Goal: Information Seeking & Learning: Learn about a topic

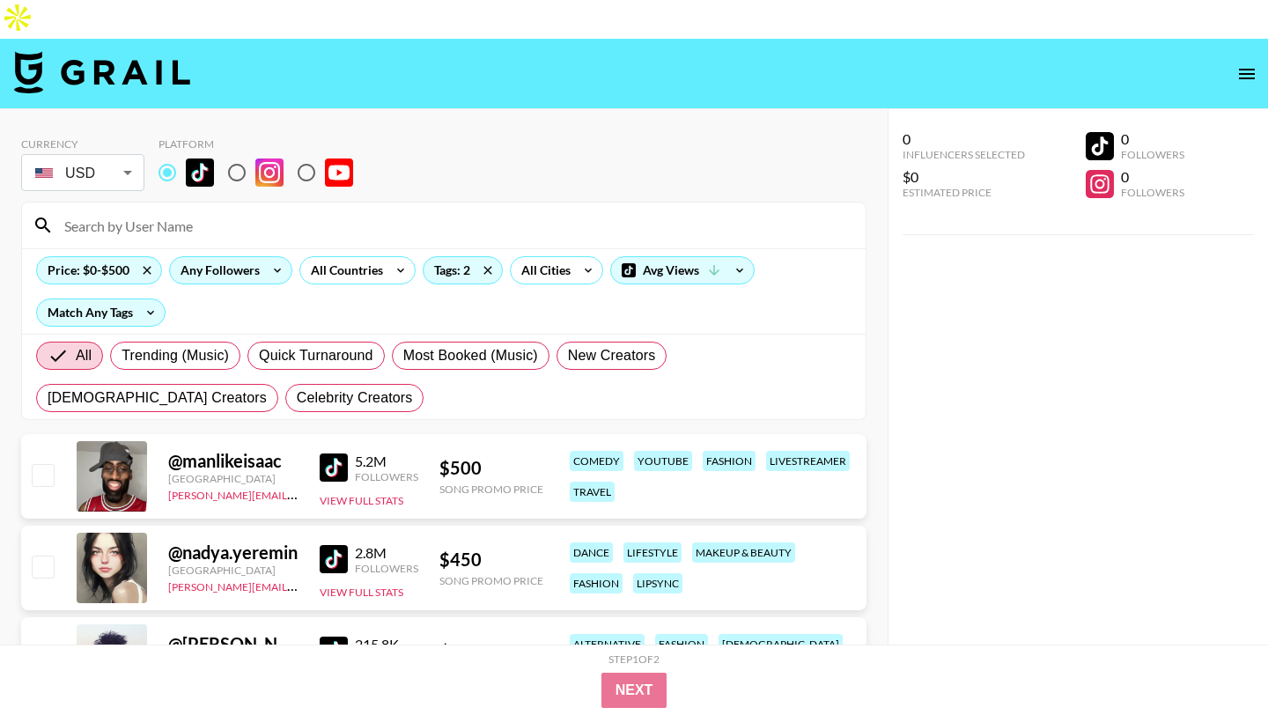
click at [250, 257] on div "Any Followers" at bounding box center [216, 270] width 93 height 26
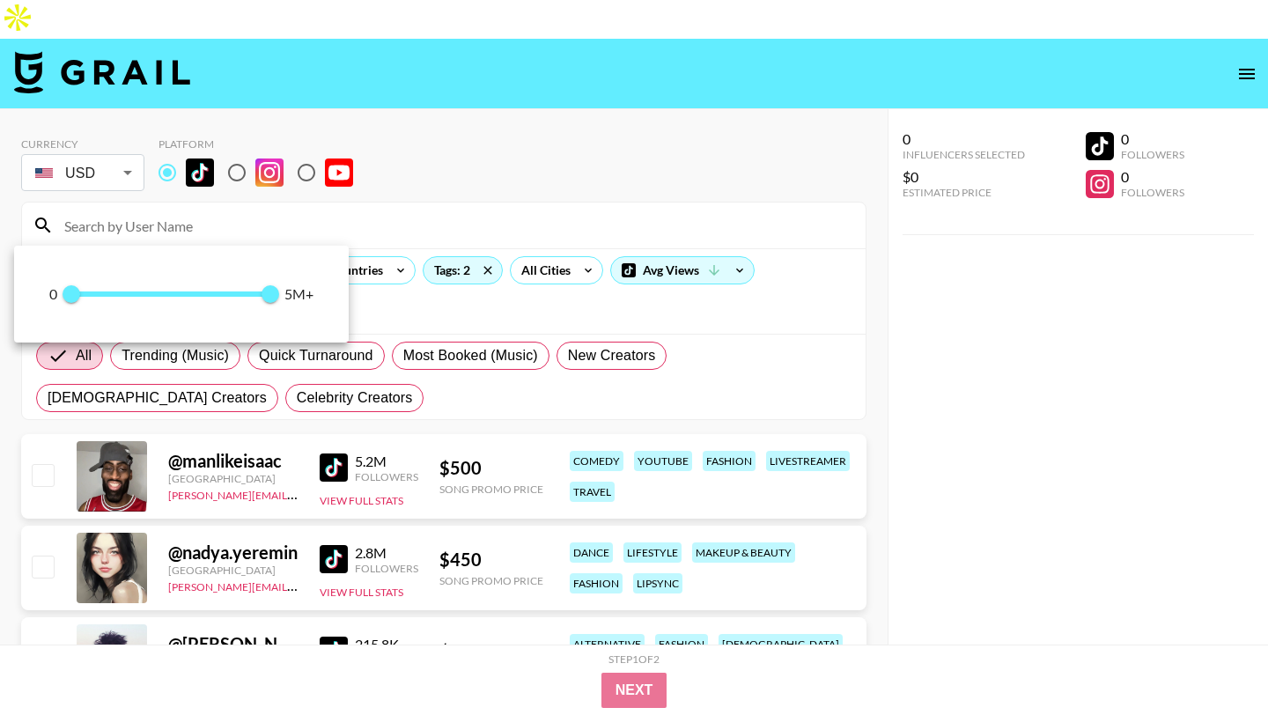
click at [199, 192] on div at bounding box center [634, 357] width 1268 height 715
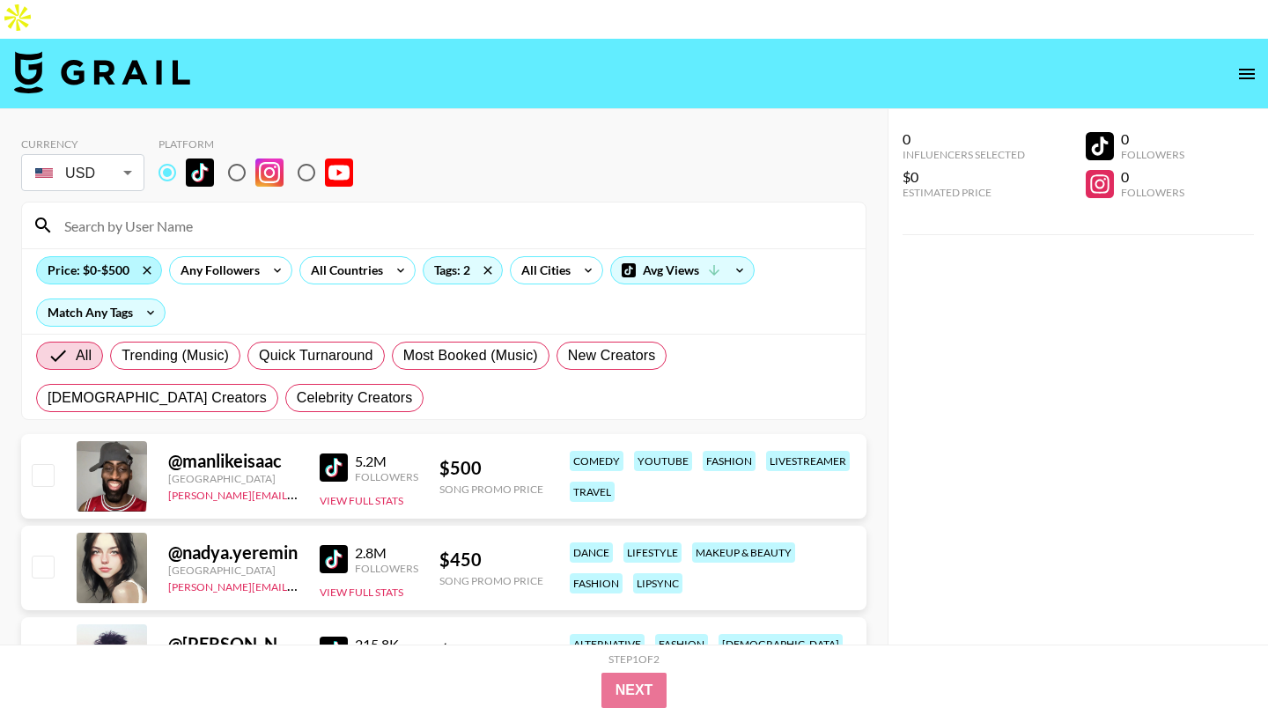
click at [92, 257] on div "Price: $0-$500" at bounding box center [99, 270] width 124 height 26
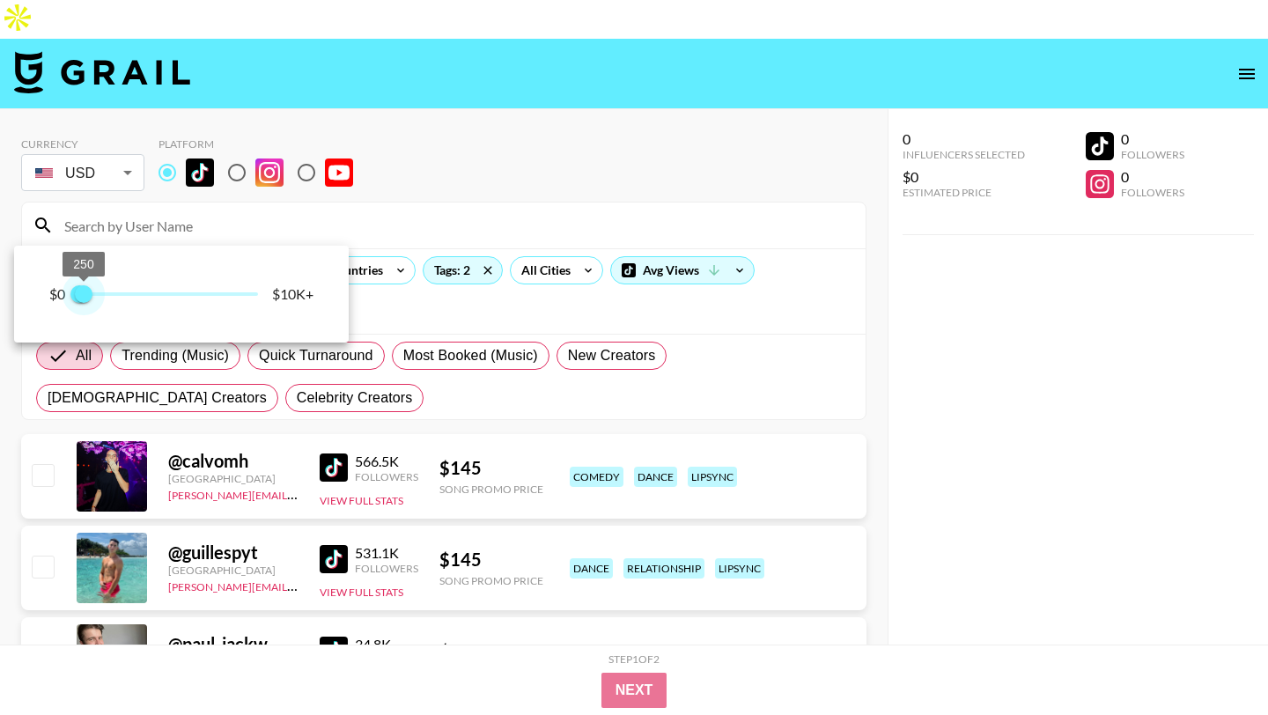
drag, startPoint x: 93, startPoint y: 293, endPoint x: 83, endPoint y: 292, distance: 10.6
click at [83, 292] on span "250" at bounding box center [84, 294] width 18 height 18
type input "500"
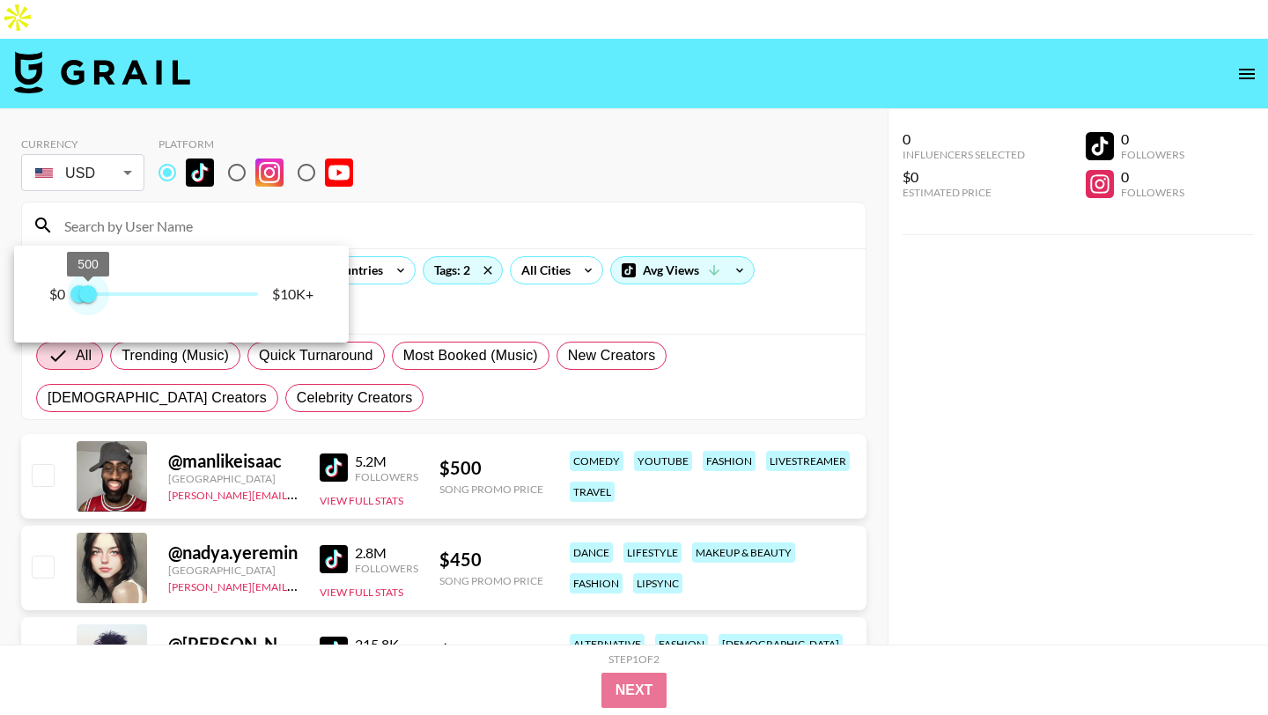
click at [88, 292] on span "500" at bounding box center [88, 294] width 18 height 18
click at [357, 144] on div at bounding box center [634, 357] width 1268 height 715
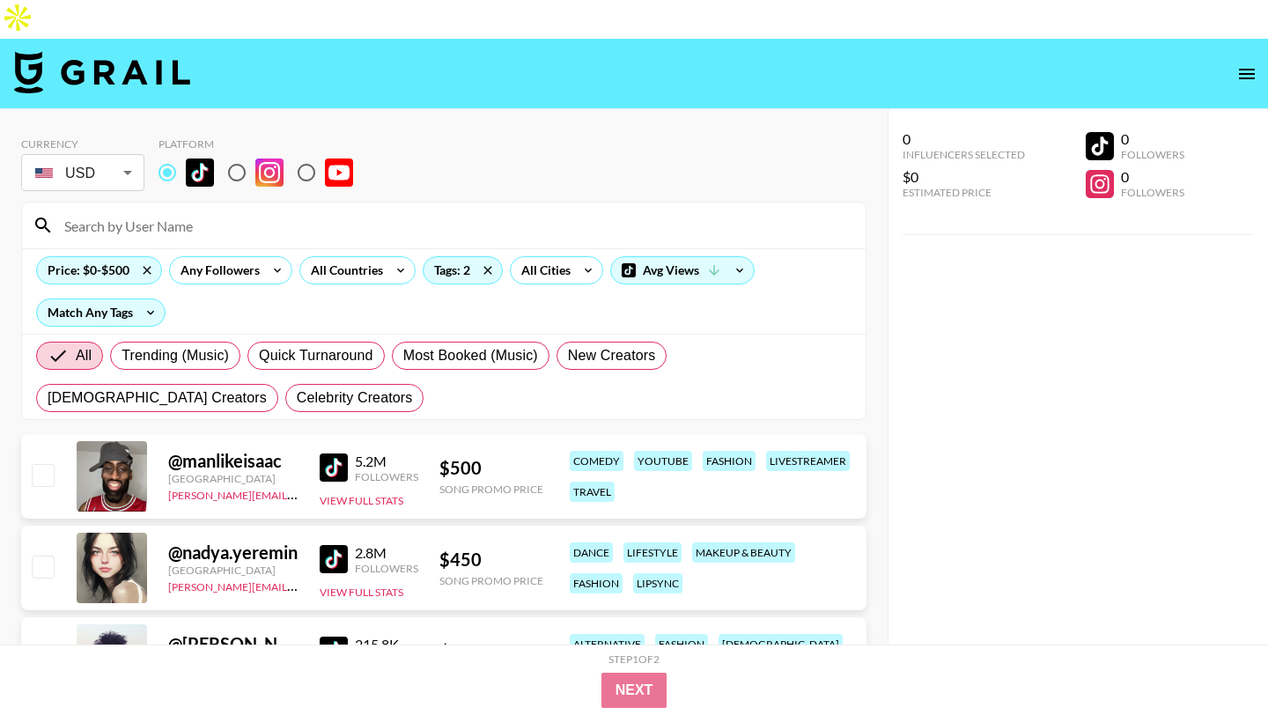
click at [456, 248] on div "Price: $0-$500 Any Followers All Countries Tags: 2 All Cities Avg Views Match A…" at bounding box center [444, 290] width 844 height 85
click at [458, 257] on div "Tags: 2" at bounding box center [463, 270] width 78 height 26
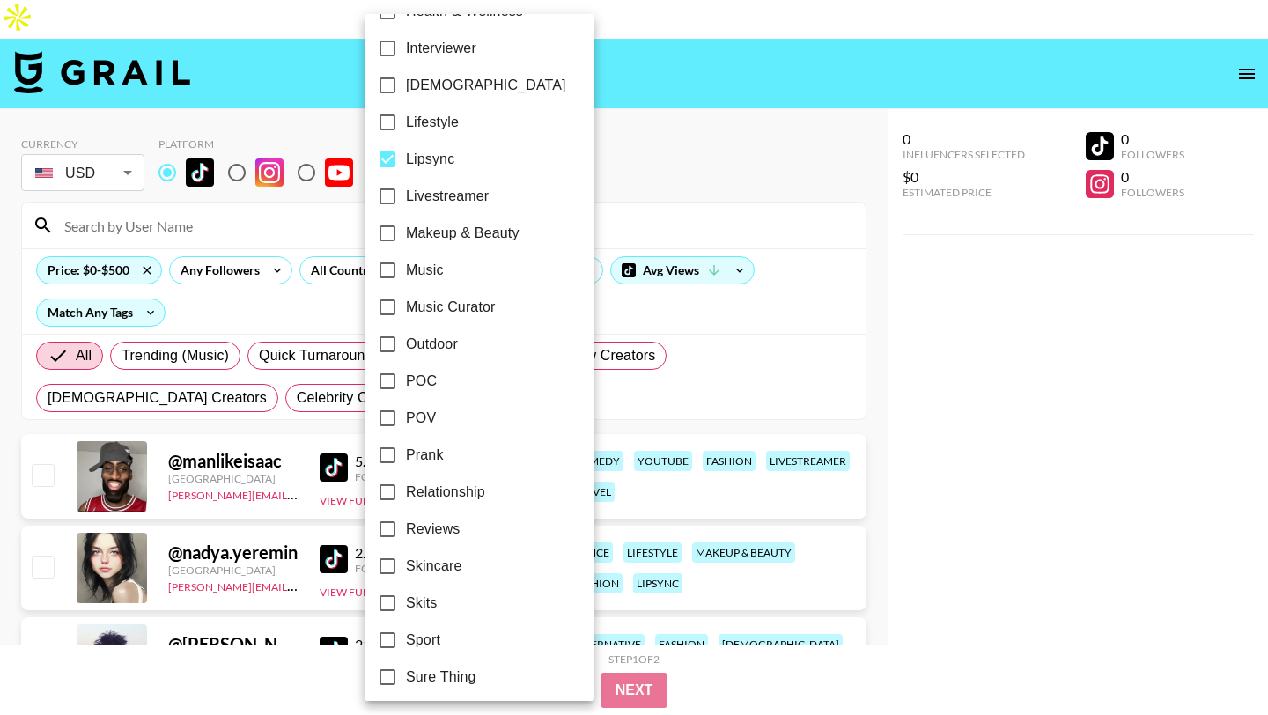
scroll to position [804, 0]
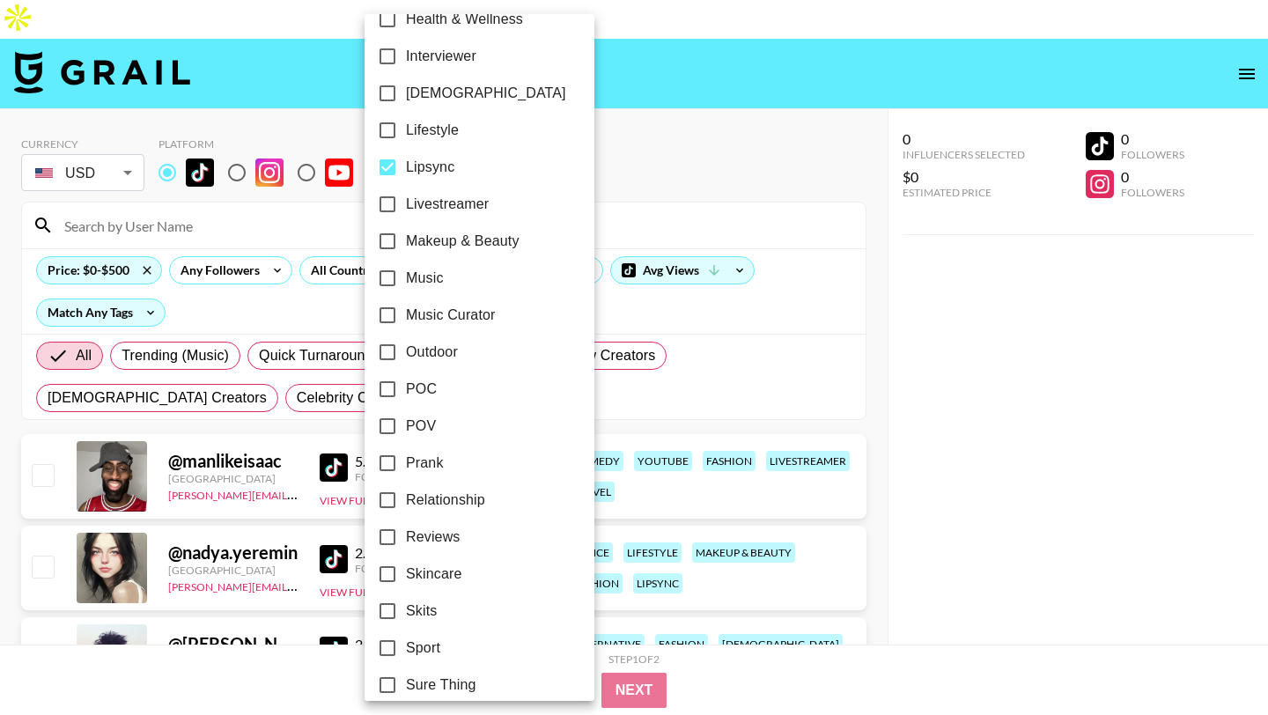
click at [439, 165] on span "Lipsync" at bounding box center [430, 167] width 48 height 21
click at [406, 165] on input "Lipsync" at bounding box center [387, 167] width 37 height 37
checkbox input "false"
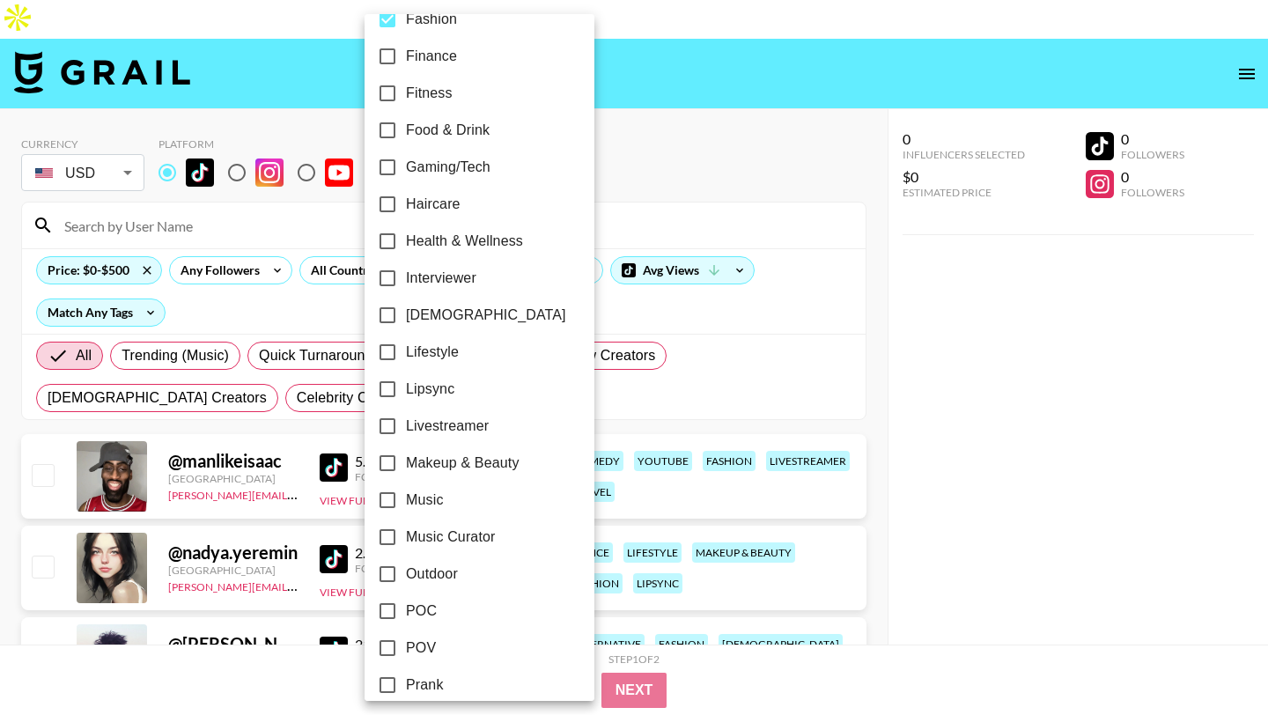
scroll to position [0, 0]
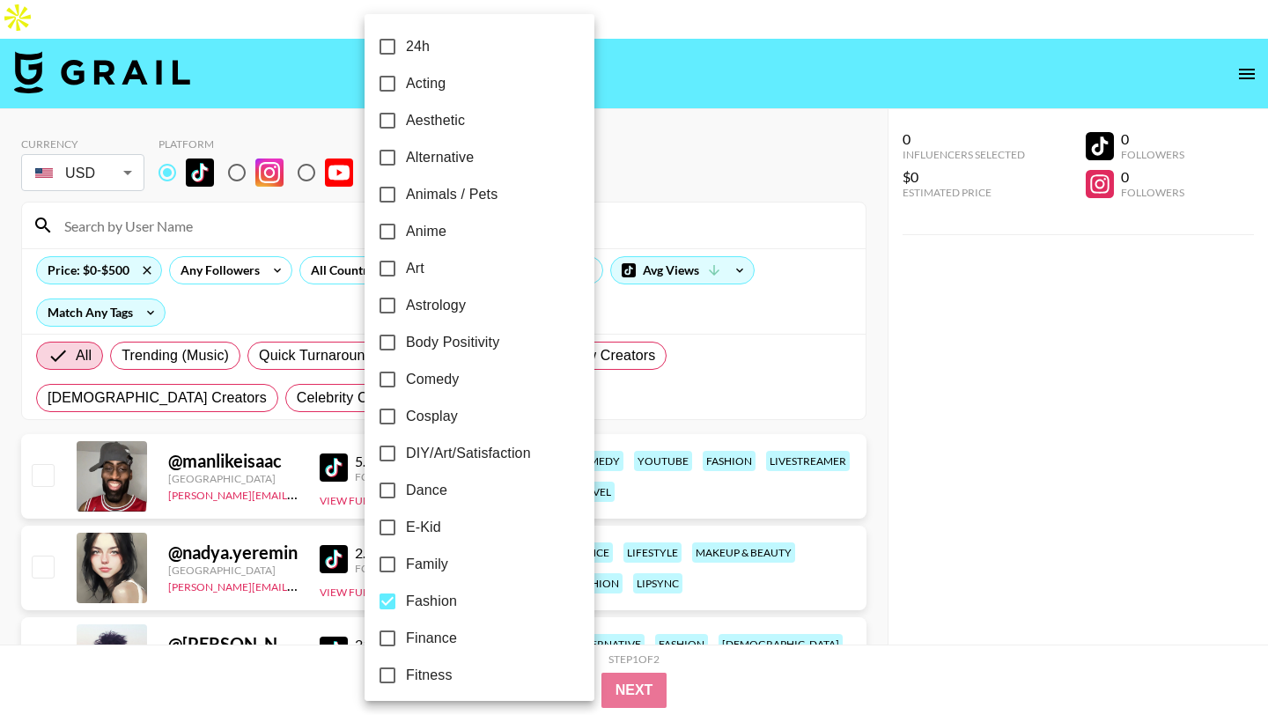
click at [392, 601] on input "Fashion" at bounding box center [387, 601] width 37 height 37
checkbox input "false"
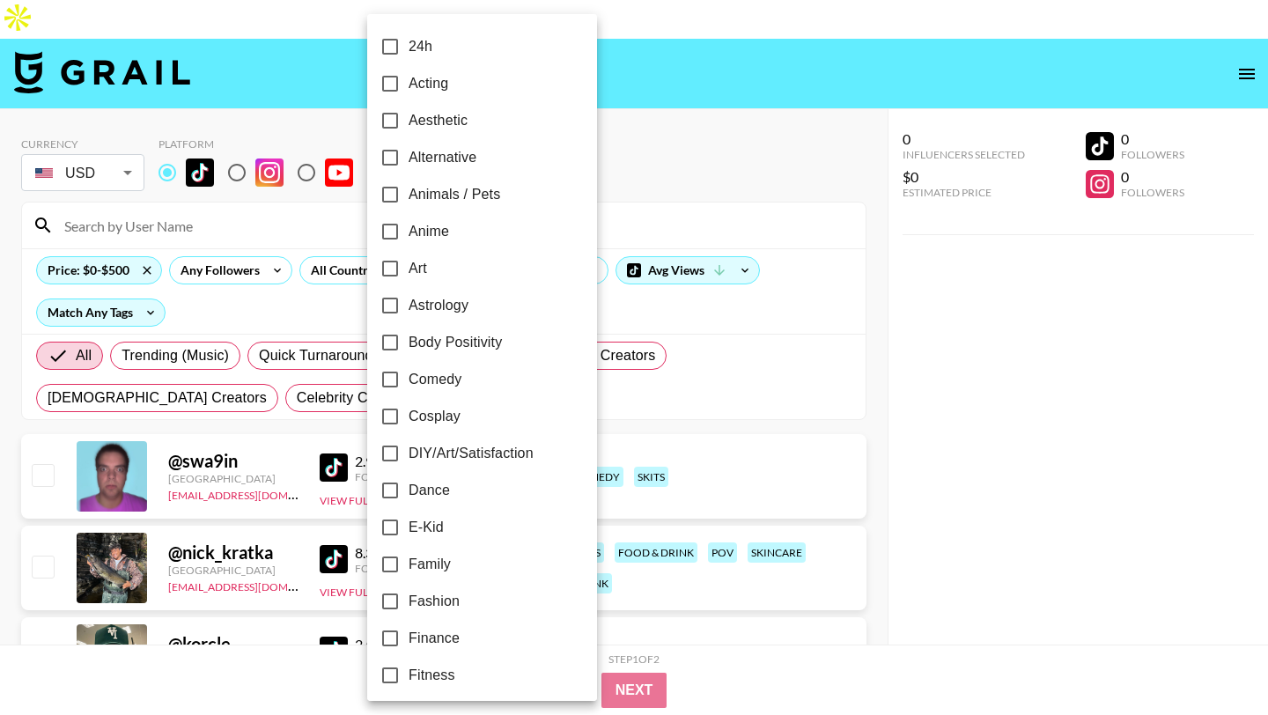
click at [436, 370] on span "Comedy" at bounding box center [435, 379] width 53 height 21
click at [409, 370] on input "Comedy" at bounding box center [390, 379] width 37 height 37
checkbox input "true"
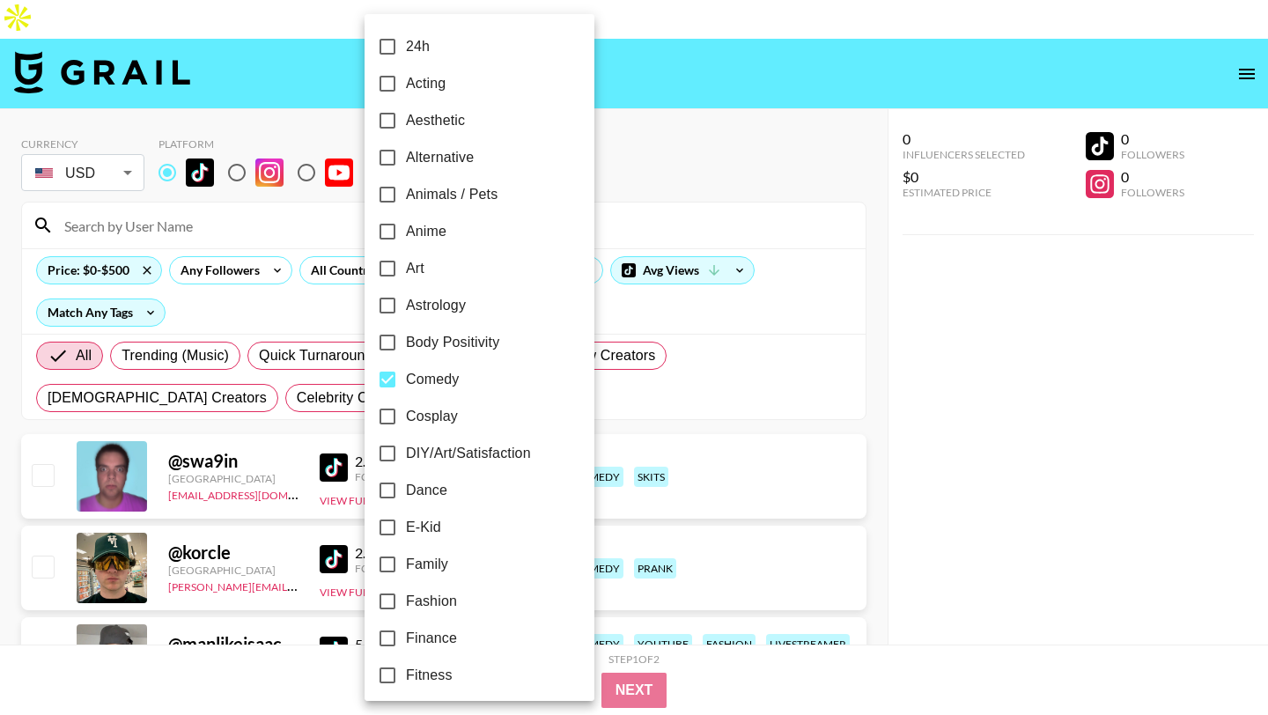
click at [685, 81] on div at bounding box center [634, 357] width 1268 height 715
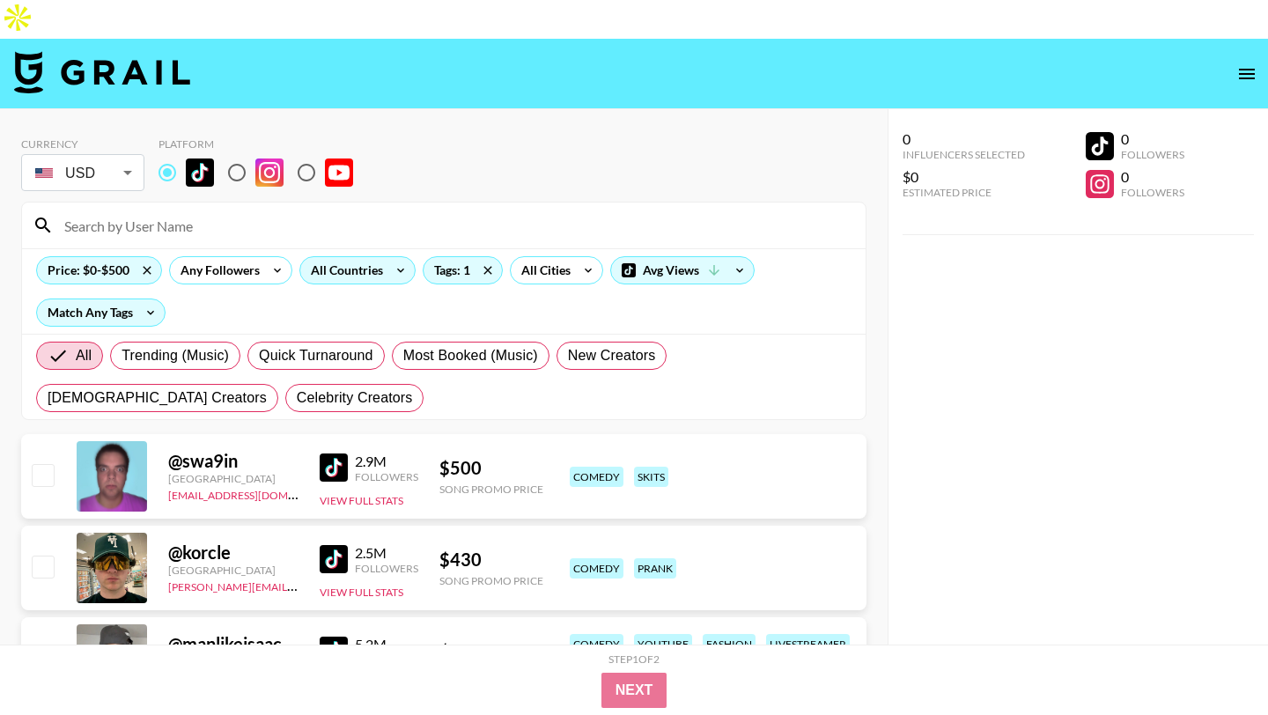
click at [371, 257] on div "All Countries" at bounding box center [343, 270] width 86 height 26
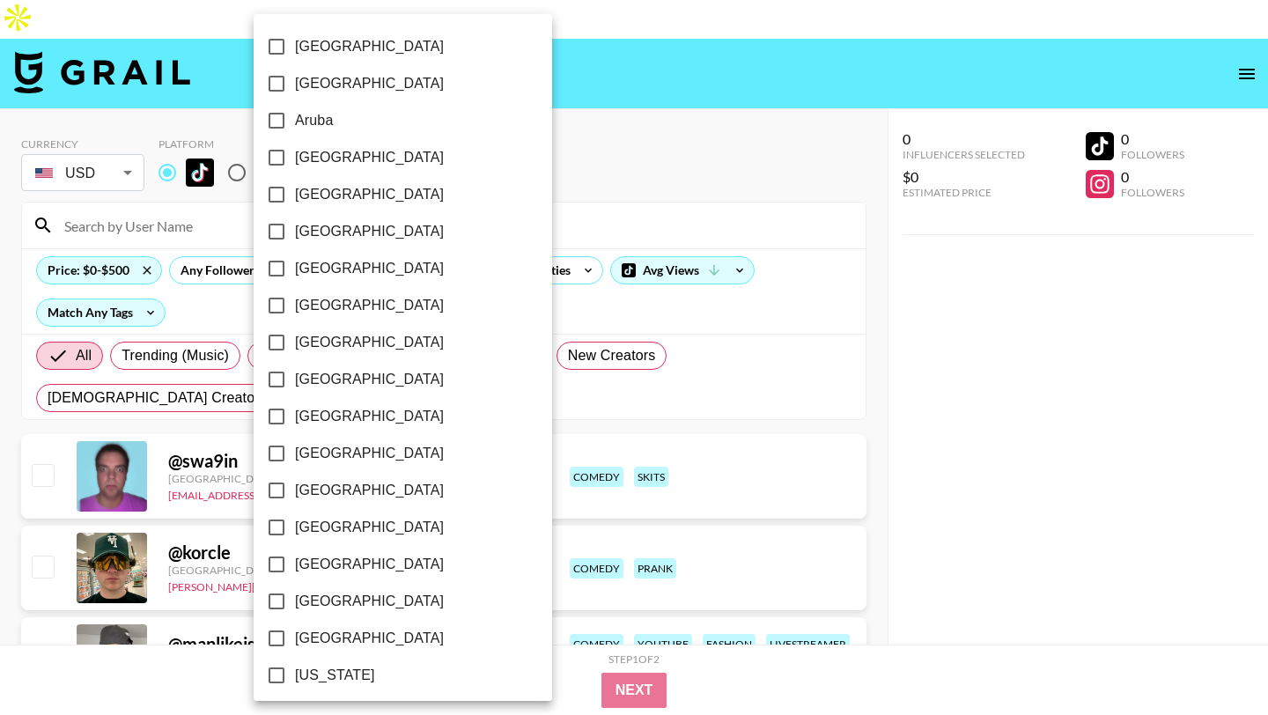
scroll to position [1339, 0]
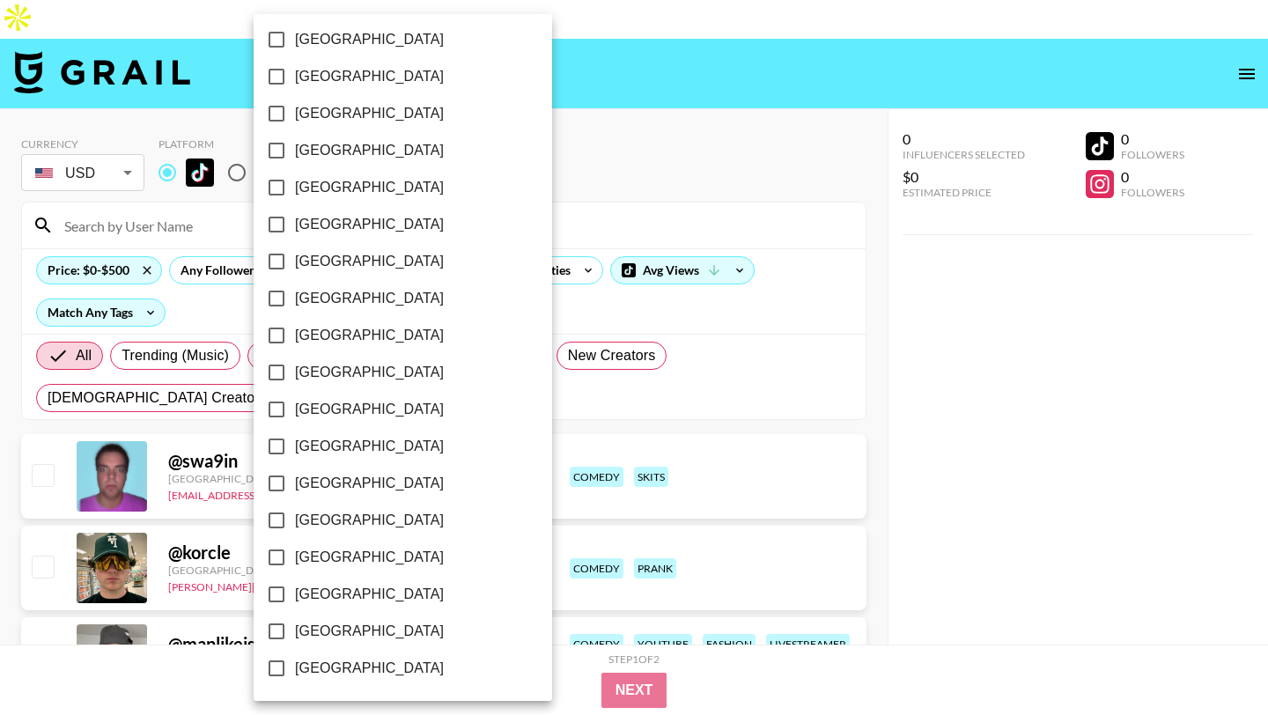
click at [325, 641] on span "[GEOGRAPHIC_DATA]" at bounding box center [369, 631] width 149 height 21
click at [295, 641] on input "[GEOGRAPHIC_DATA]" at bounding box center [276, 631] width 37 height 37
checkbox input "true"
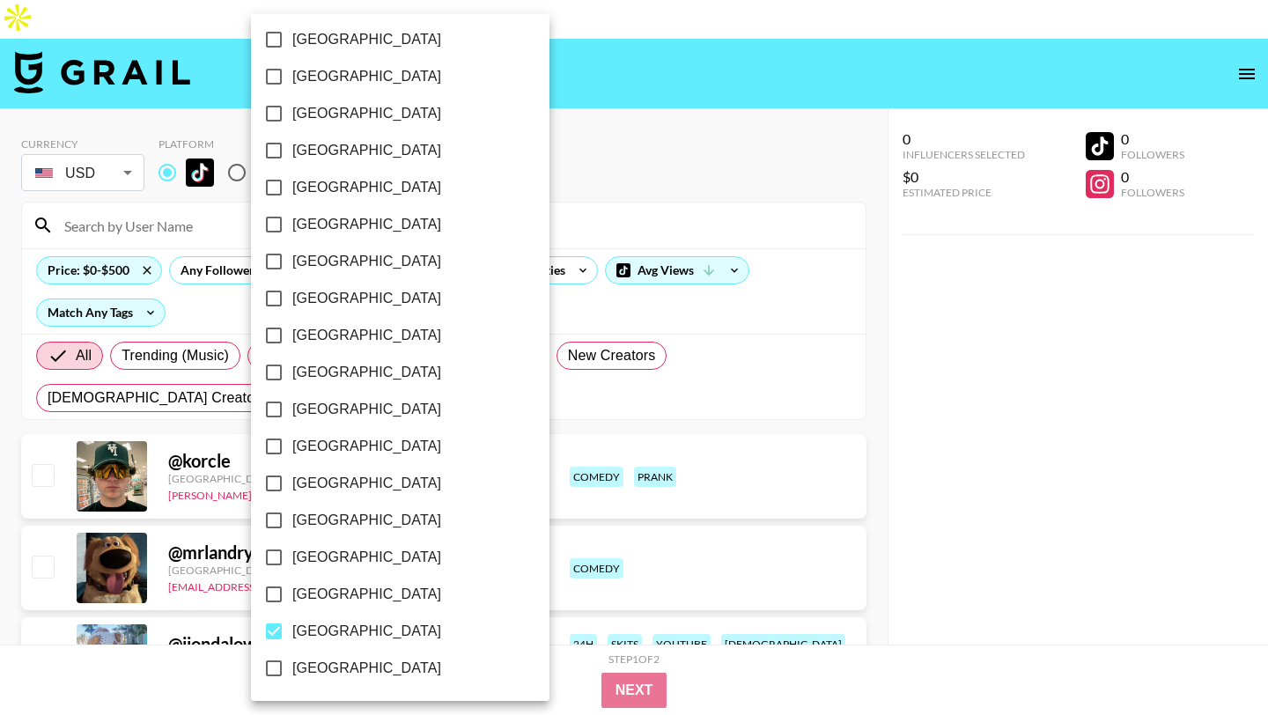
click at [580, 157] on div at bounding box center [634, 357] width 1268 height 715
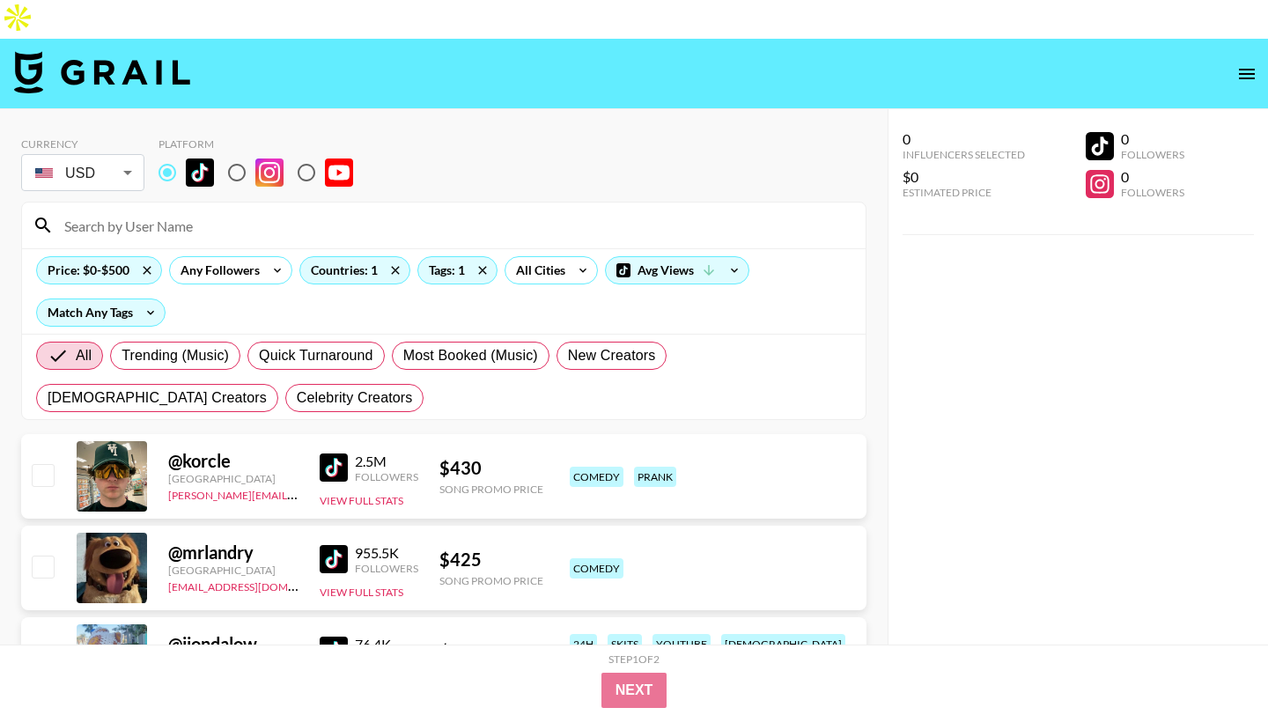
click at [338, 454] on img at bounding box center [334, 468] width 28 height 28
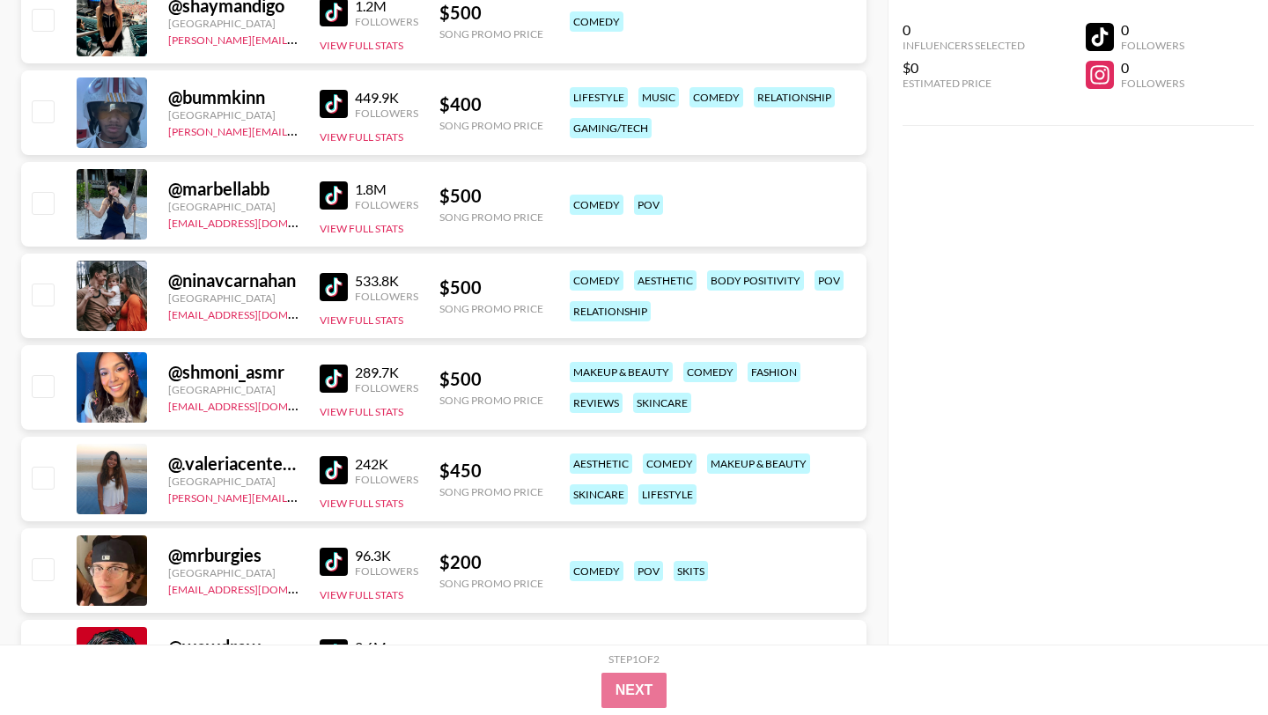
scroll to position [1213, 0]
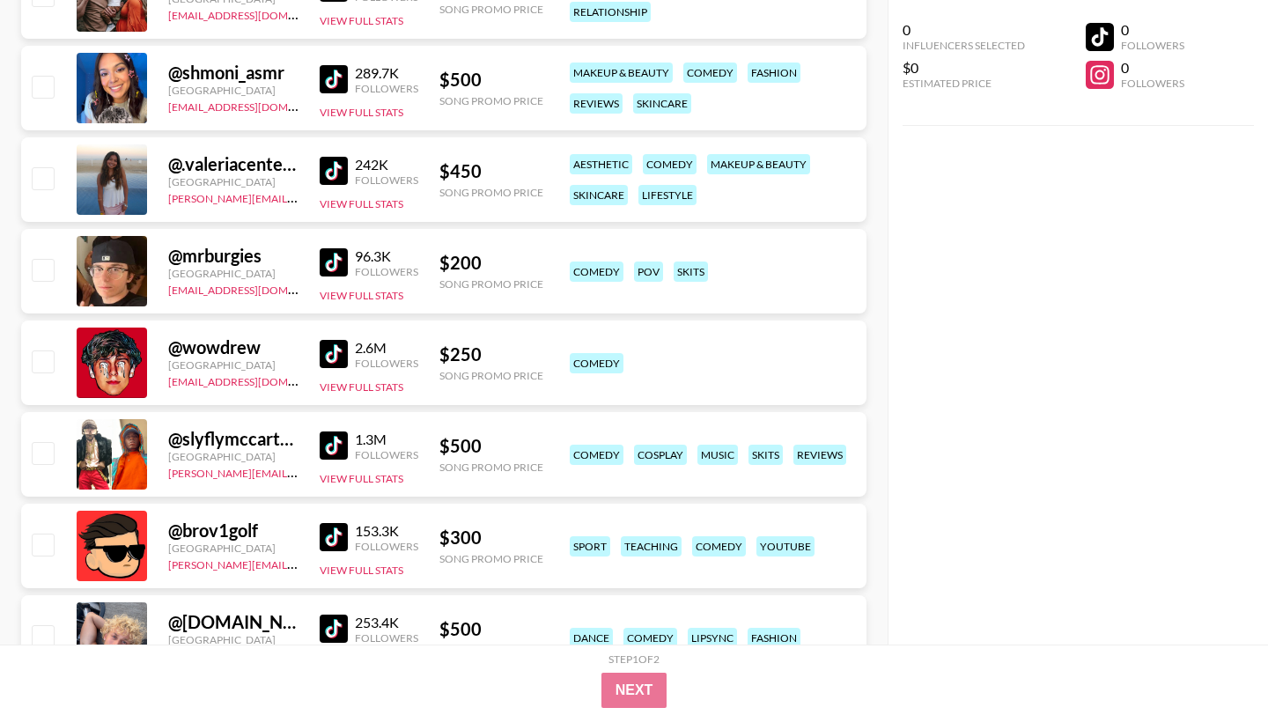
click at [340, 523] on img at bounding box center [334, 537] width 28 height 28
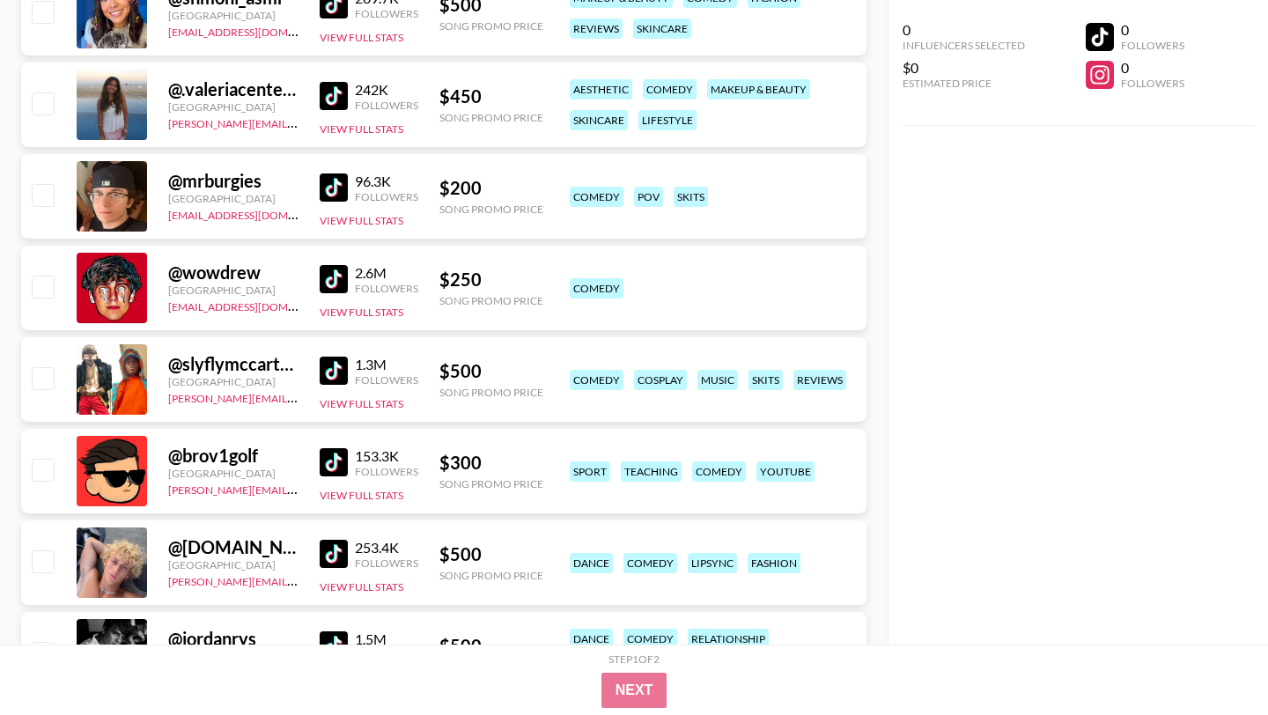
scroll to position [1626, 0]
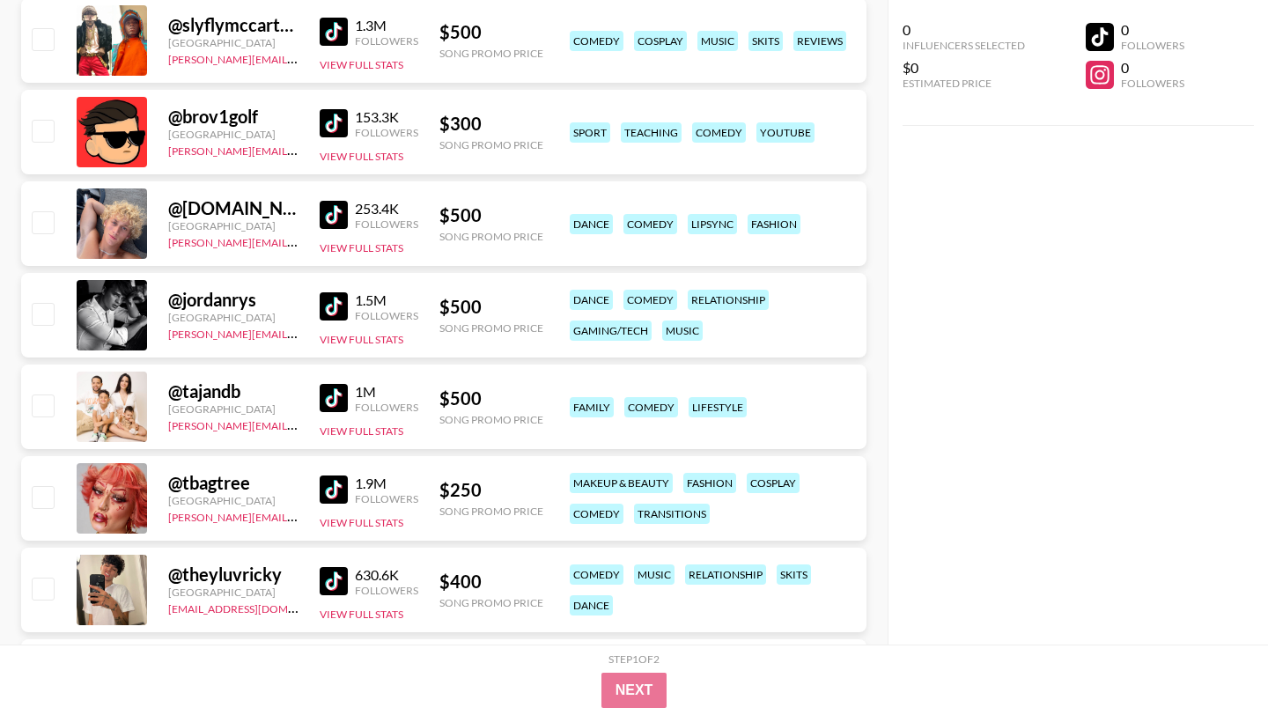
click at [335, 384] on img at bounding box center [334, 398] width 28 height 28
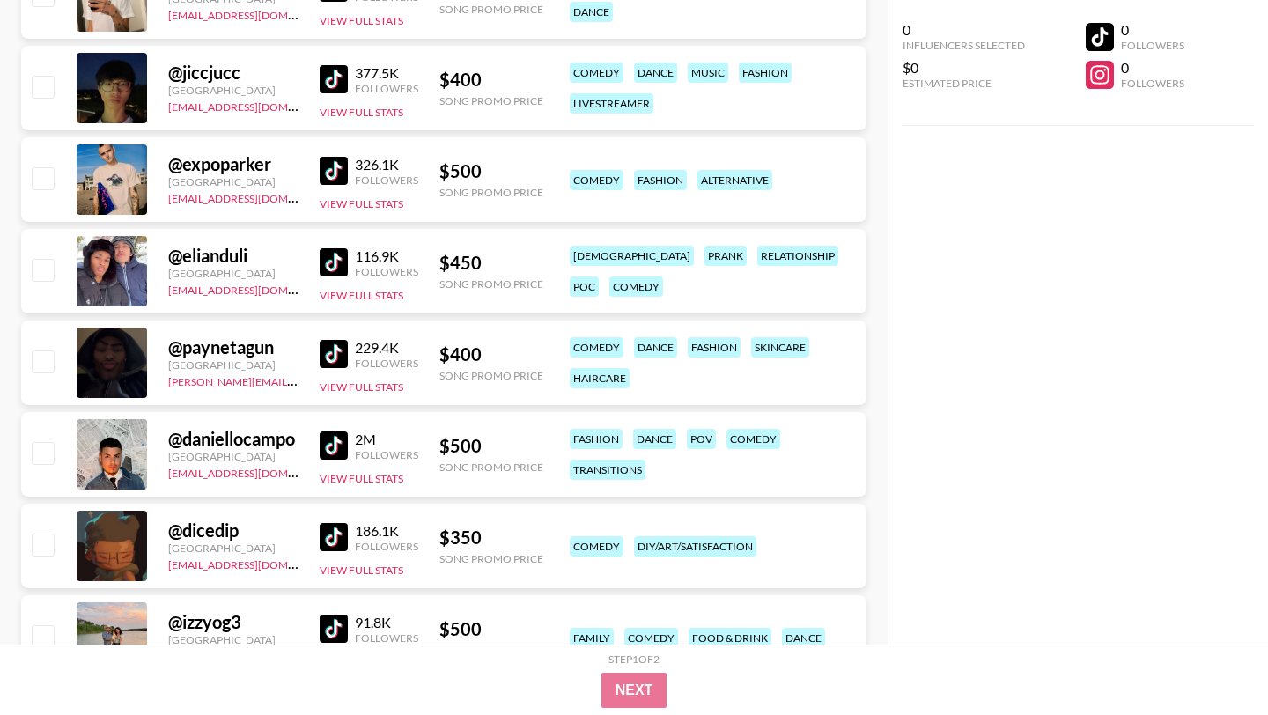
scroll to position [2222, 0]
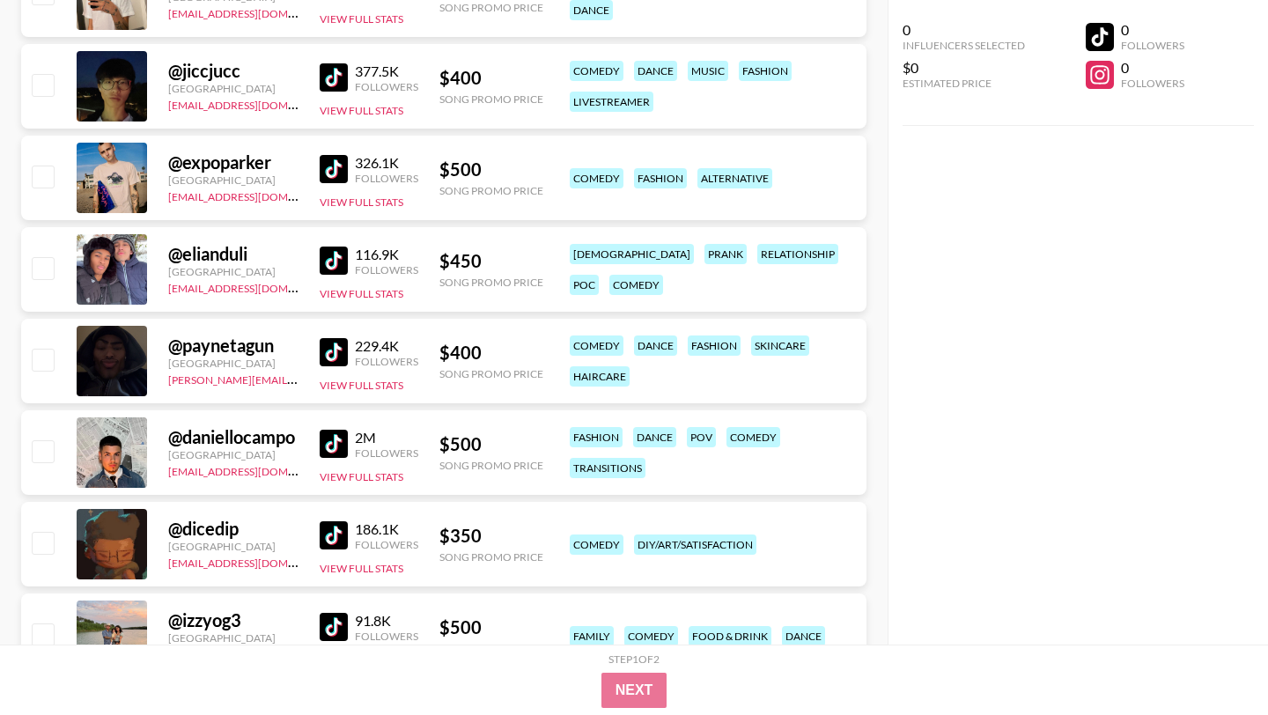
click at [337, 338] on img at bounding box center [334, 352] width 28 height 28
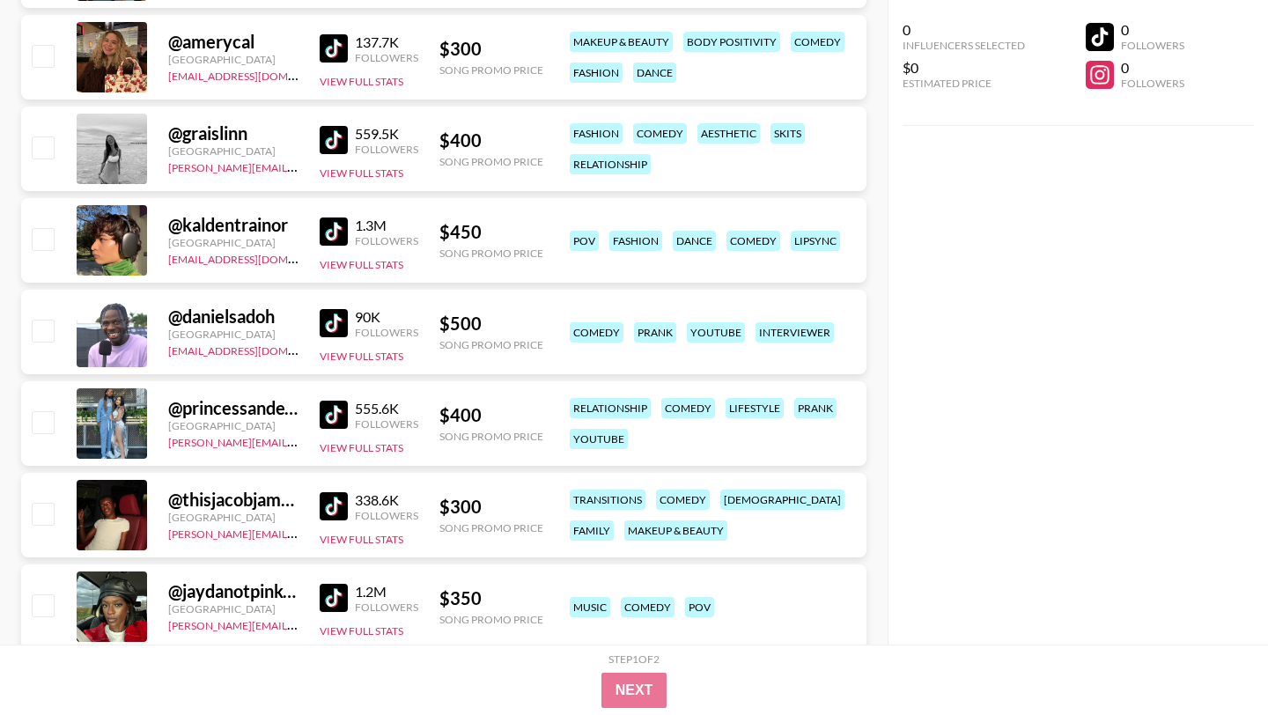
scroll to position [5272, 0]
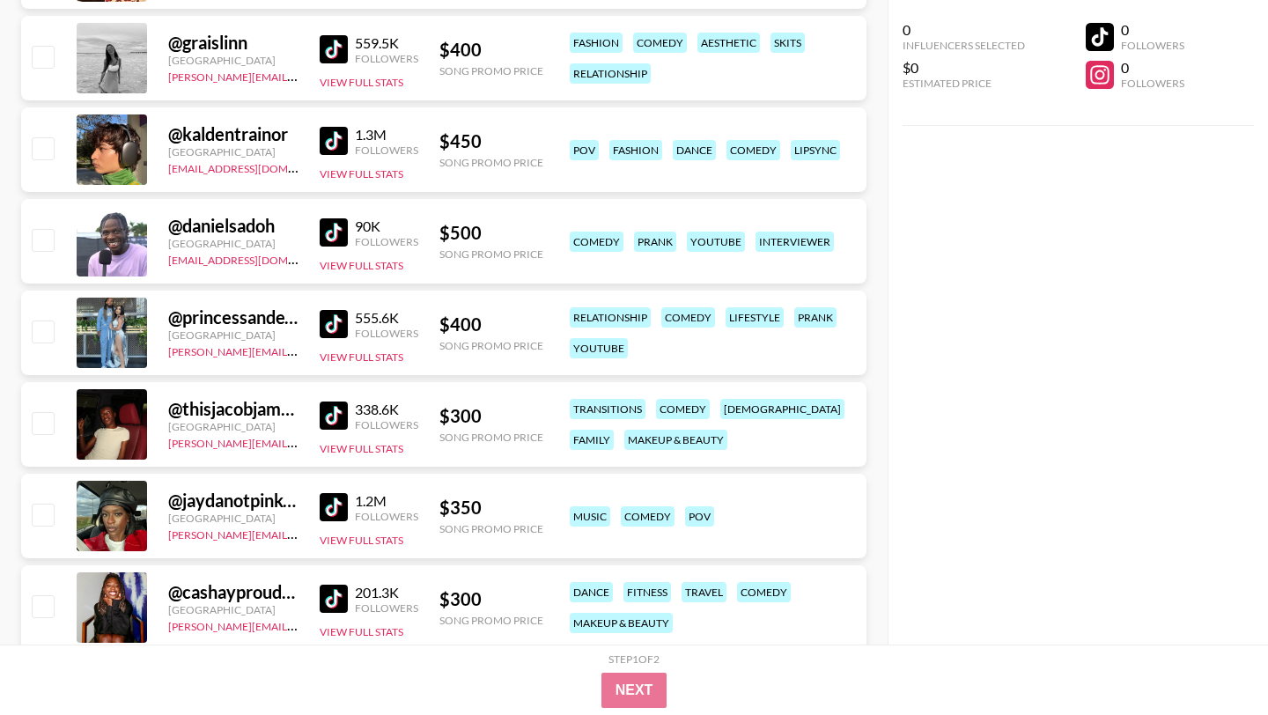
click at [343, 402] on img at bounding box center [334, 416] width 28 height 28
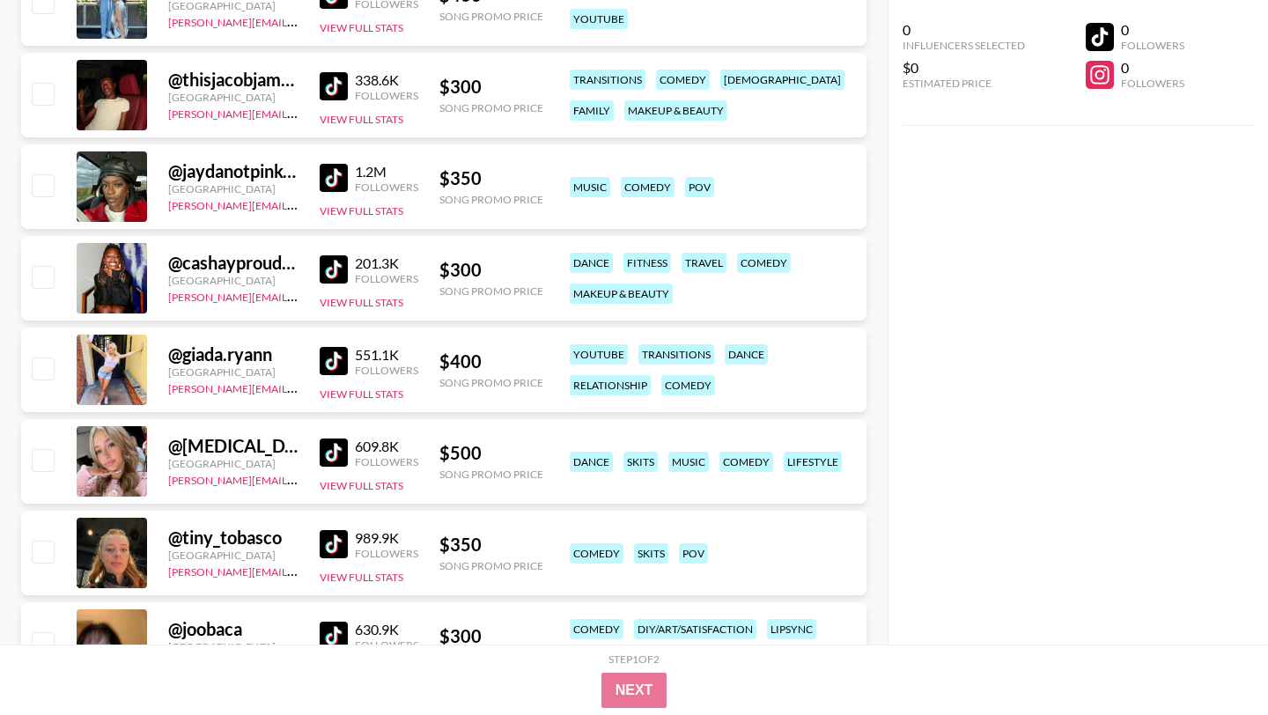
scroll to position [5602, 0]
click at [336, 163] on img at bounding box center [334, 177] width 28 height 28
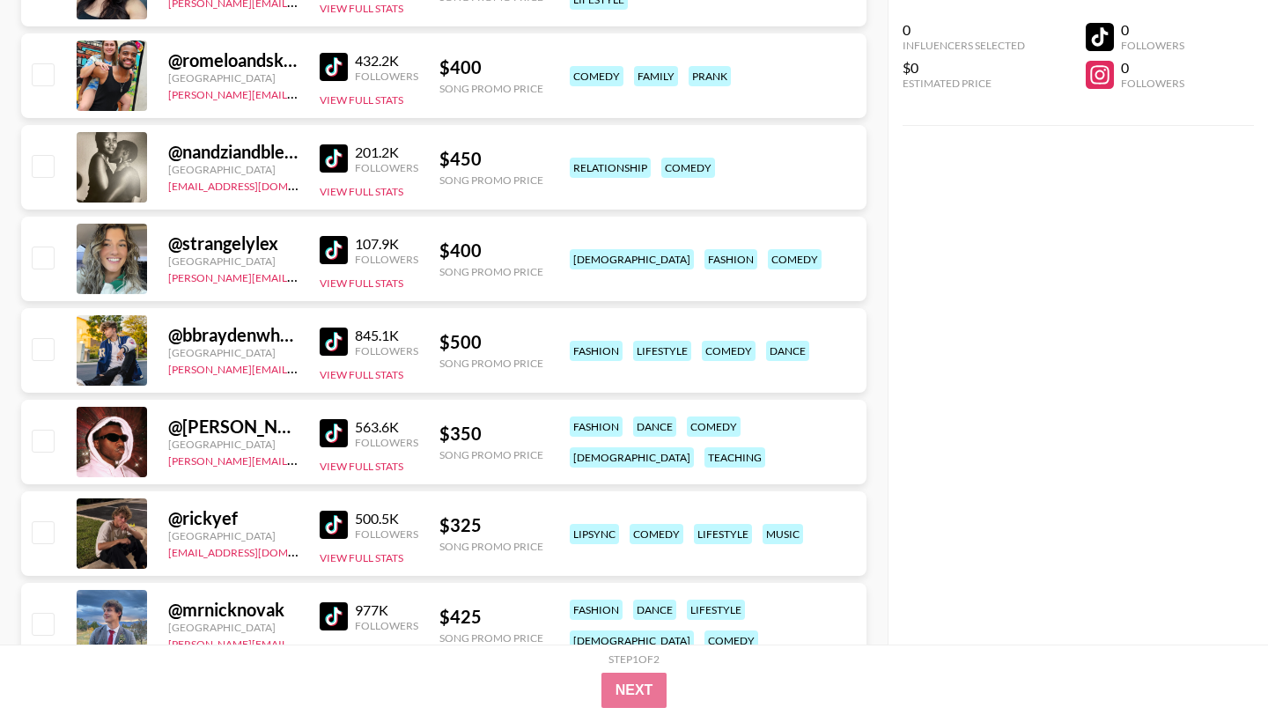
scroll to position [6400, 0]
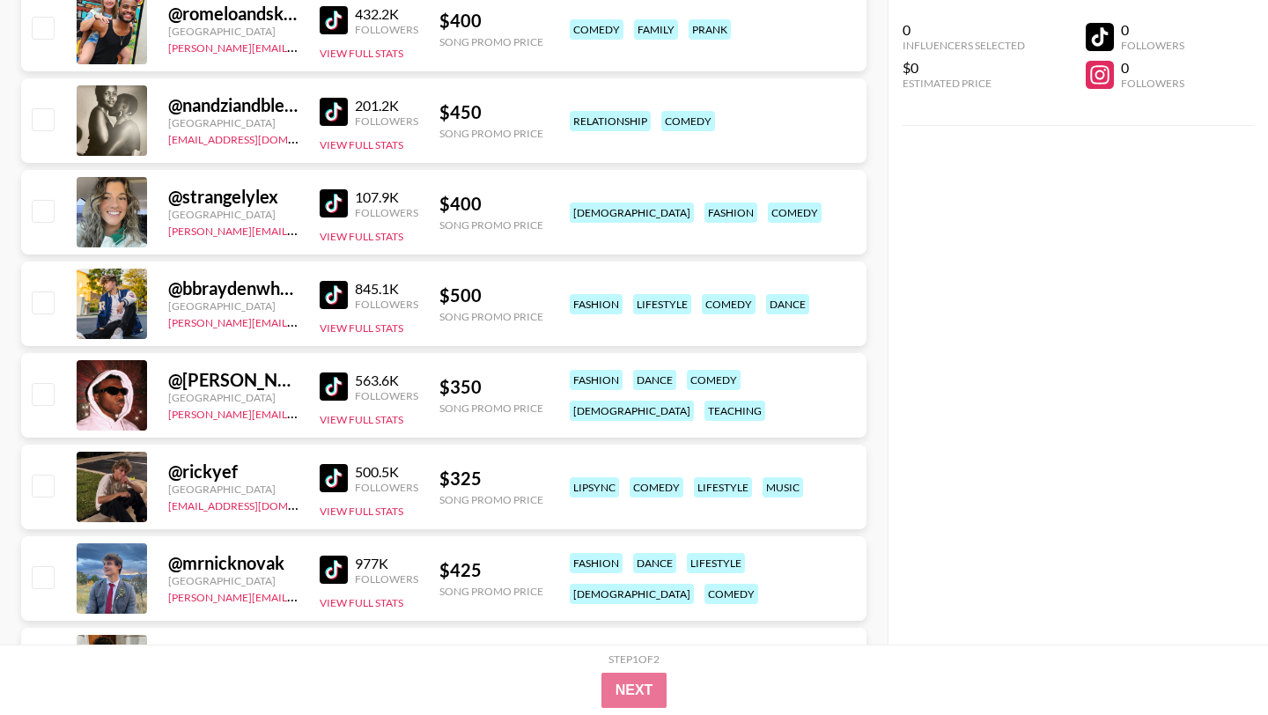
click at [333, 365] on div "563.6K Followers View Full Stats" at bounding box center [369, 396] width 99 height 63
click at [335, 372] on img at bounding box center [334, 386] width 28 height 28
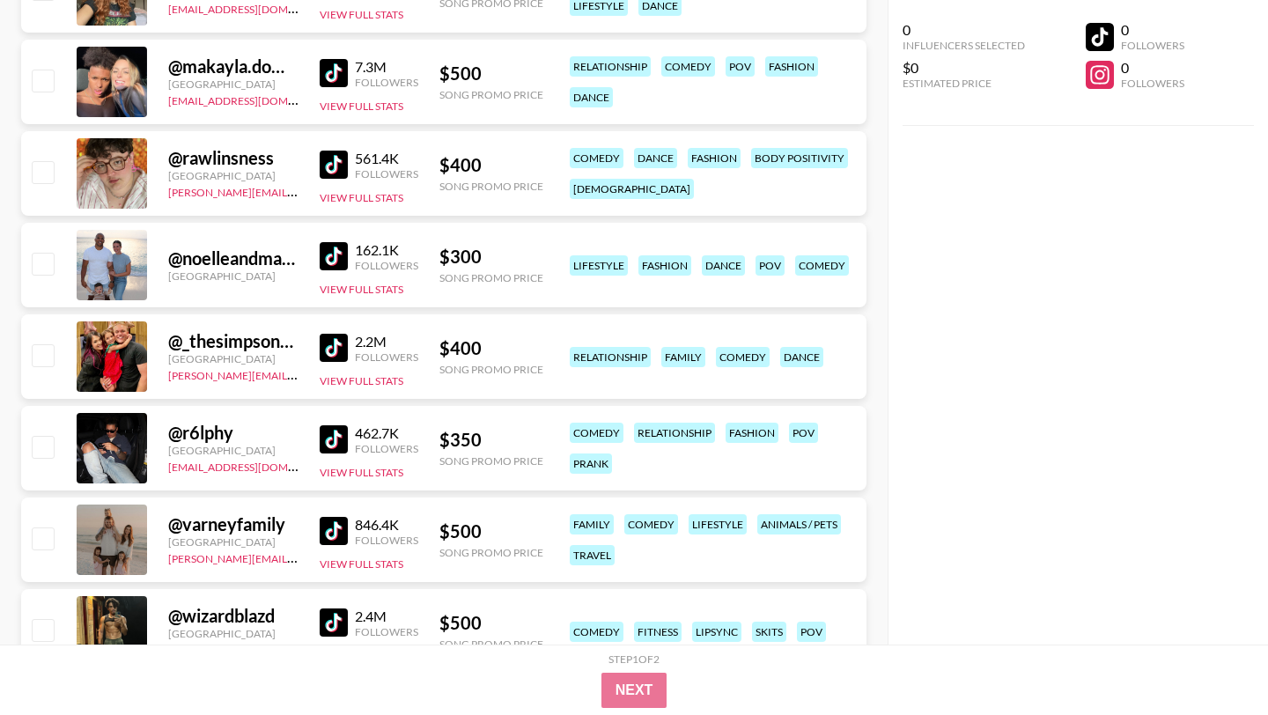
scroll to position [7541, 0]
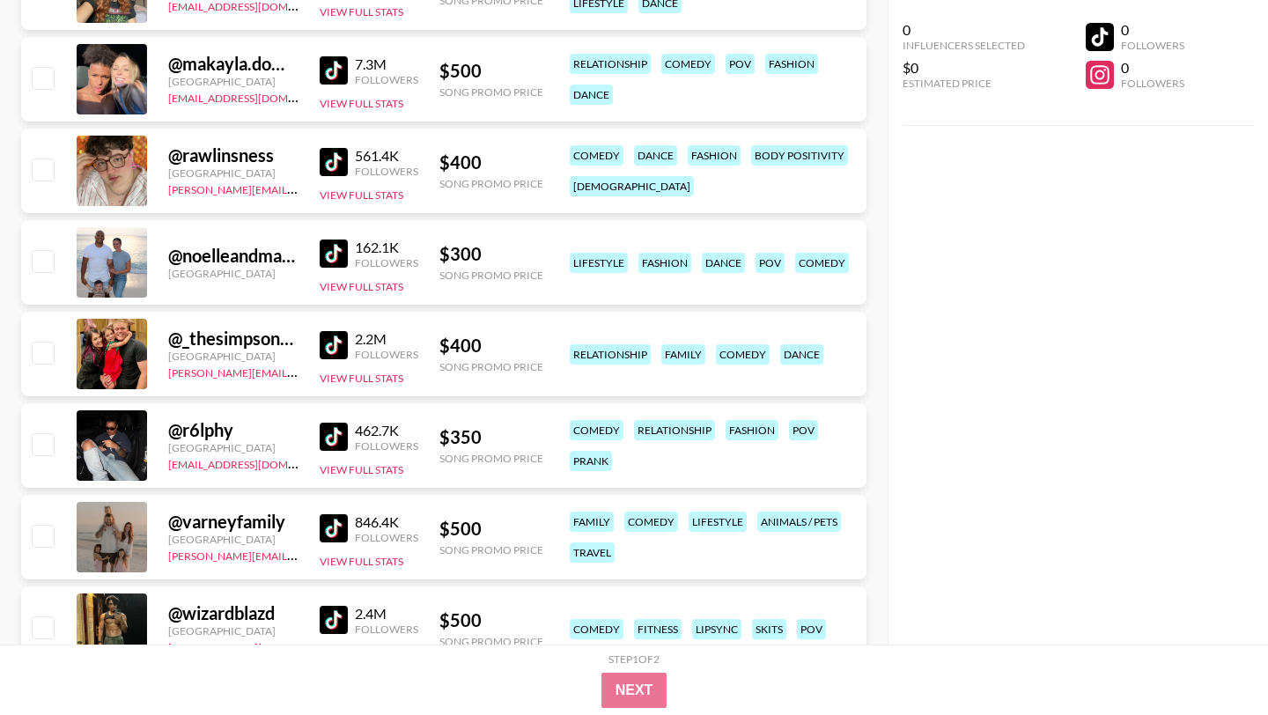
click at [340, 423] on img at bounding box center [334, 437] width 28 height 28
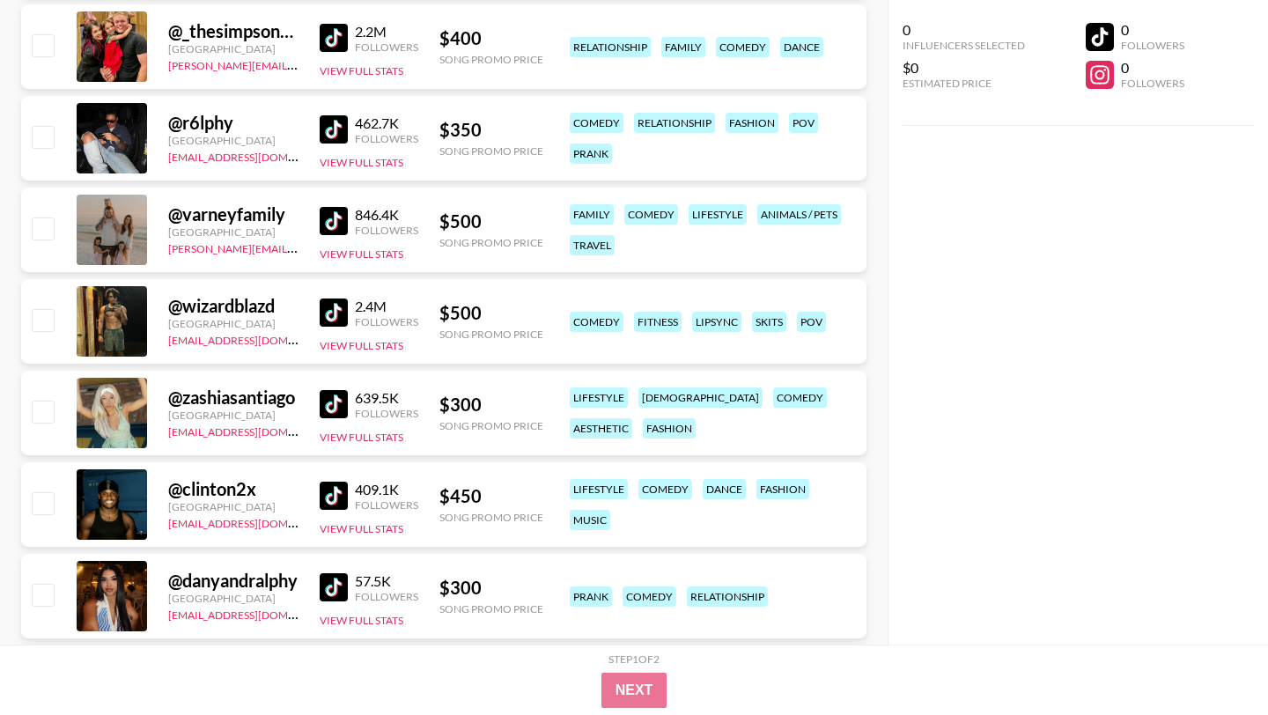
click at [342, 573] on img at bounding box center [334, 587] width 28 height 28
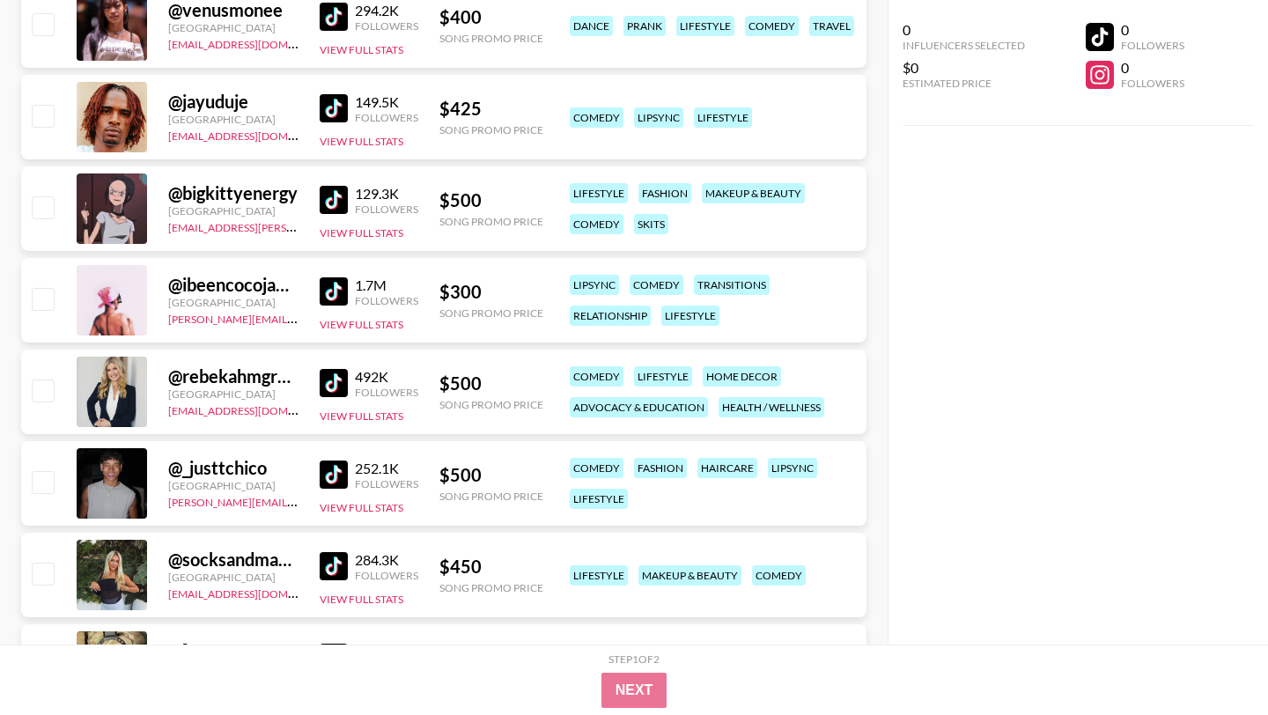
scroll to position [11504, 0]
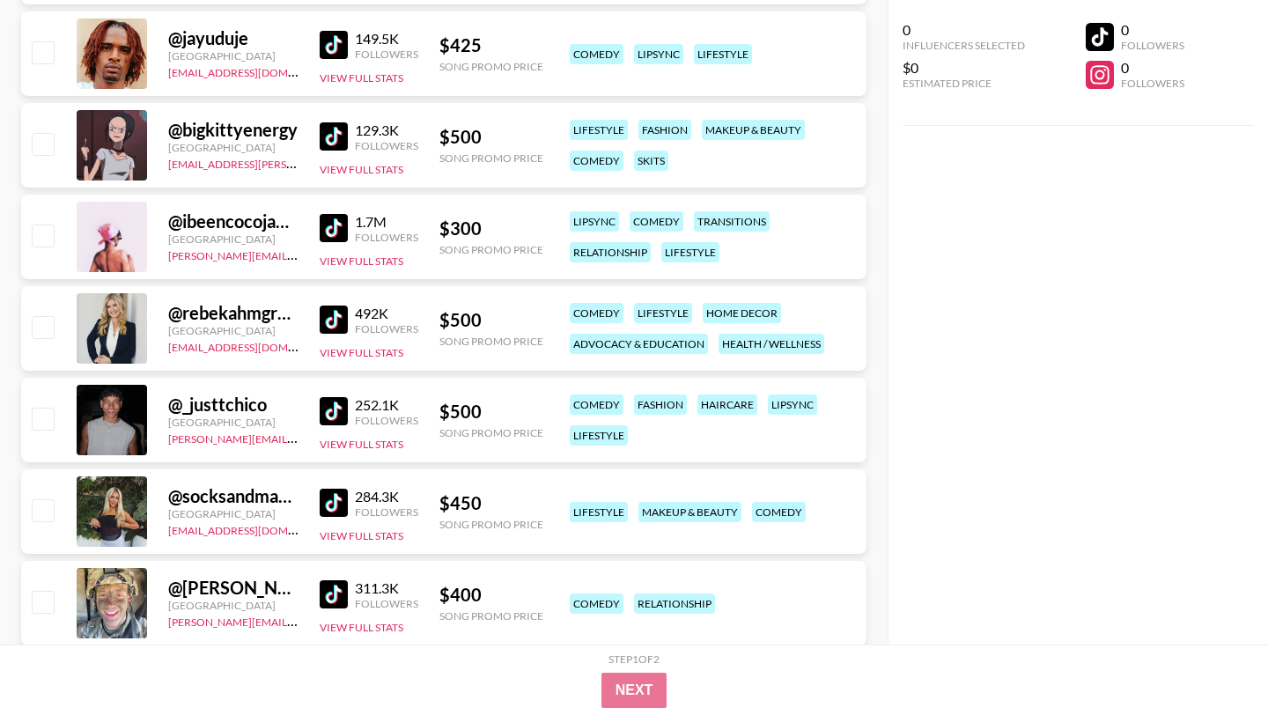
click at [341, 397] on img at bounding box center [334, 411] width 28 height 28
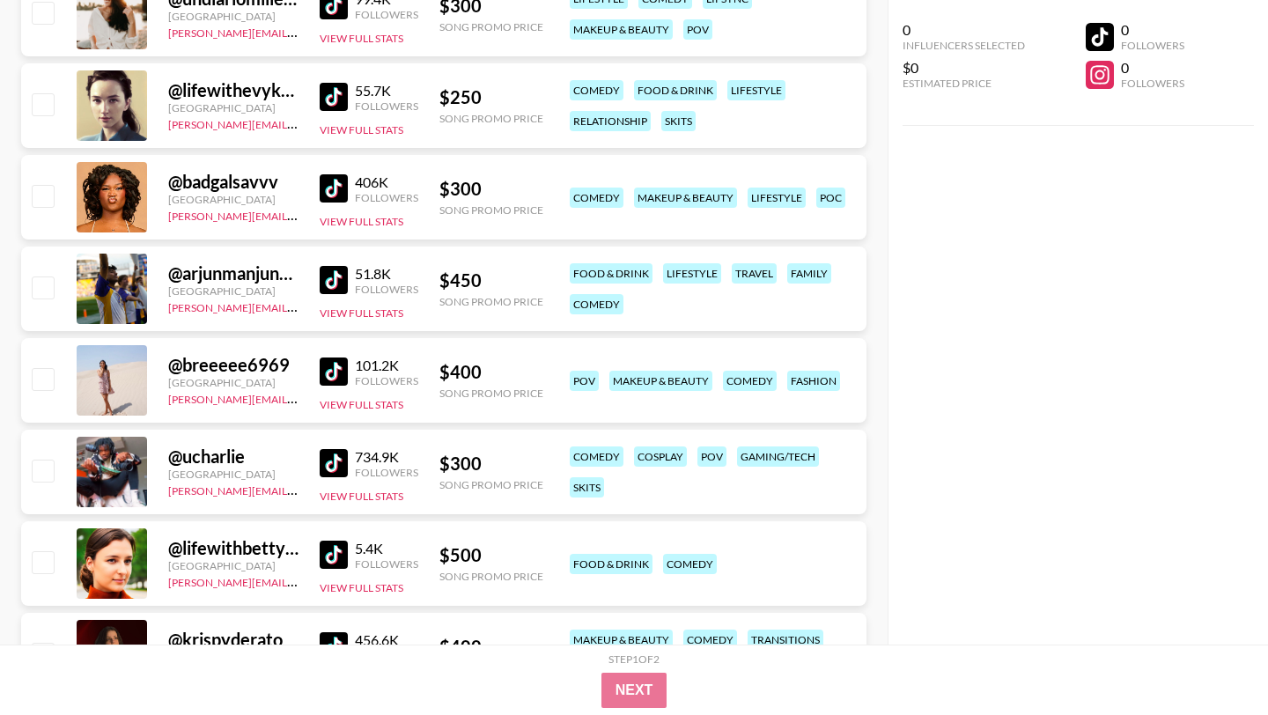
scroll to position [13052, 0]
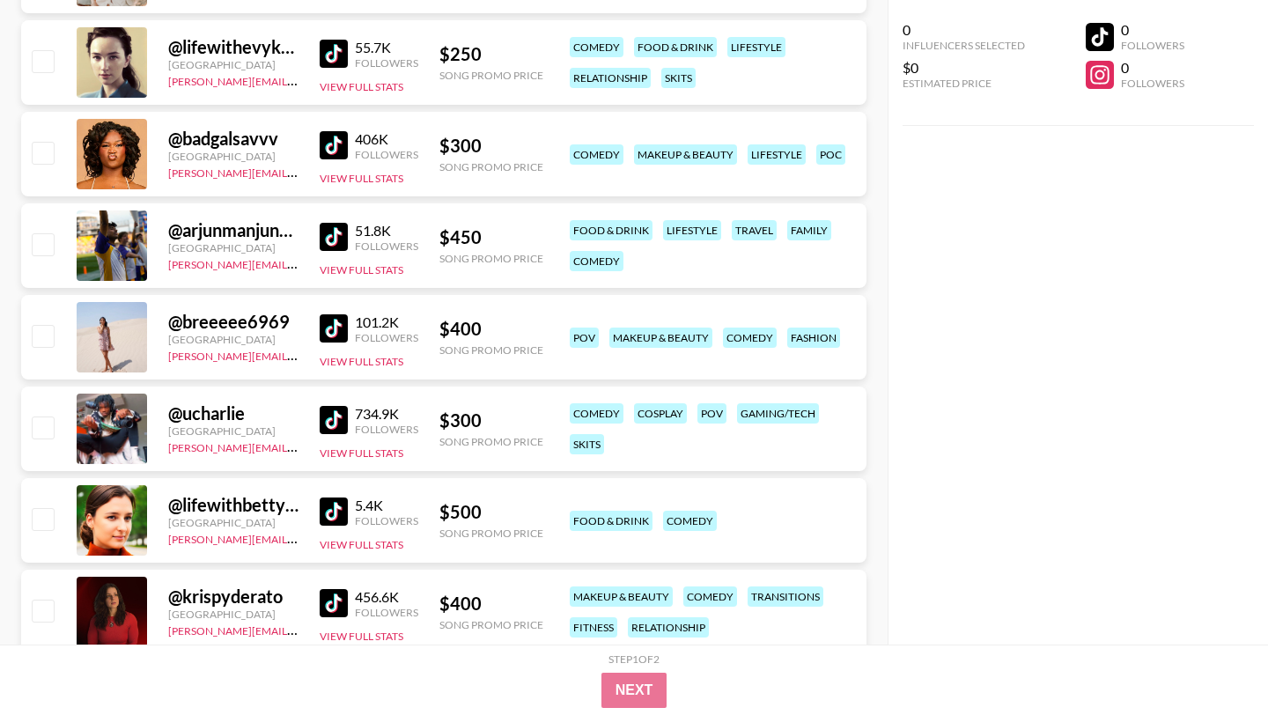
click at [331, 131] on img at bounding box center [334, 145] width 28 height 28
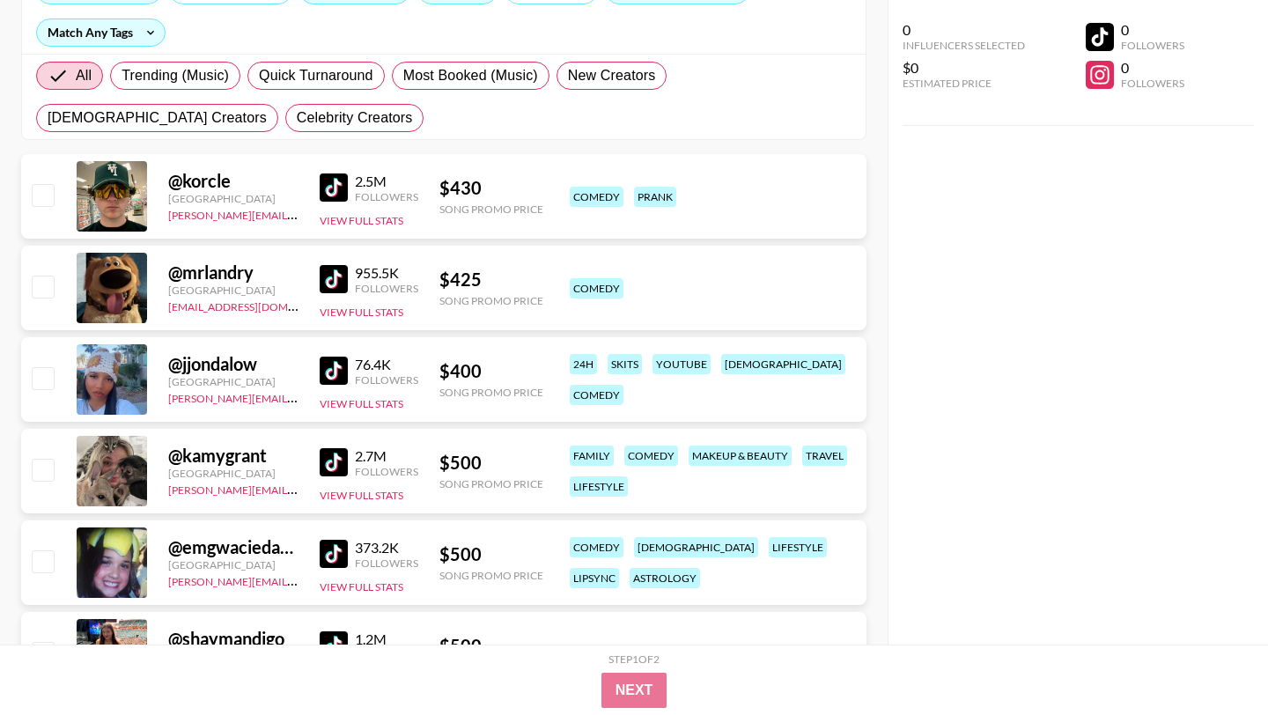
scroll to position [0, 0]
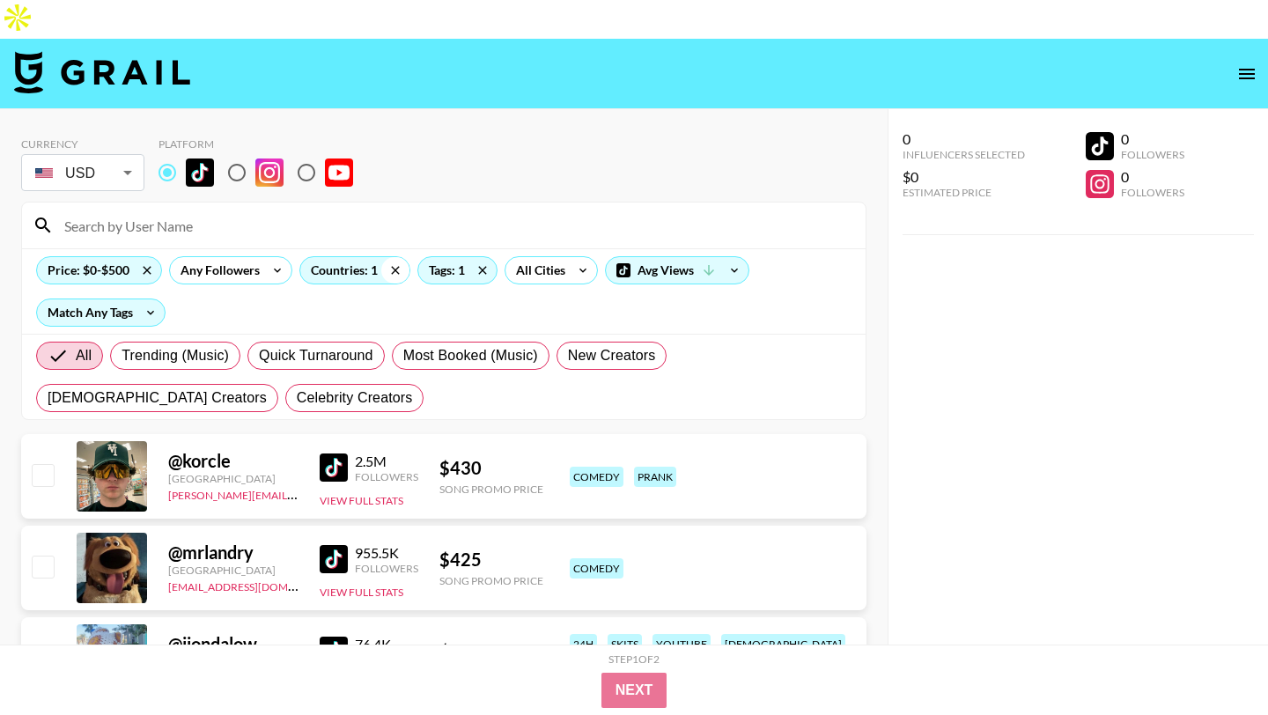
click at [391, 257] on icon at bounding box center [395, 270] width 28 height 26
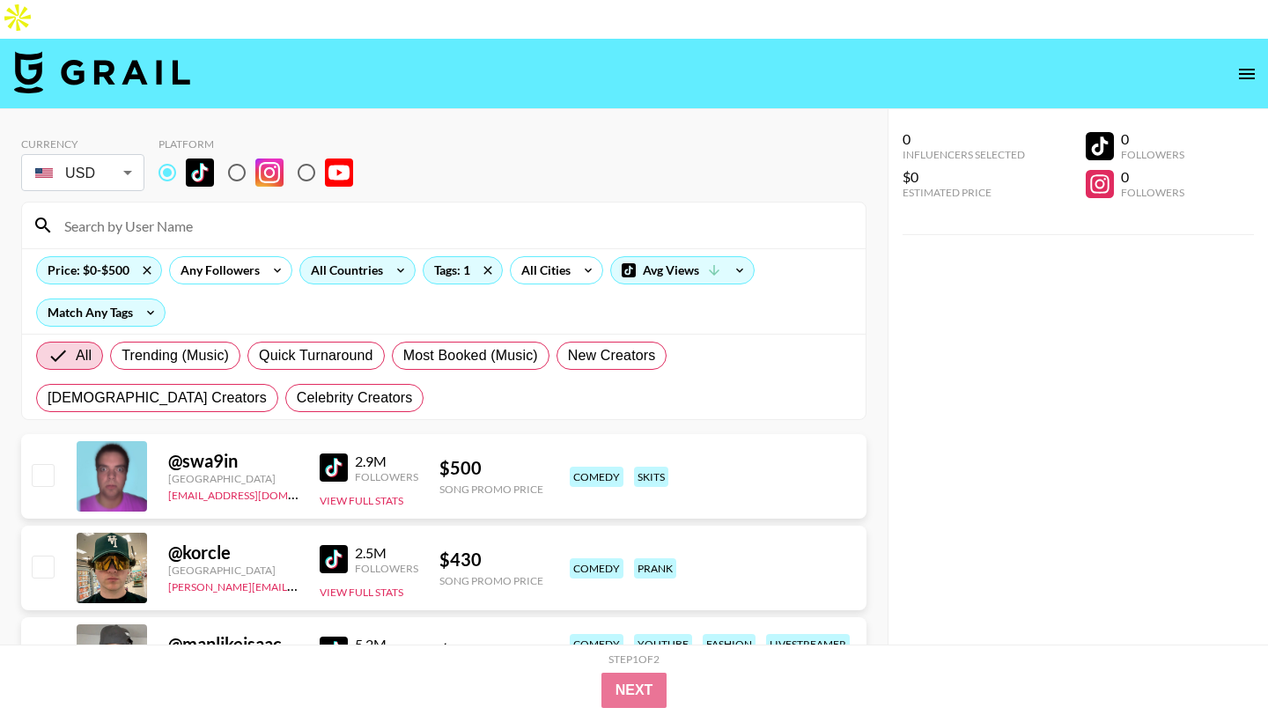
click at [514, 211] on input at bounding box center [454, 225] width 801 height 28
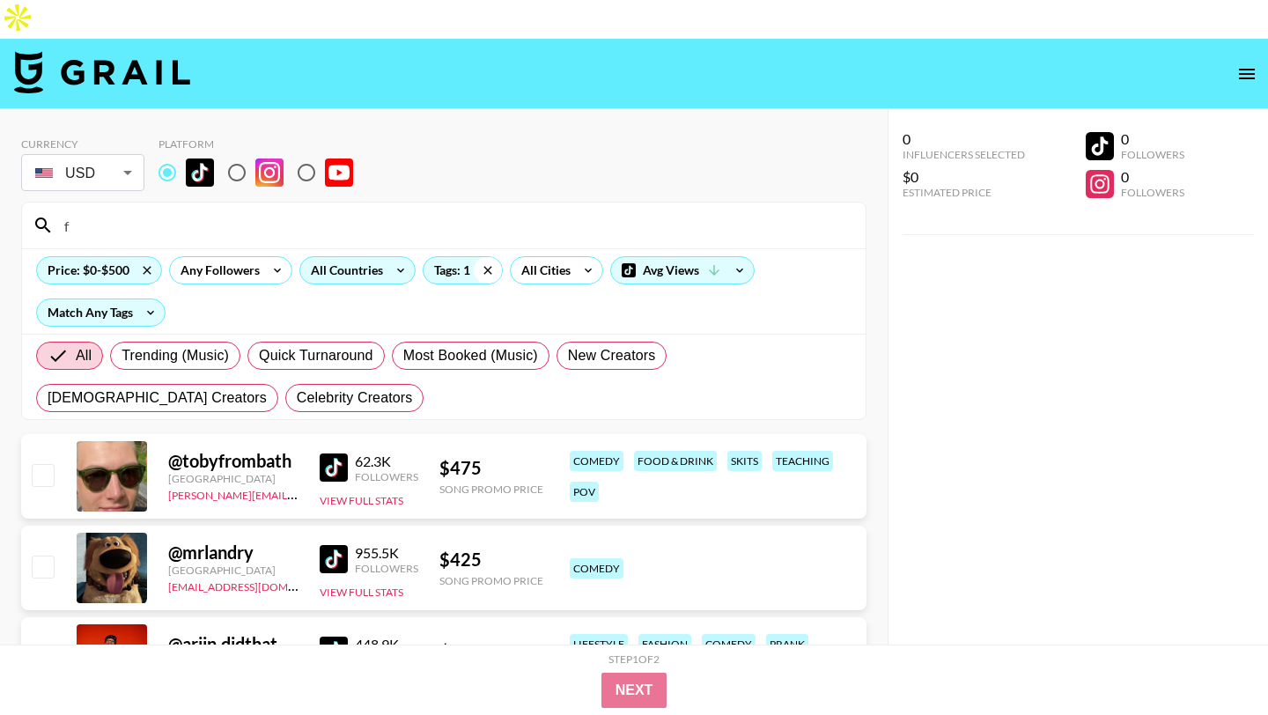
click at [490, 257] on icon at bounding box center [488, 270] width 28 height 26
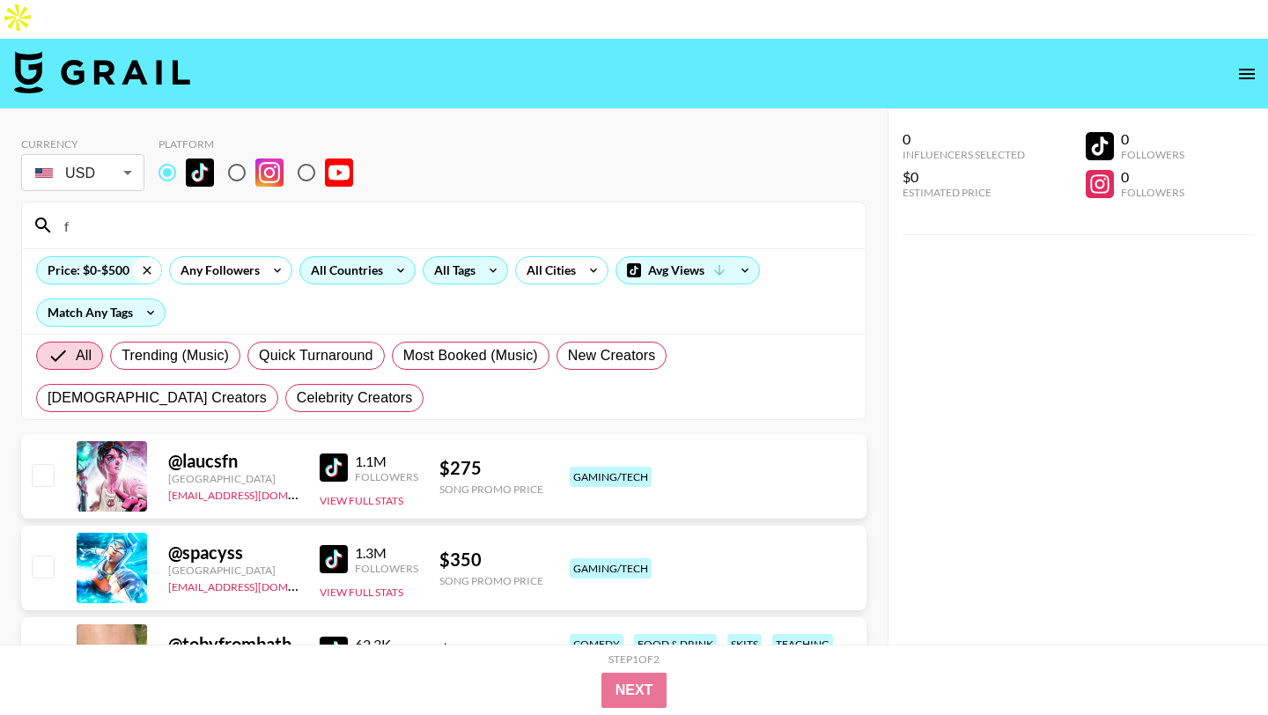
click at [140, 257] on icon at bounding box center [147, 270] width 28 height 26
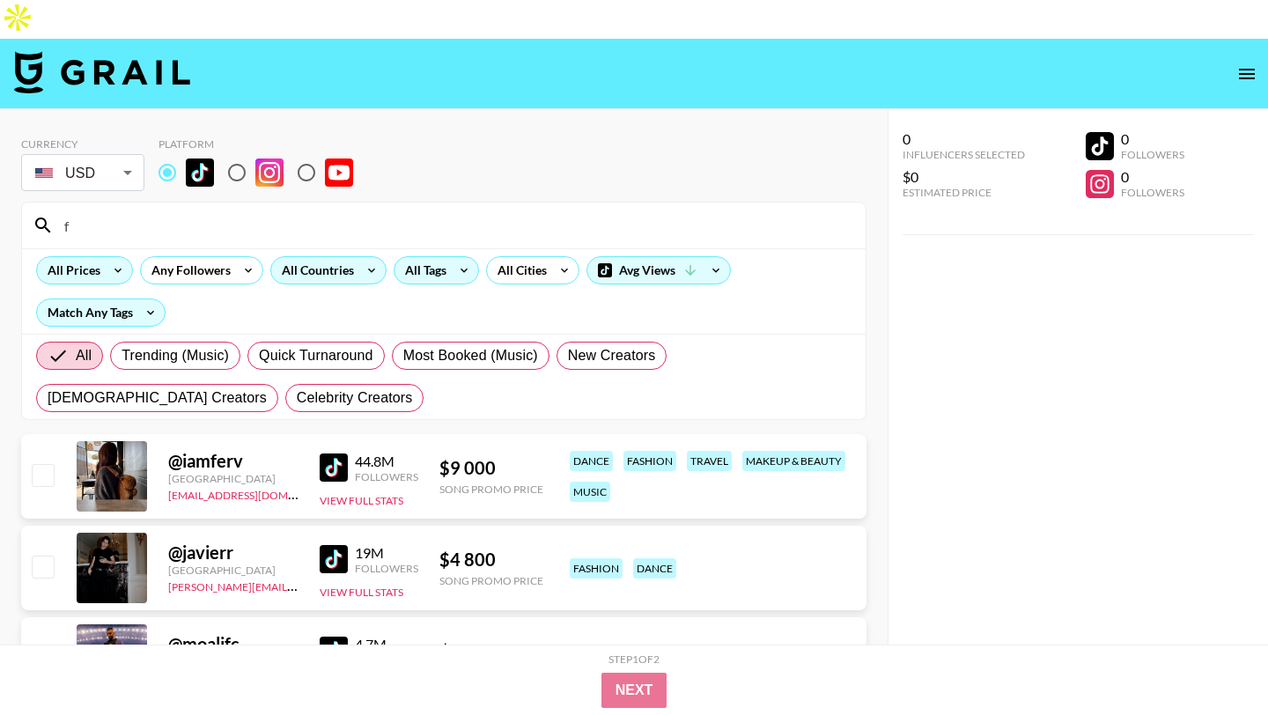
click at [351, 211] on input "f" at bounding box center [454, 225] width 801 height 28
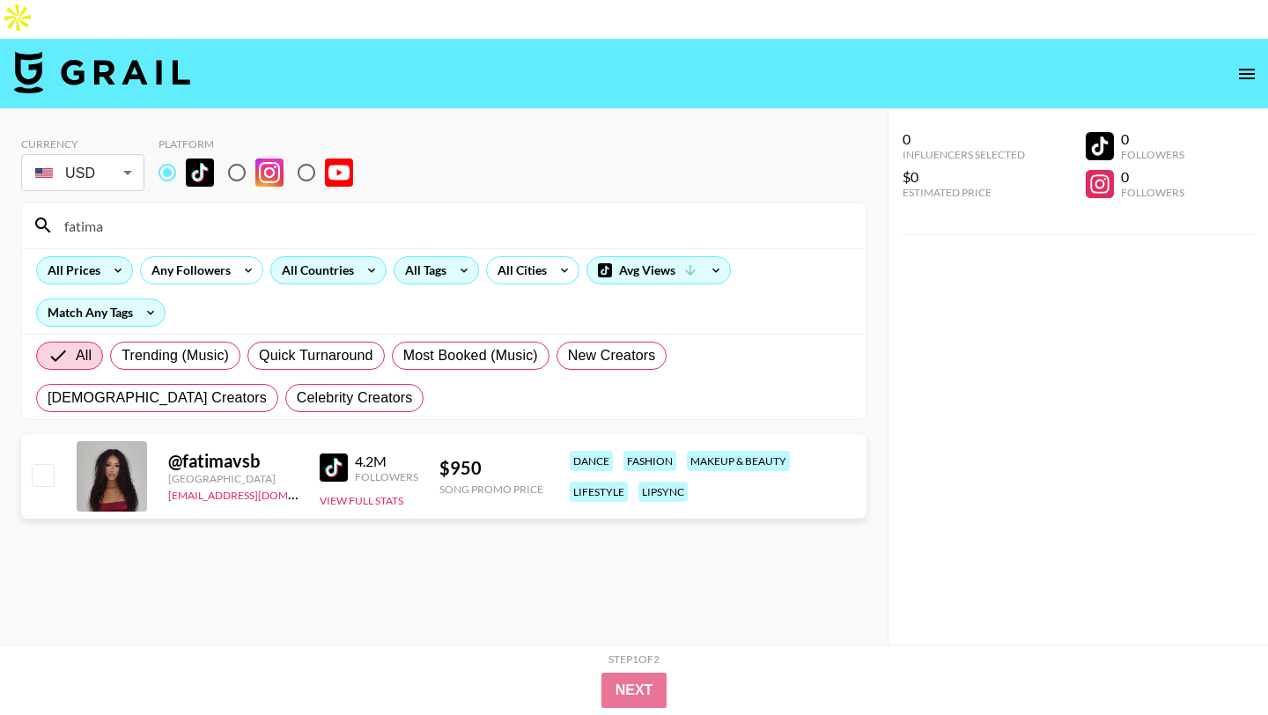
type input "fatima"
click at [113, 257] on icon at bounding box center [118, 270] width 28 height 26
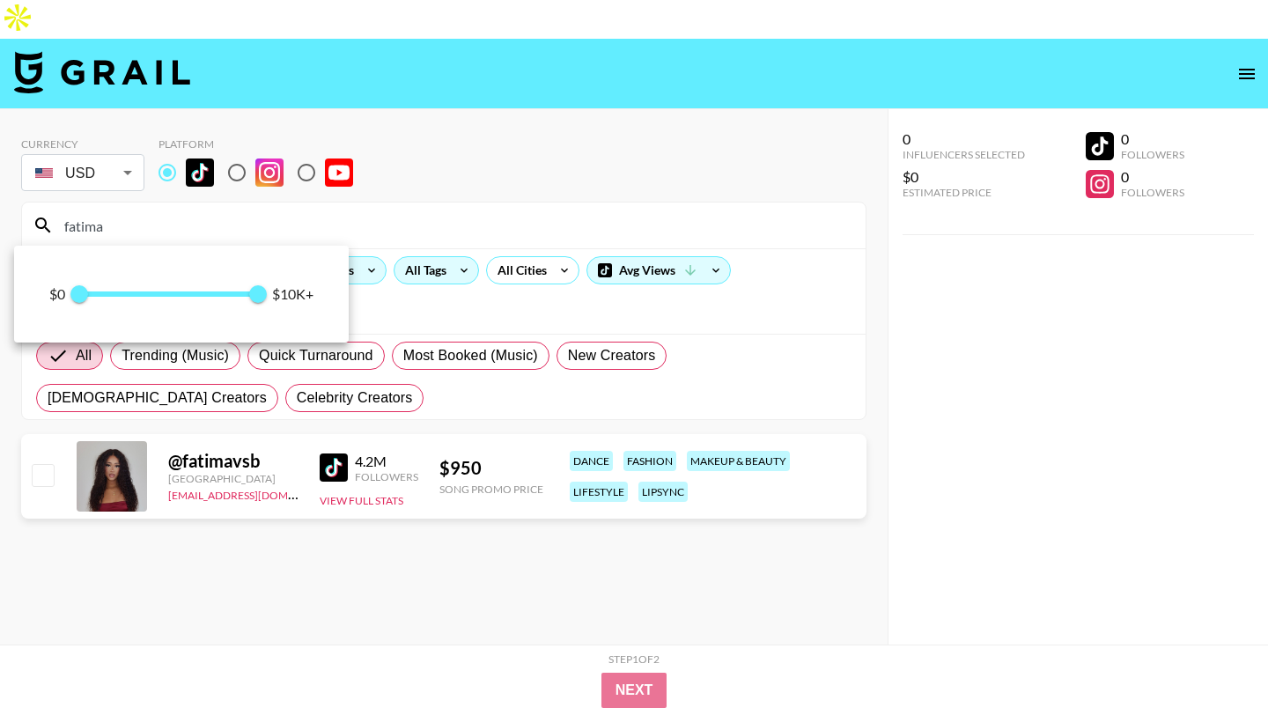
click at [276, 215] on div at bounding box center [634, 357] width 1268 height 715
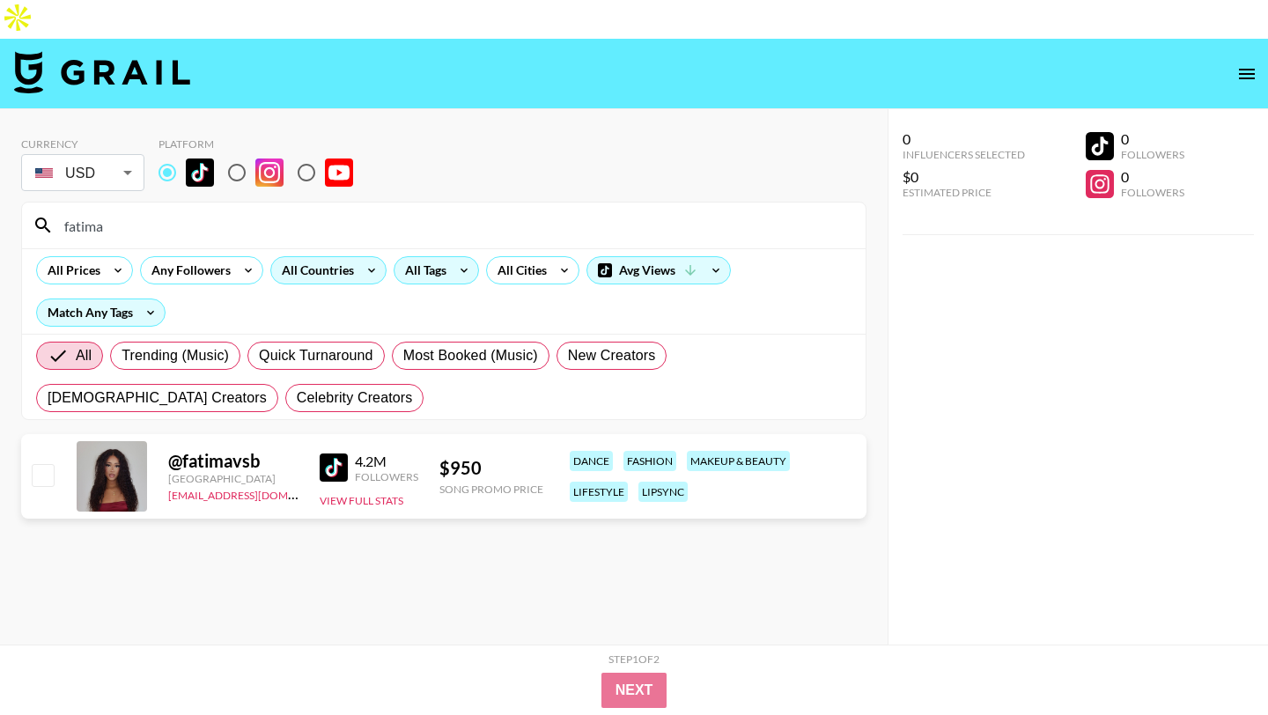
click at [241, 154] on input "radio" at bounding box center [236, 172] width 37 height 37
radio input "true"
click at [166, 154] on input "radio" at bounding box center [167, 172] width 37 height 37
radio input "true"
click at [316, 257] on div "All Countries" at bounding box center [314, 270] width 86 height 26
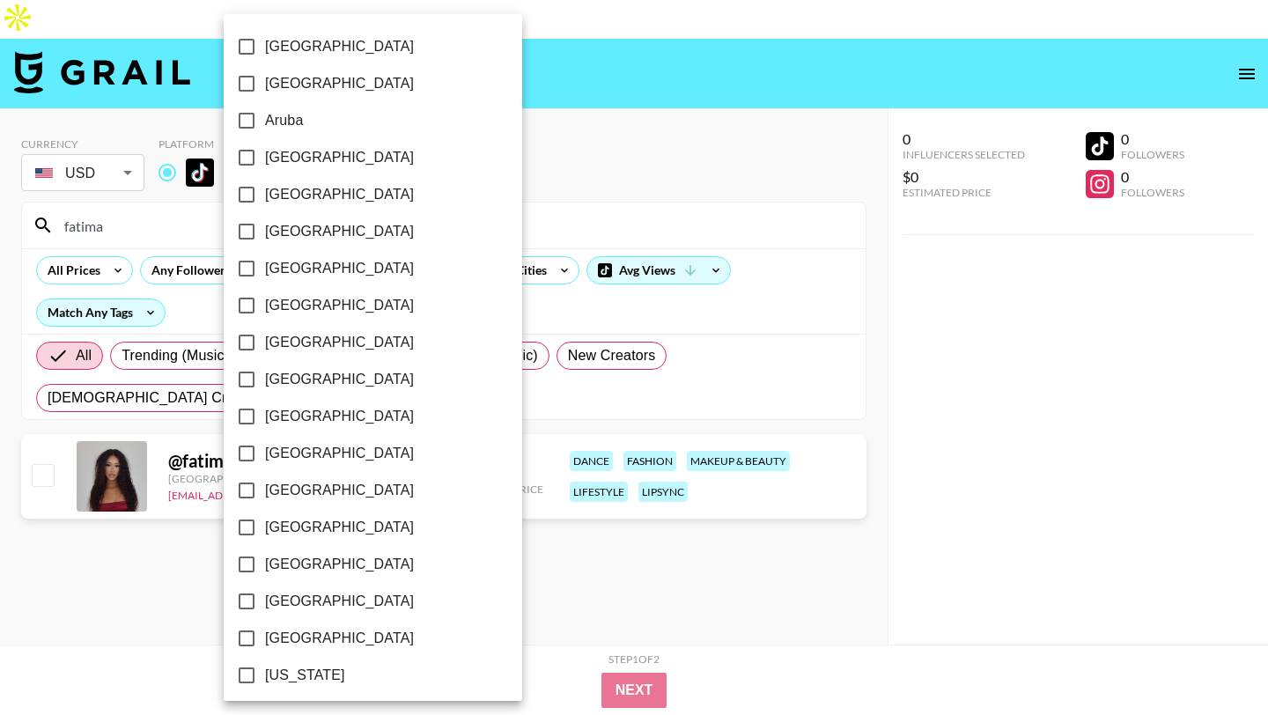
click at [590, 105] on div at bounding box center [634, 357] width 1268 height 715
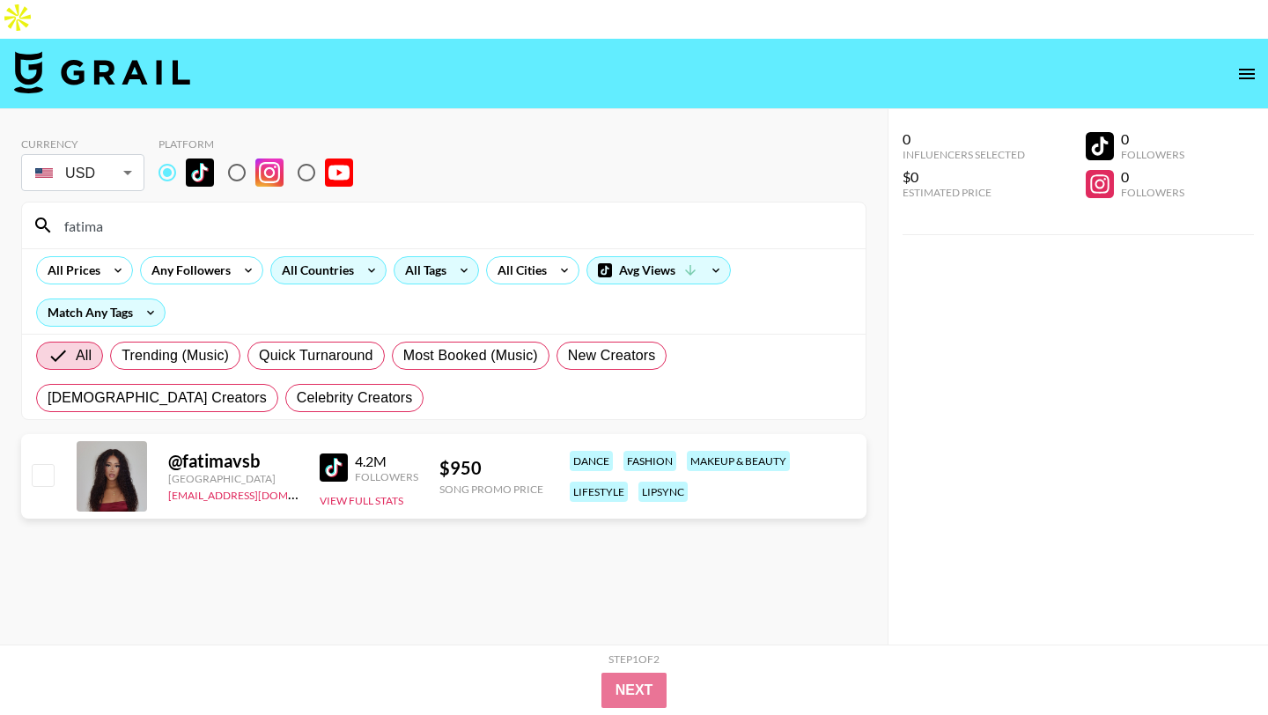
click at [336, 257] on div "All Countries" at bounding box center [314, 270] width 86 height 26
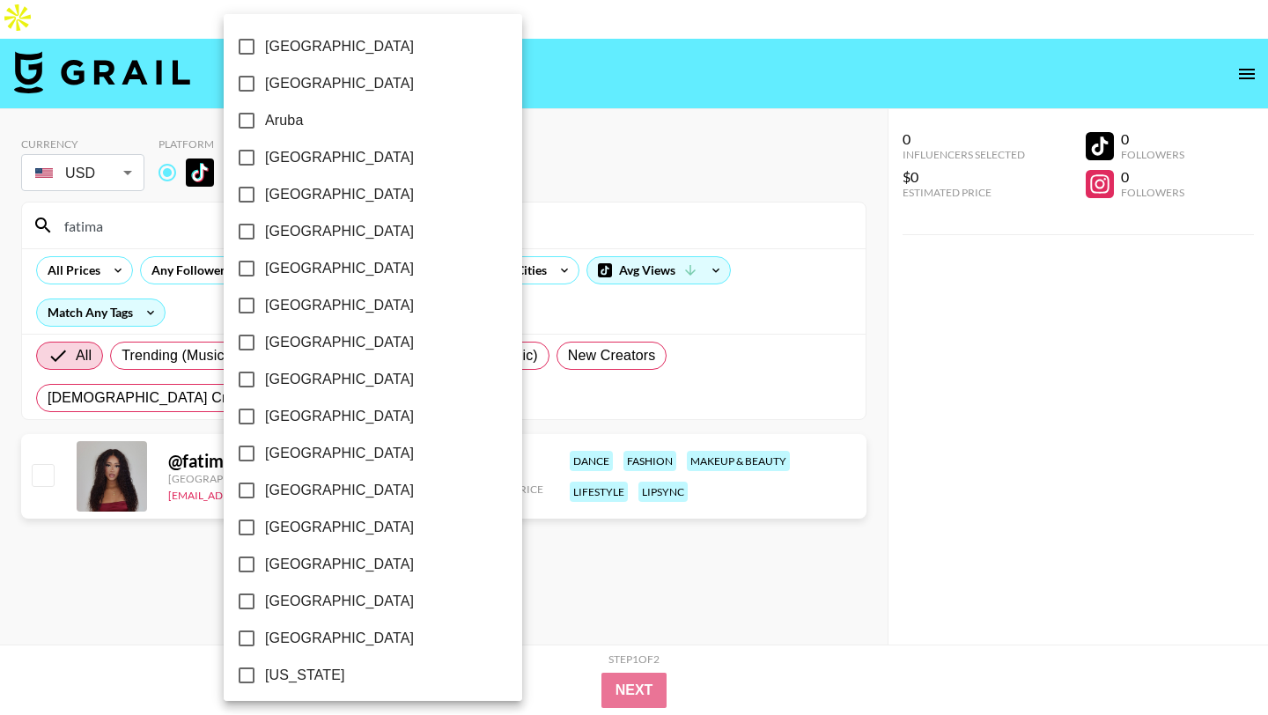
scroll to position [1339, 0]
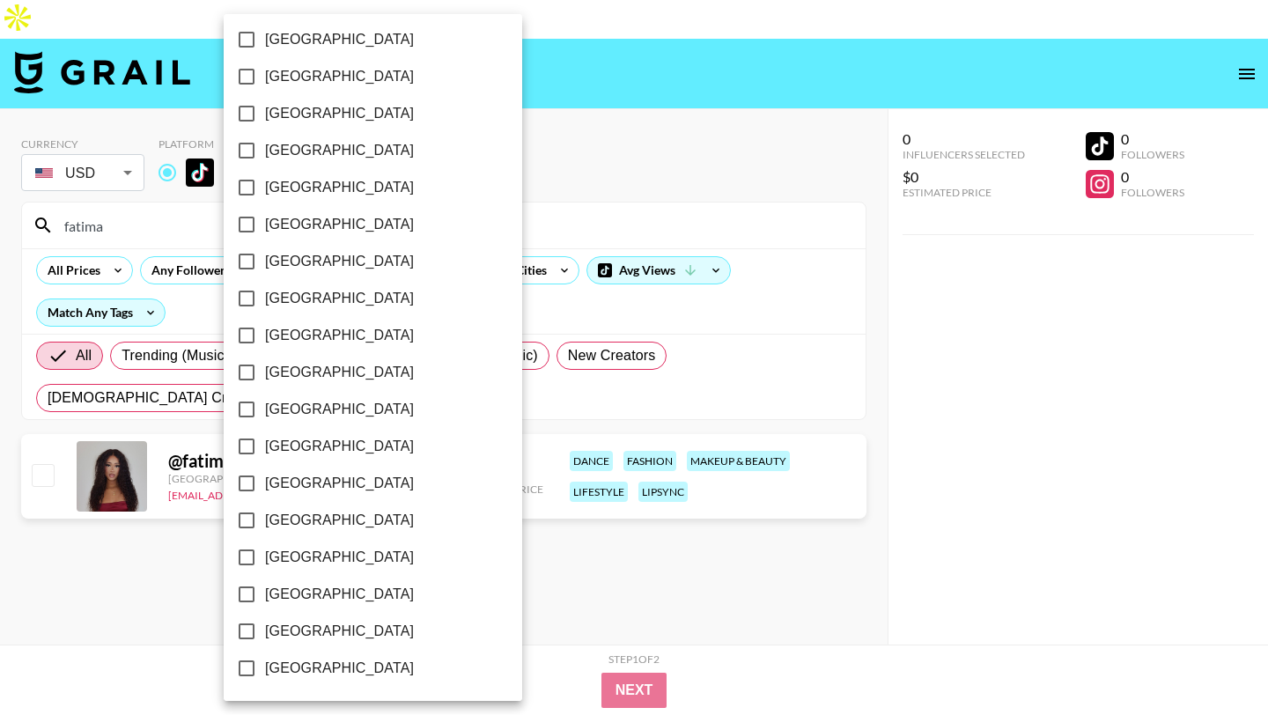
click at [323, 631] on span "[GEOGRAPHIC_DATA]" at bounding box center [339, 631] width 149 height 21
click at [265, 631] on input "[GEOGRAPHIC_DATA]" at bounding box center [246, 631] width 37 height 37
checkbox input "true"
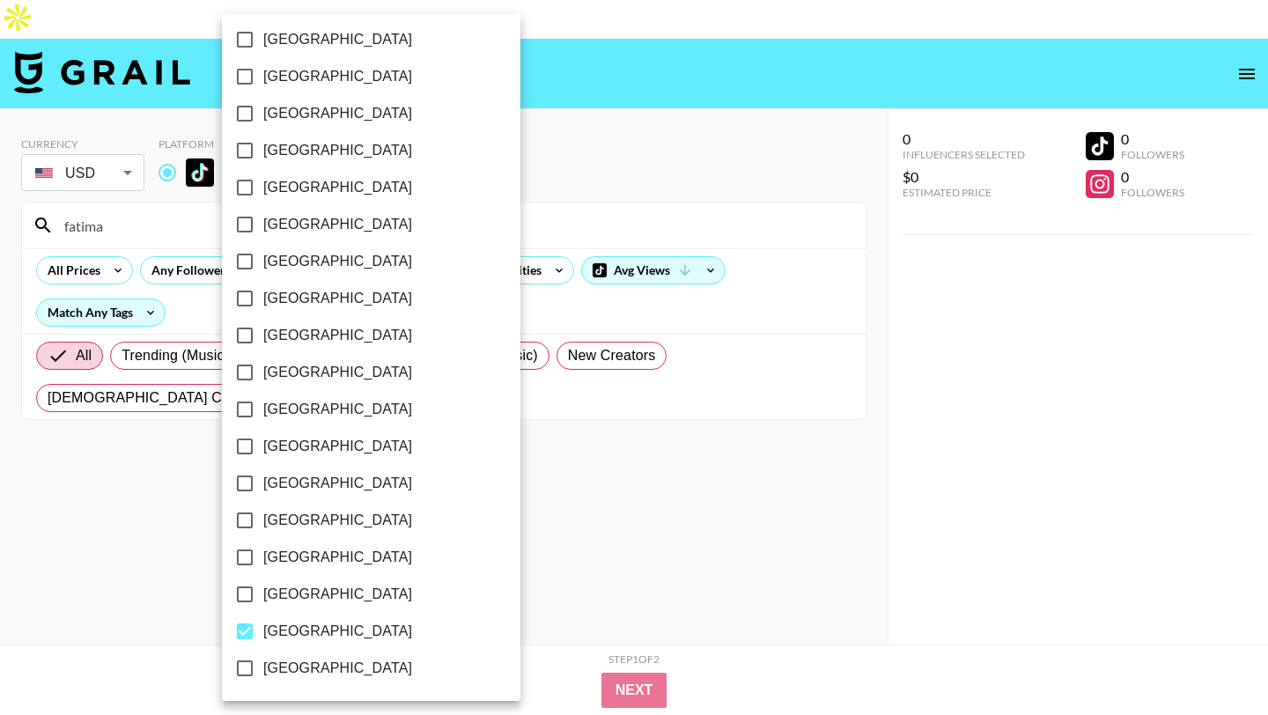
click at [503, 128] on div at bounding box center [634, 357] width 1268 height 715
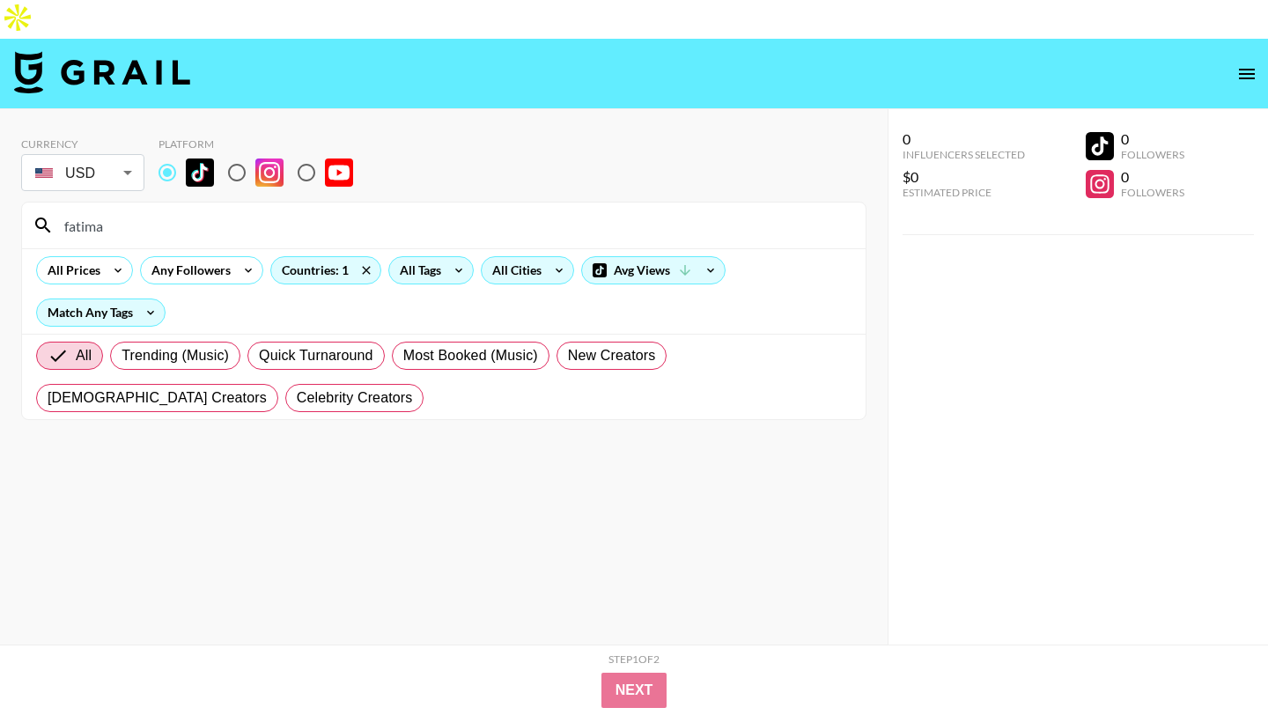
click at [508, 257] on div "All Cities" at bounding box center [513, 270] width 63 height 26
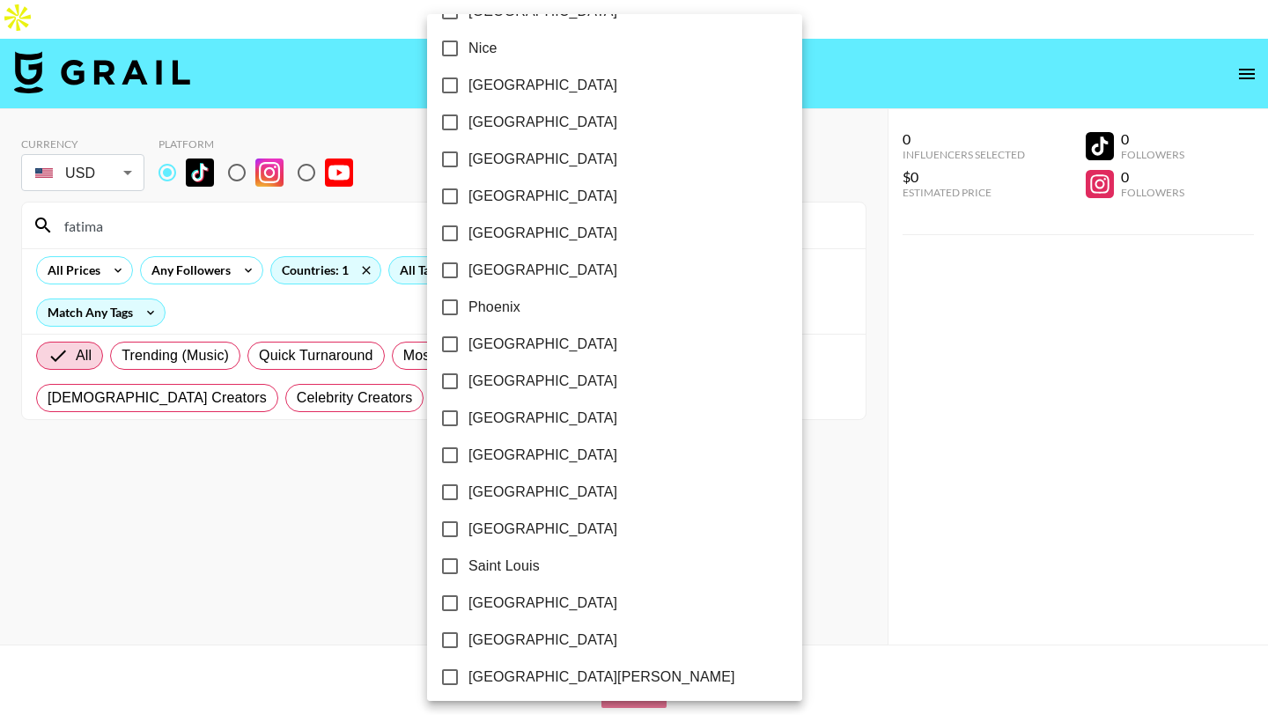
scroll to position [2485, 0]
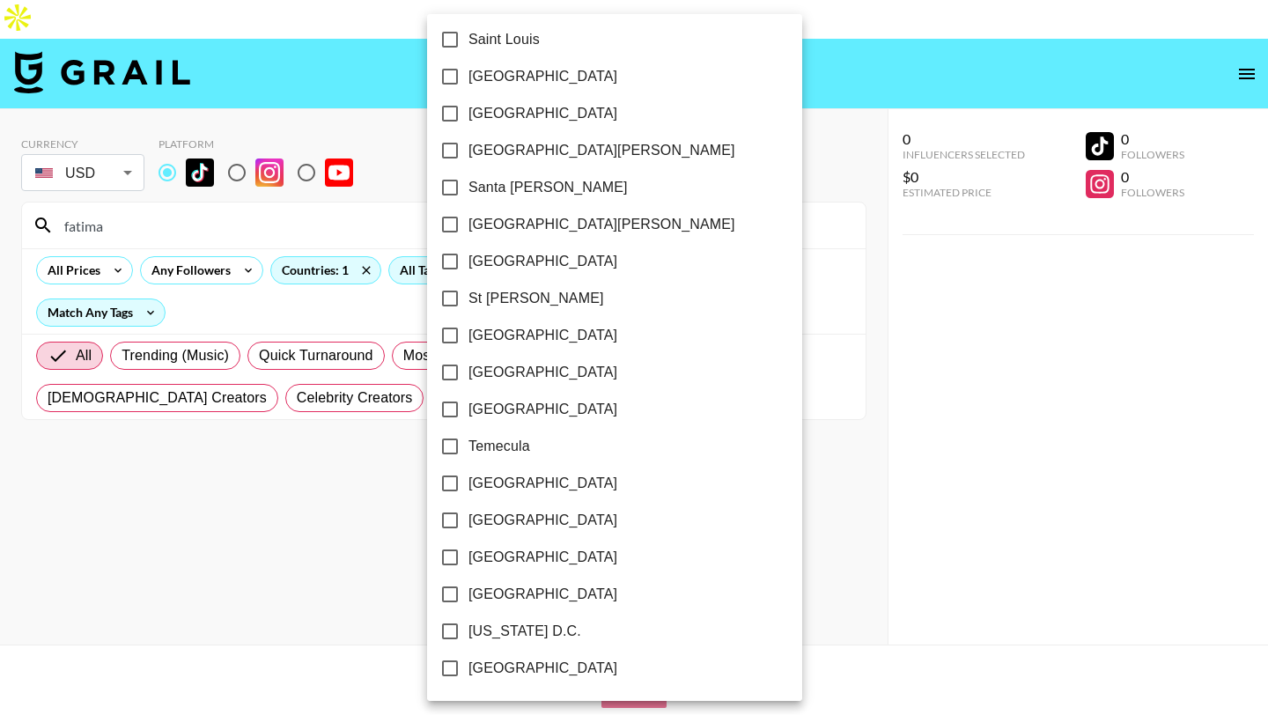
click at [729, 444] on div at bounding box center [634, 357] width 1268 height 715
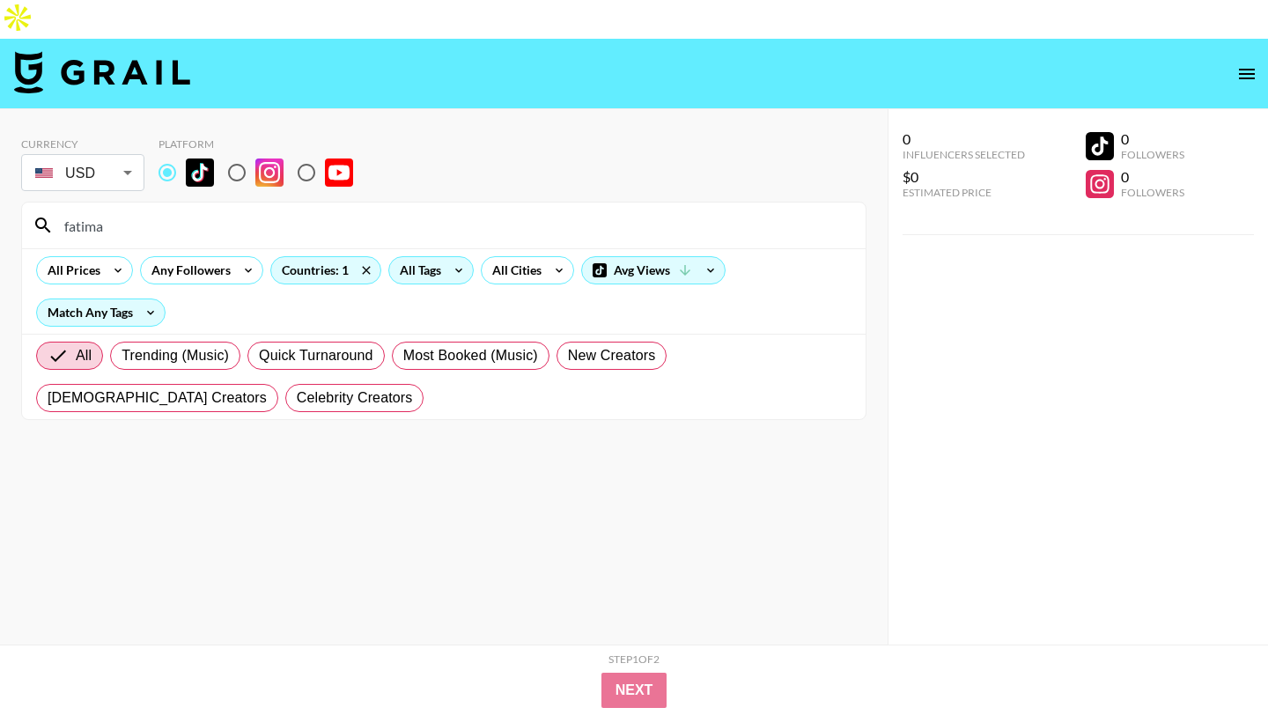
click at [247, 154] on input "radio" at bounding box center [236, 172] width 37 height 37
radio input "true"
click at [235, 211] on input "fatima" at bounding box center [454, 225] width 801 height 28
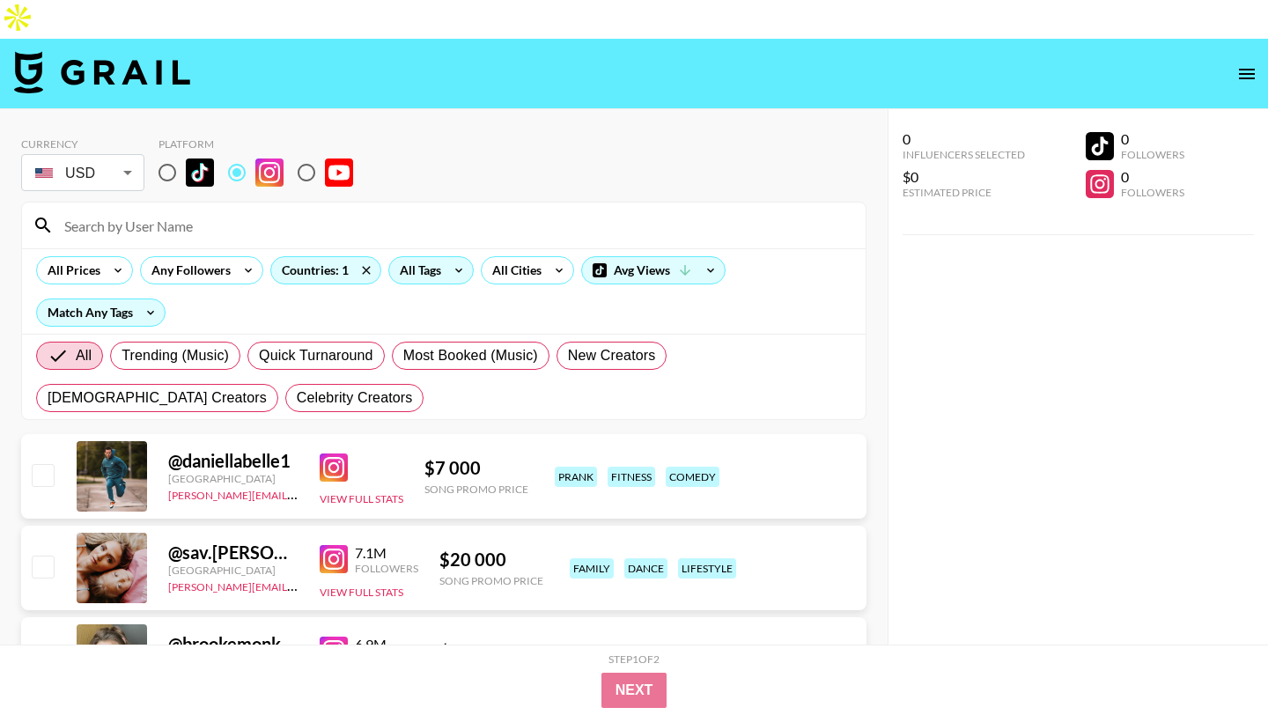
click at [454, 257] on icon at bounding box center [459, 270] width 28 height 26
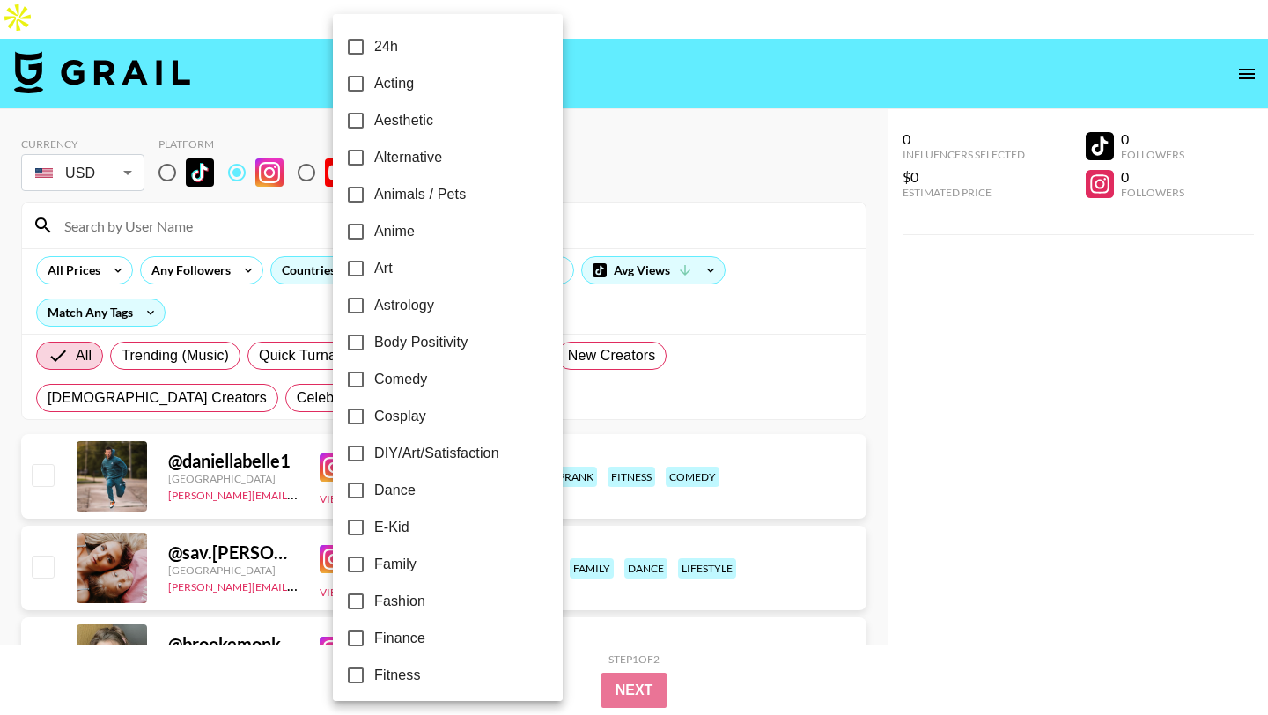
click at [424, 387] on span "Comedy" at bounding box center [400, 379] width 53 height 21
click at [374, 387] on input "Comedy" at bounding box center [355, 379] width 37 height 37
checkbox input "true"
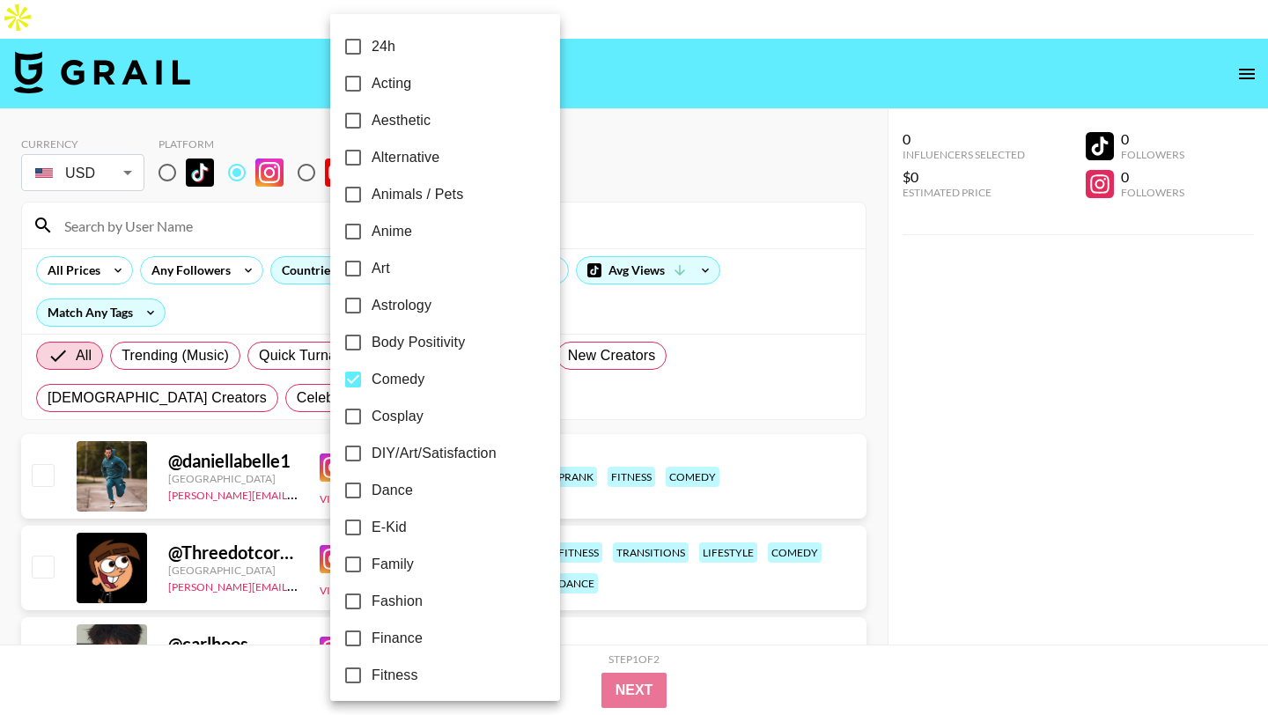
click at [608, 115] on div at bounding box center [634, 357] width 1268 height 715
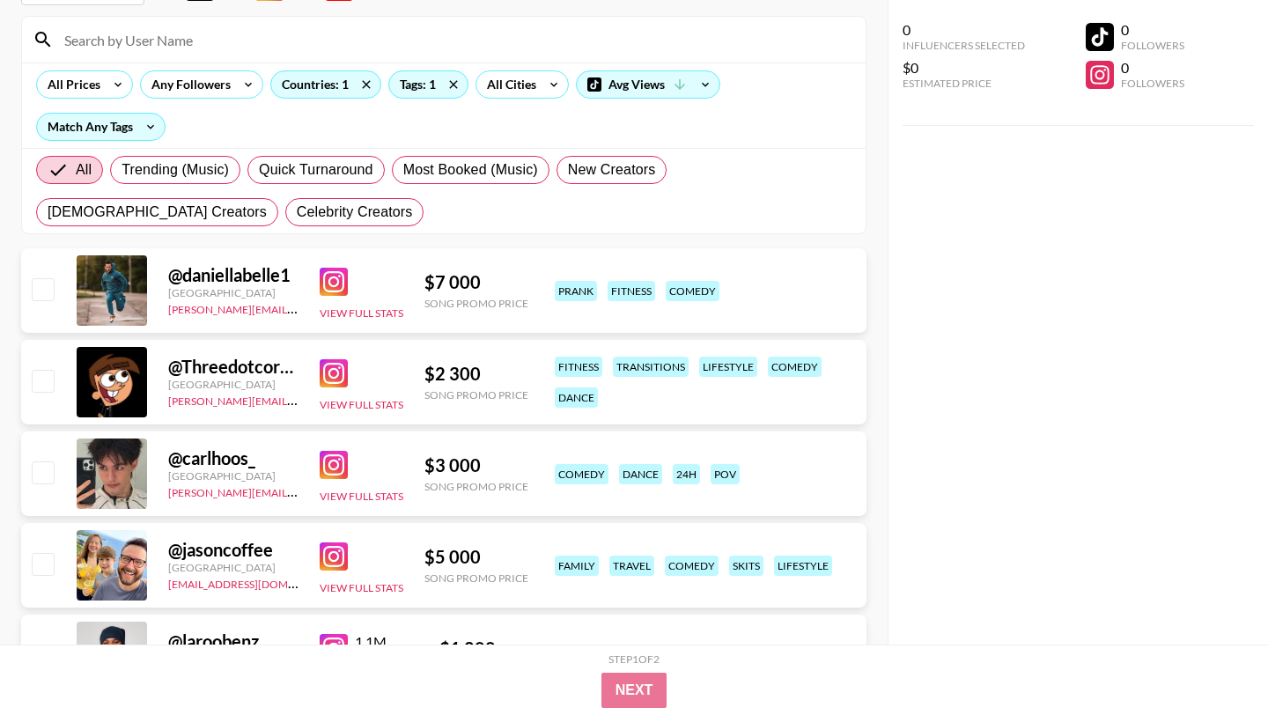
scroll to position [173, 0]
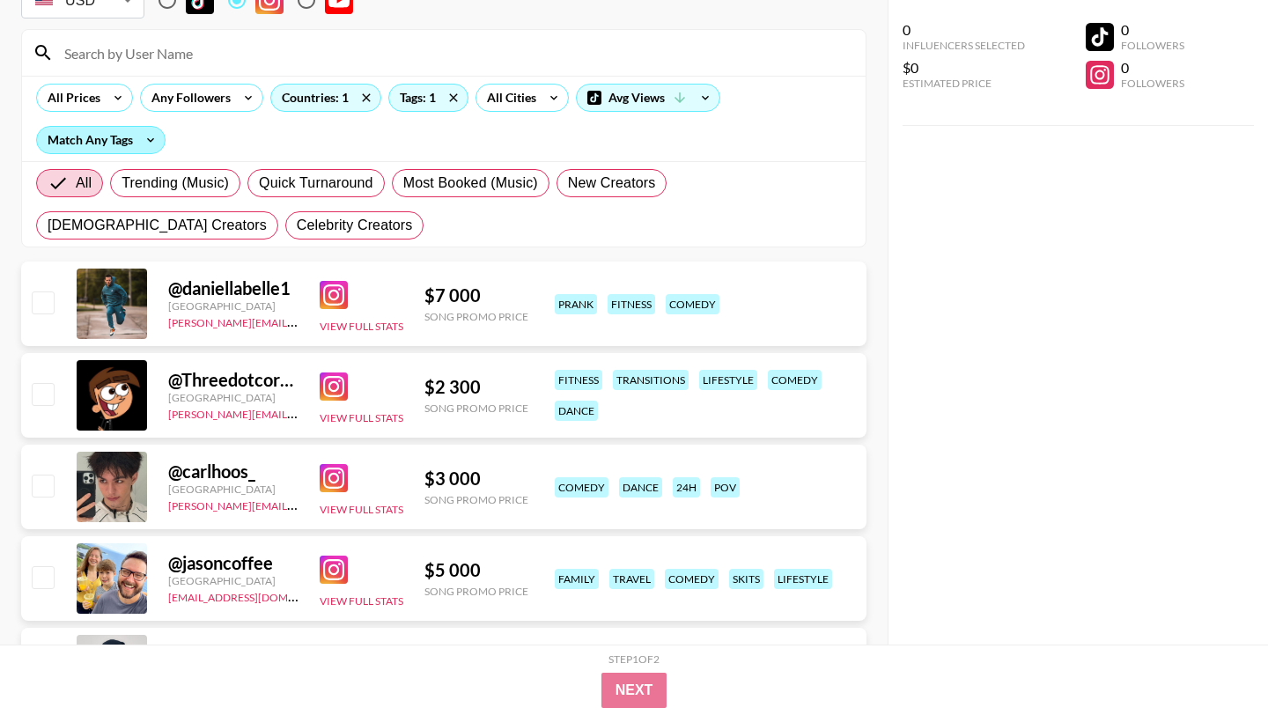
click at [114, 127] on div "Match Any Tags" at bounding box center [101, 140] width 128 height 26
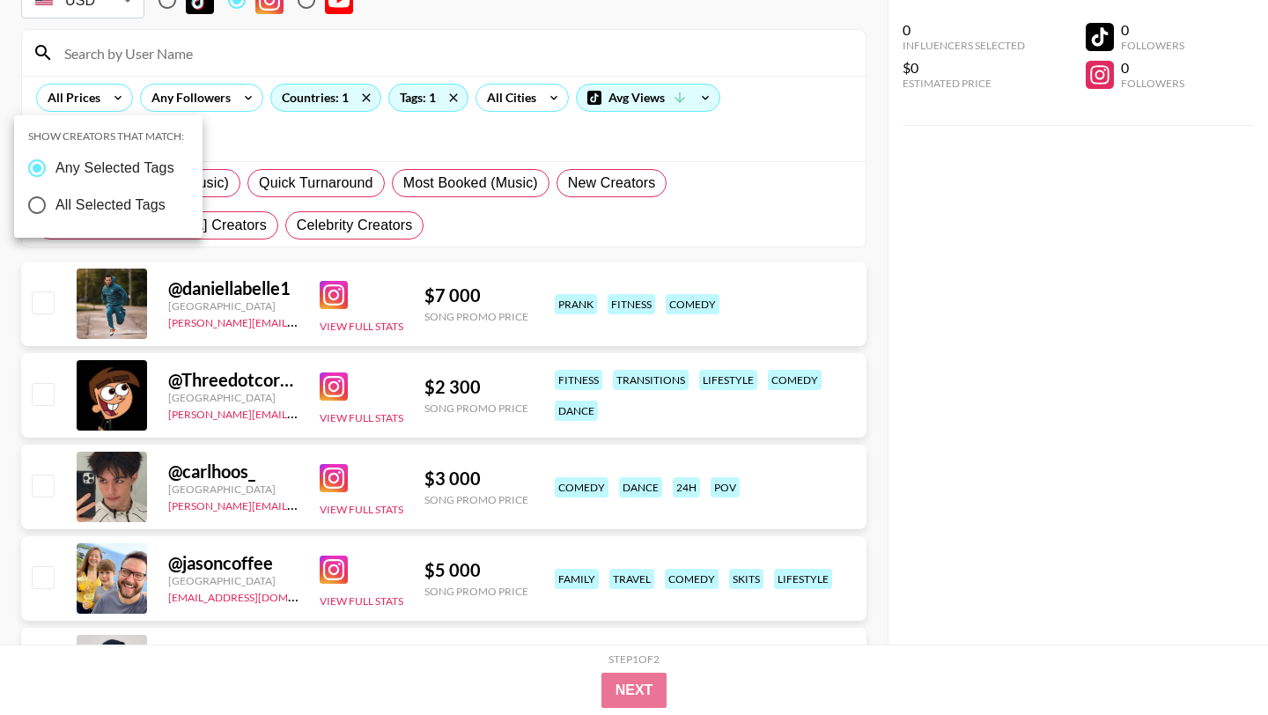
click at [101, 45] on div at bounding box center [634, 357] width 1268 height 715
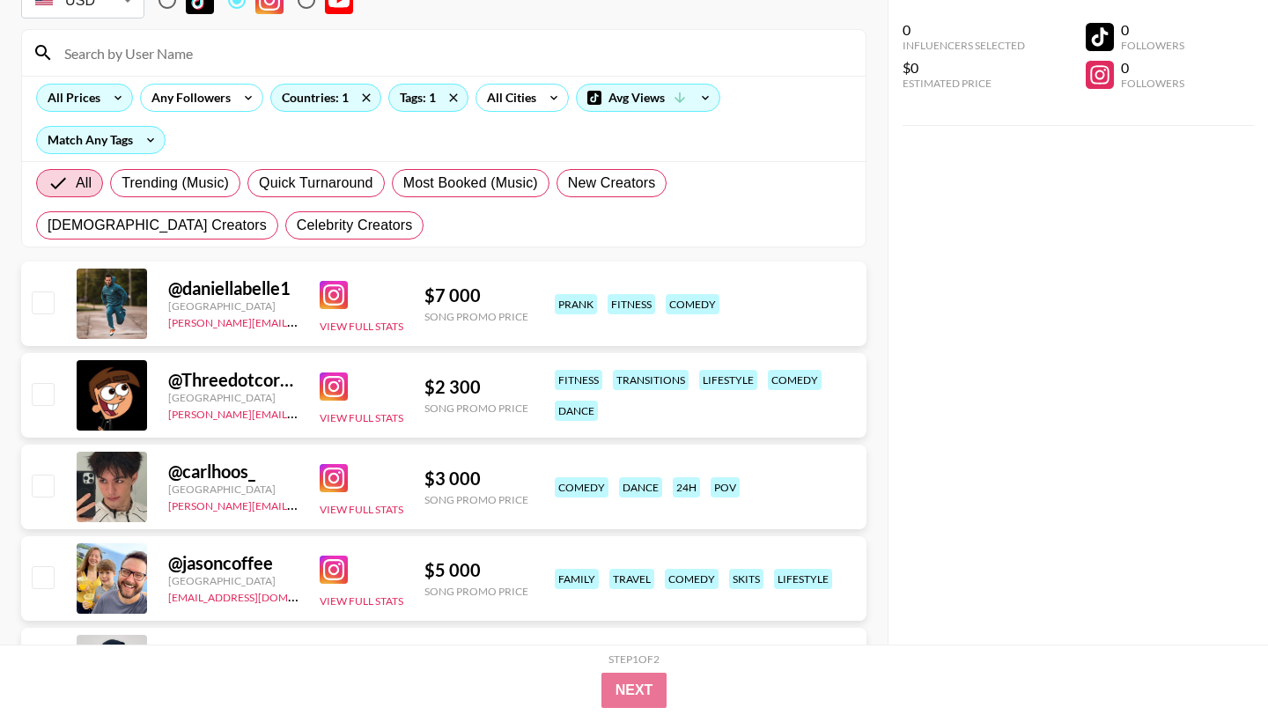
click at [101, 85] on div "All Prices" at bounding box center [70, 98] width 67 height 26
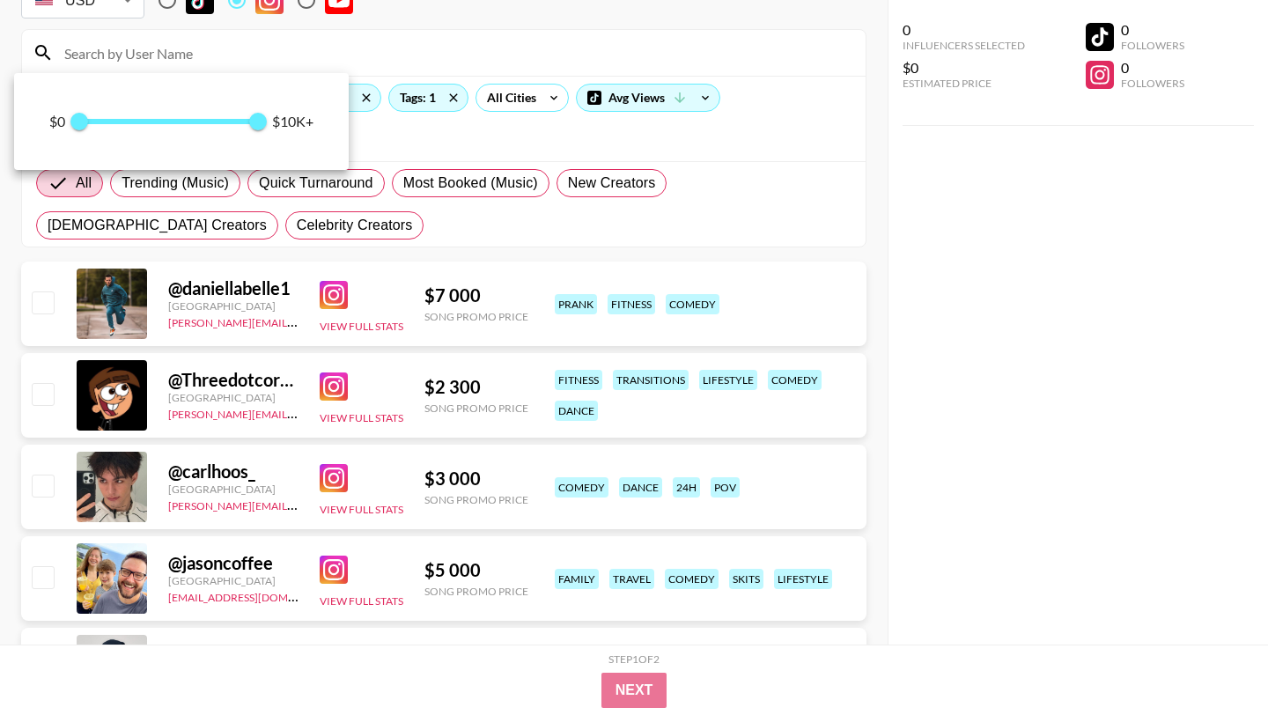
click at [142, 119] on span at bounding box center [169, 121] width 181 height 5
type input "3500"
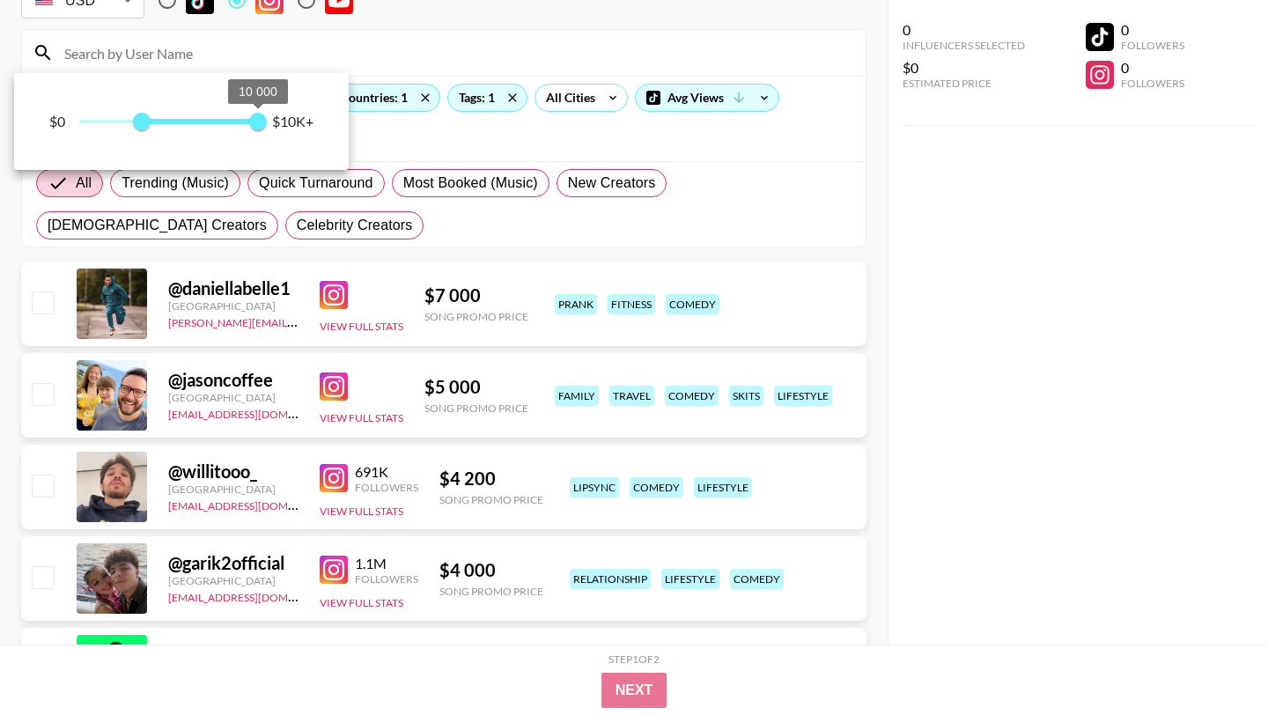
type input "4500"
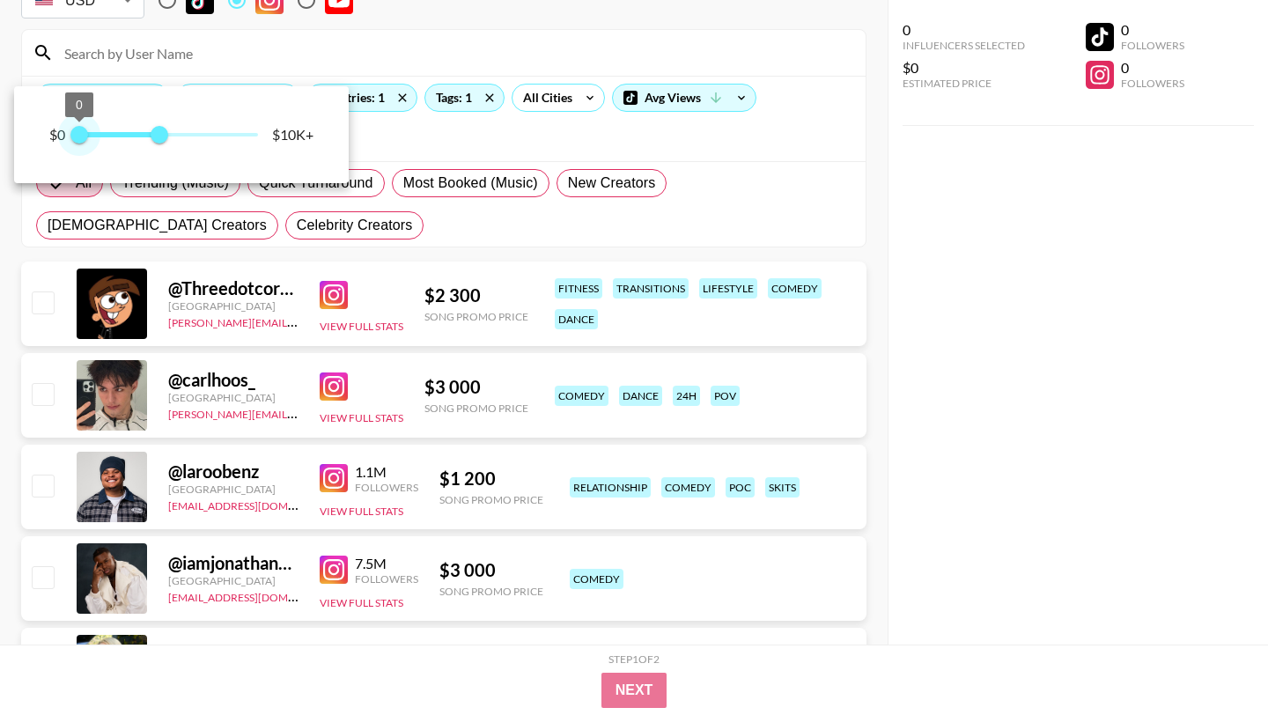
type input "0"
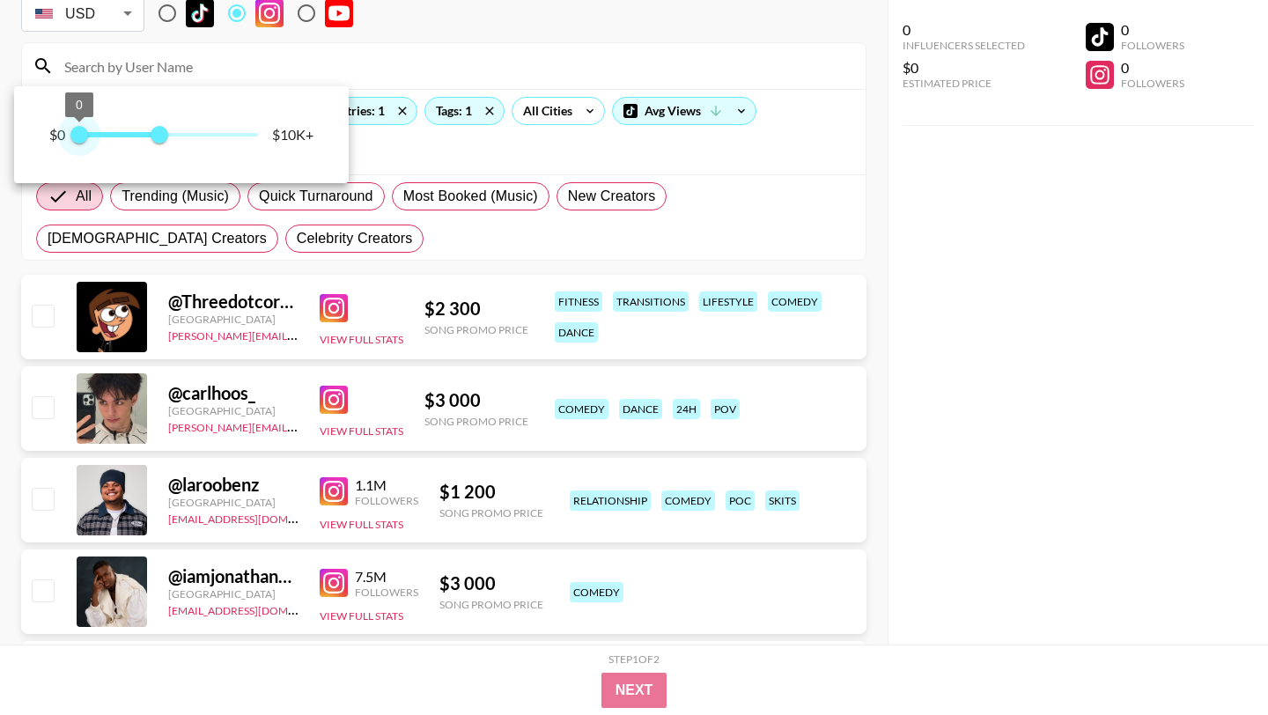
drag, startPoint x: 255, startPoint y: 123, endPoint x: 48, endPoint y: 123, distance: 207.8
click at [48, 123] on div "$0 0 4 500 $10K+" at bounding box center [181, 134] width 335 height 97
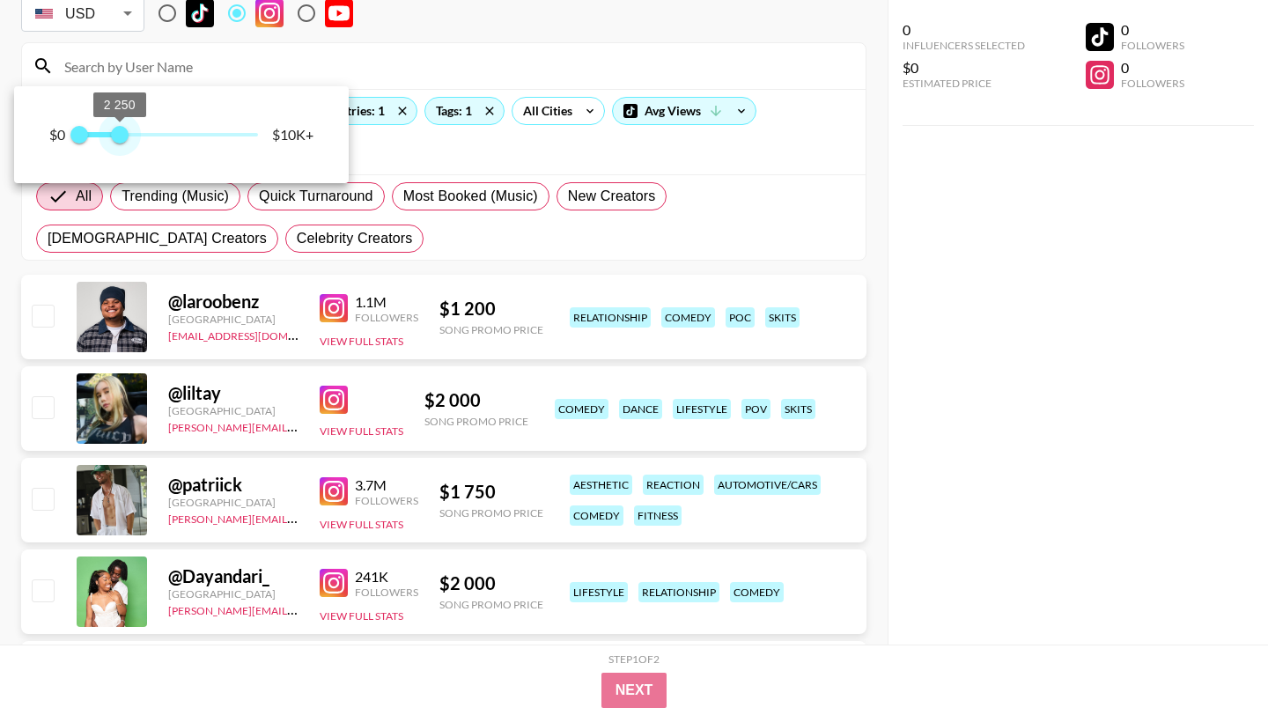
type input "2500"
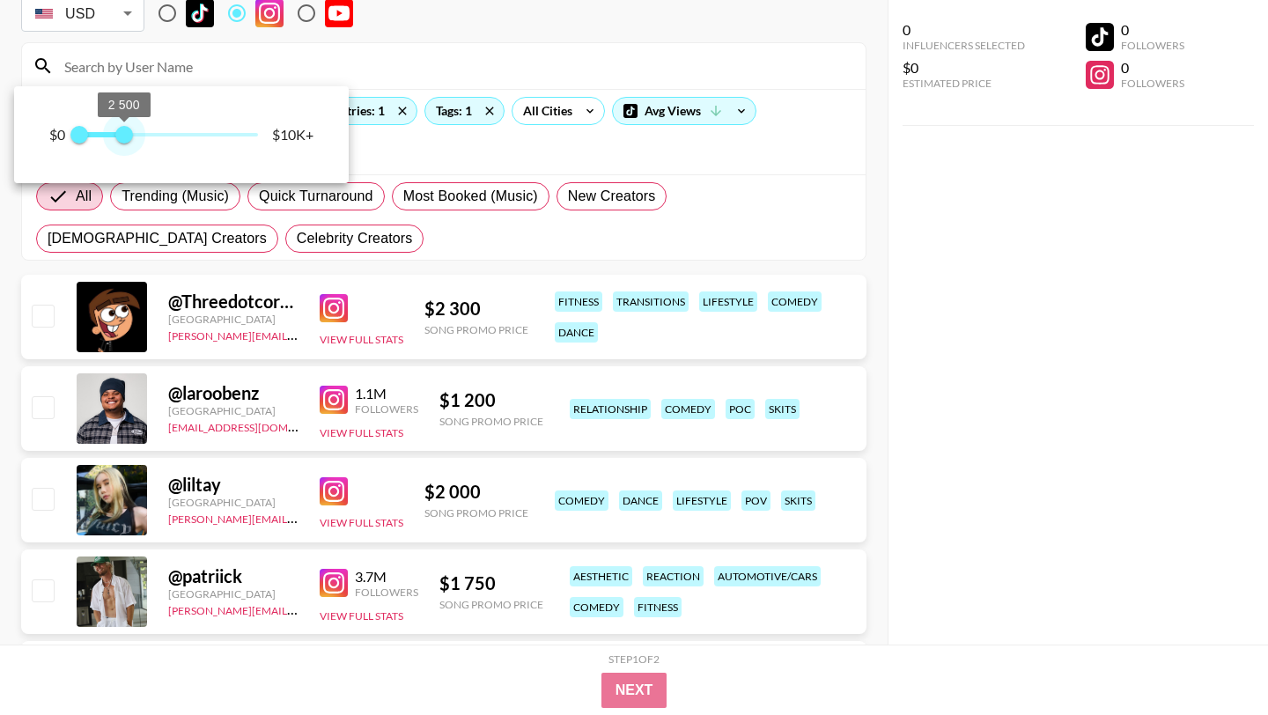
drag, startPoint x: 161, startPoint y: 135, endPoint x: 125, endPoint y: 133, distance: 36.1
click at [125, 133] on span "2 500" at bounding box center [124, 135] width 18 height 18
click at [401, 107] on div at bounding box center [634, 357] width 1268 height 715
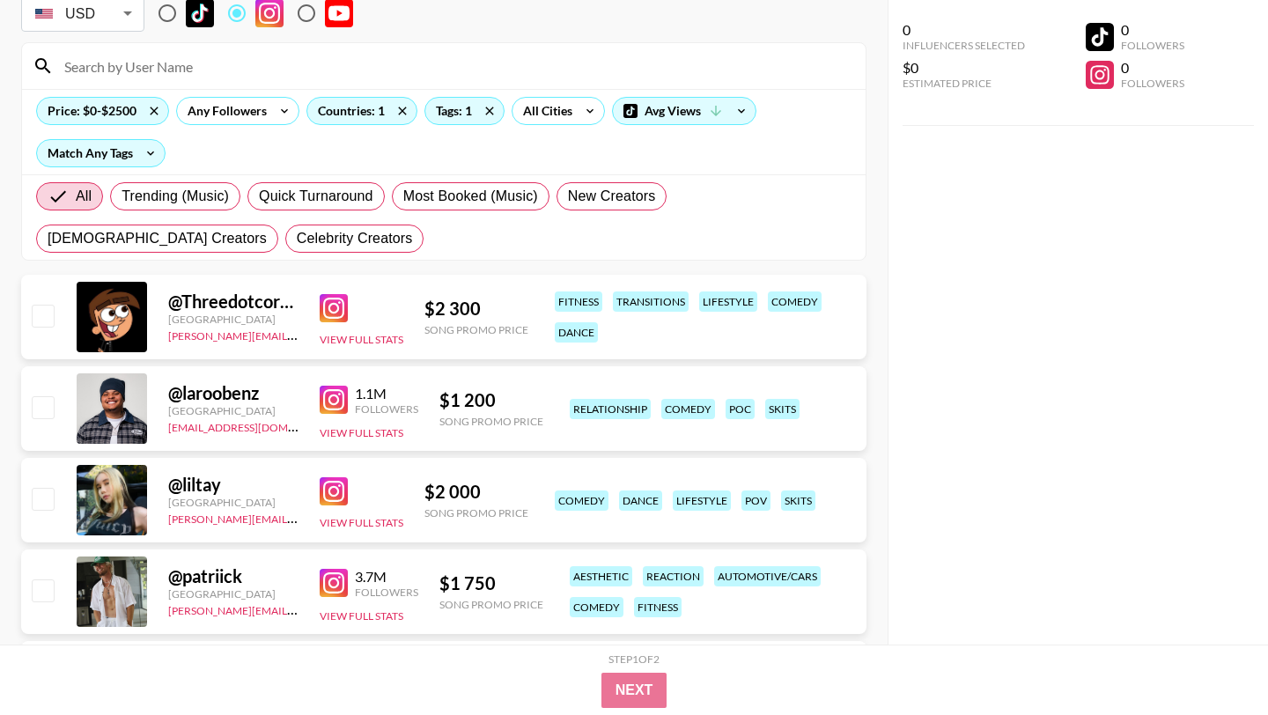
scroll to position [380, 0]
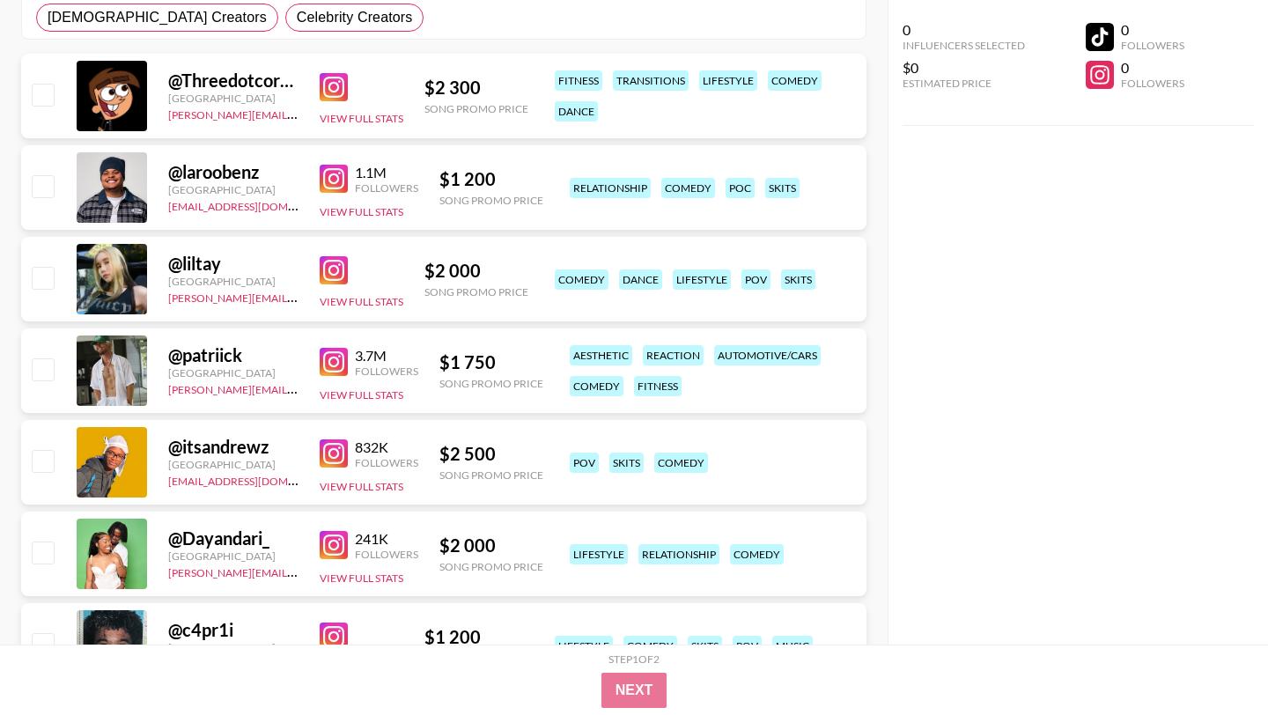
click at [328, 439] on img at bounding box center [334, 453] width 28 height 28
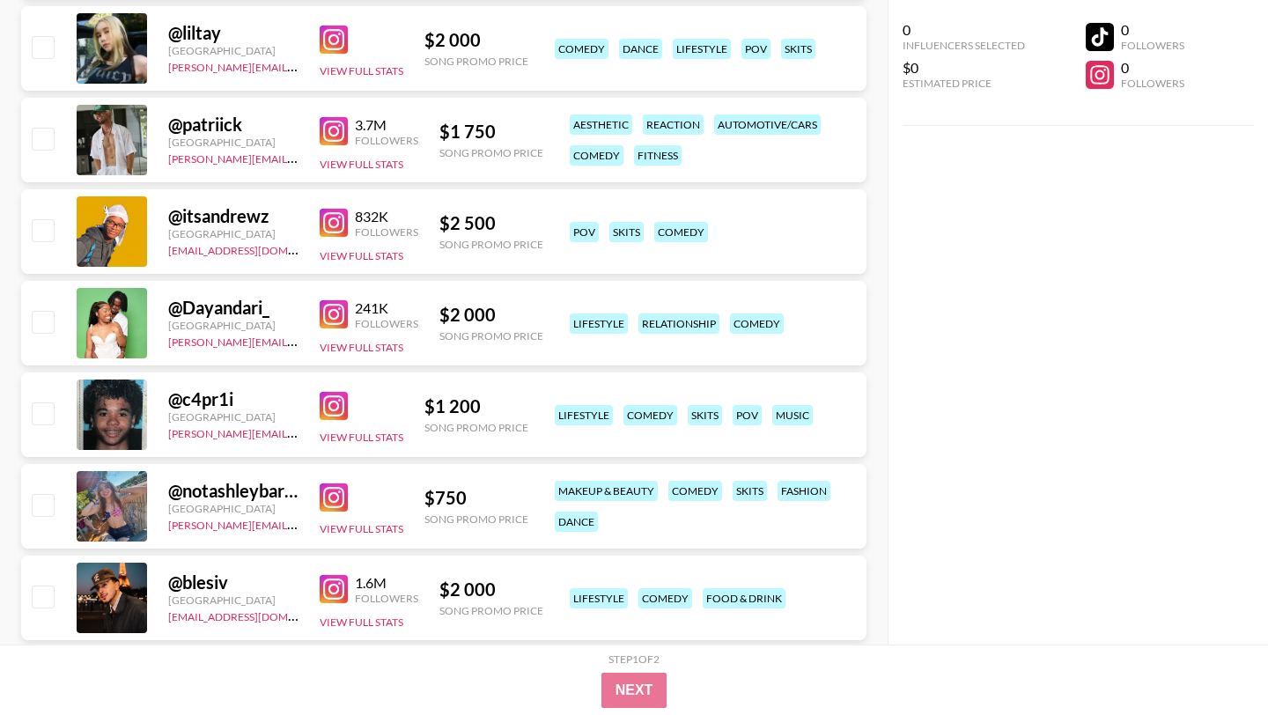
scroll to position [614, 0]
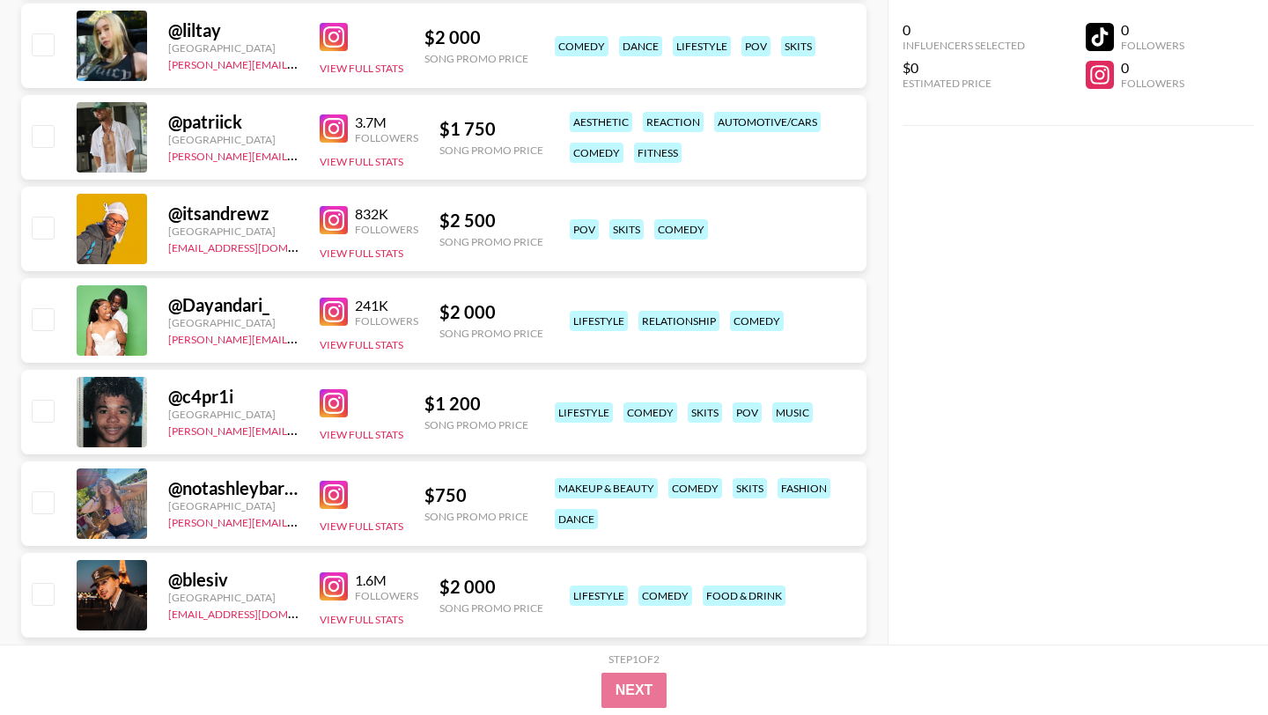
click at [340, 389] on img at bounding box center [334, 403] width 28 height 28
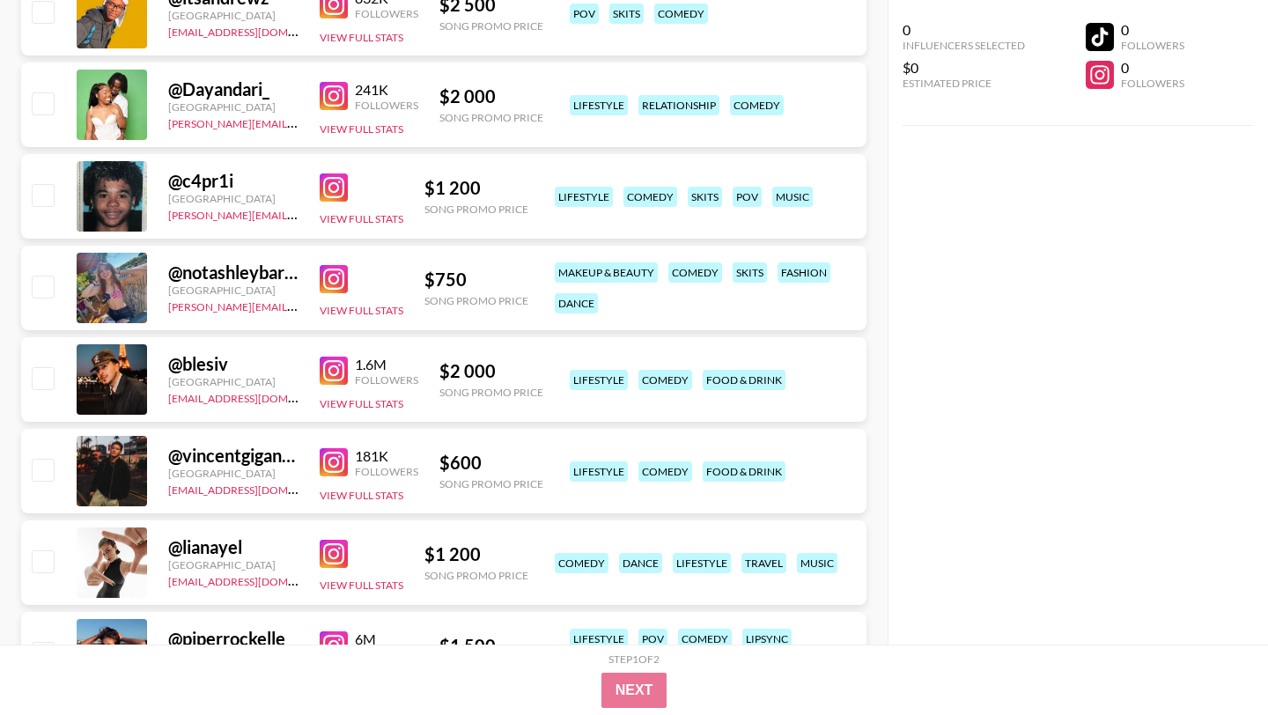
scroll to position [832, 0]
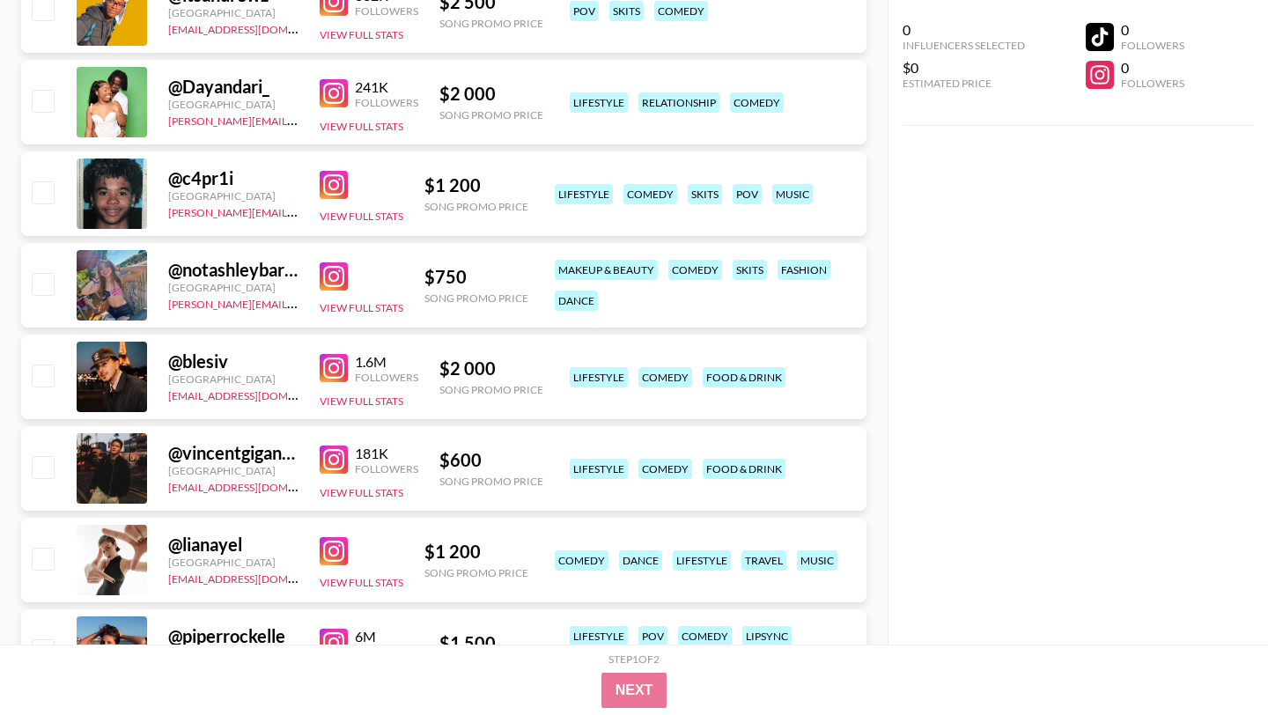
click at [332, 354] on img at bounding box center [334, 368] width 28 height 28
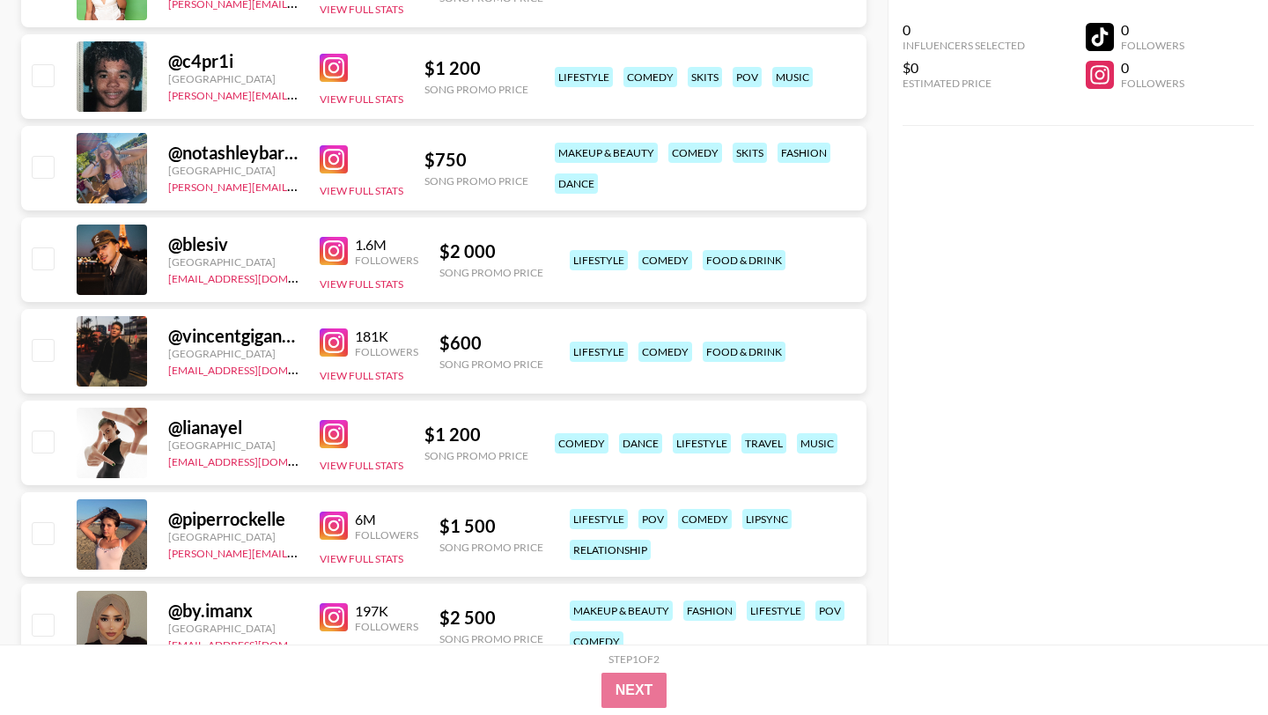
scroll to position [1060, 0]
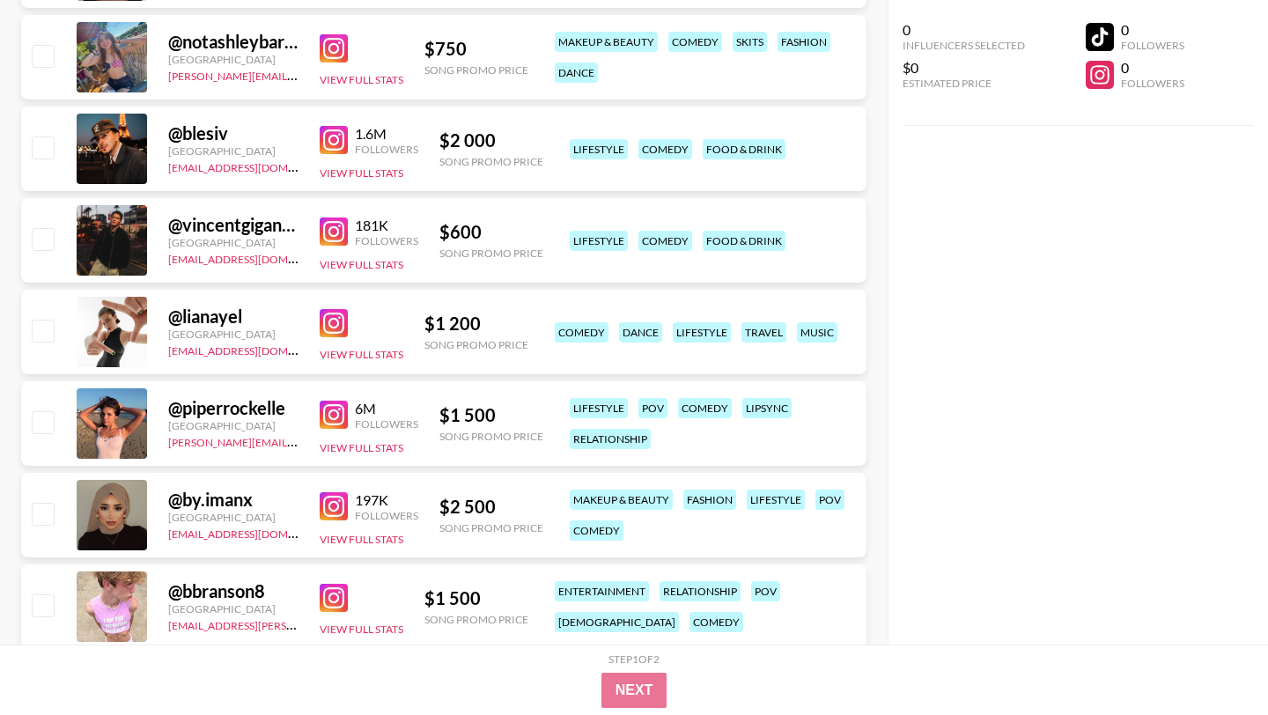
click at [335, 309] on img at bounding box center [334, 323] width 28 height 28
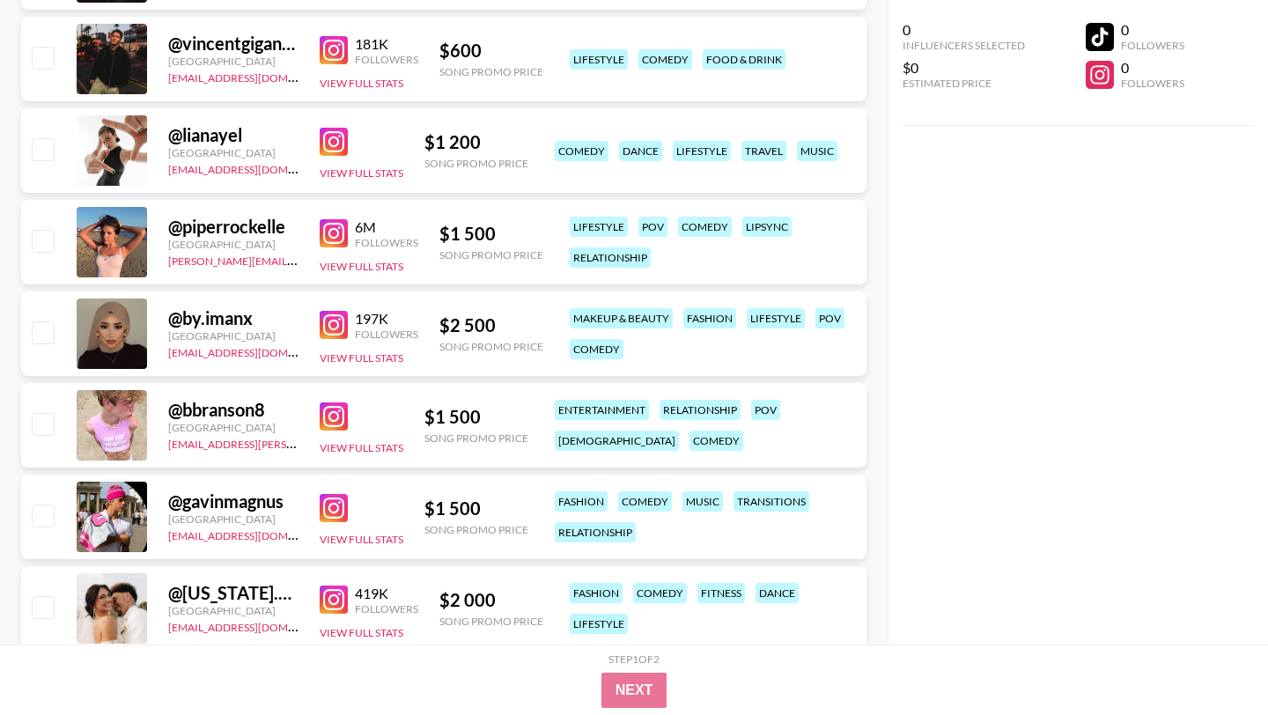
scroll to position [1244, 0]
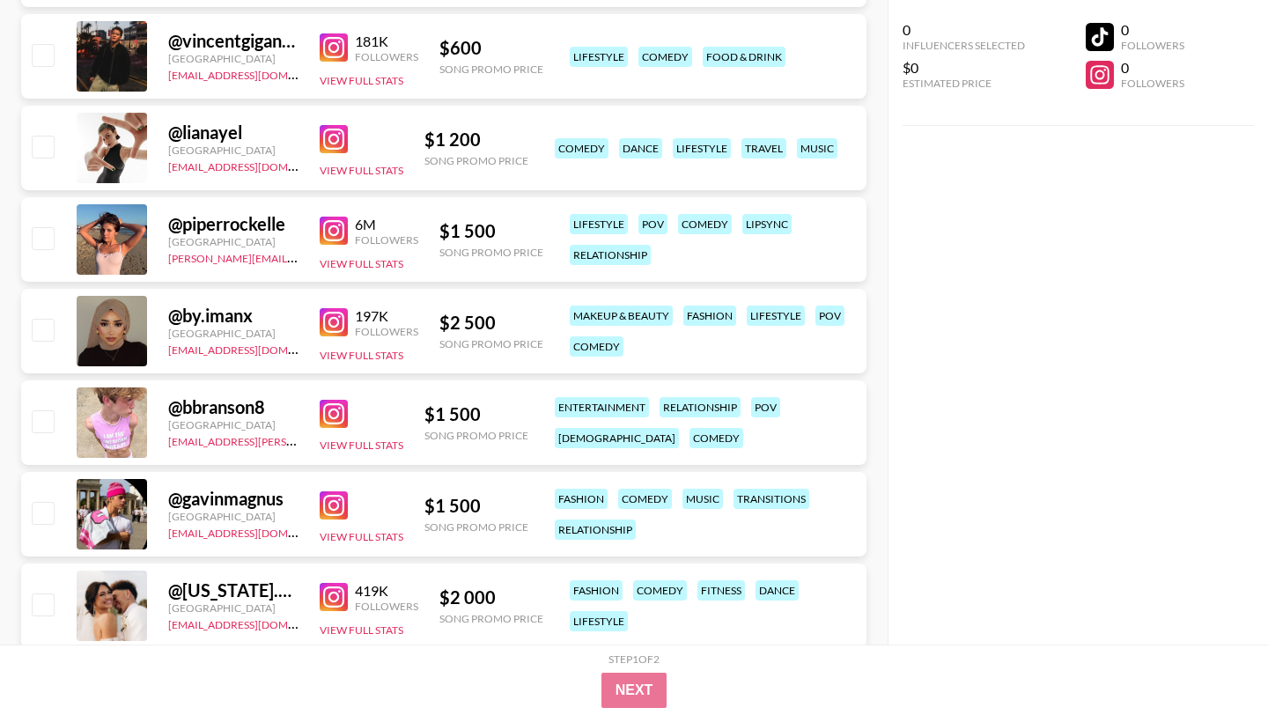
click at [328, 400] on img at bounding box center [334, 414] width 28 height 28
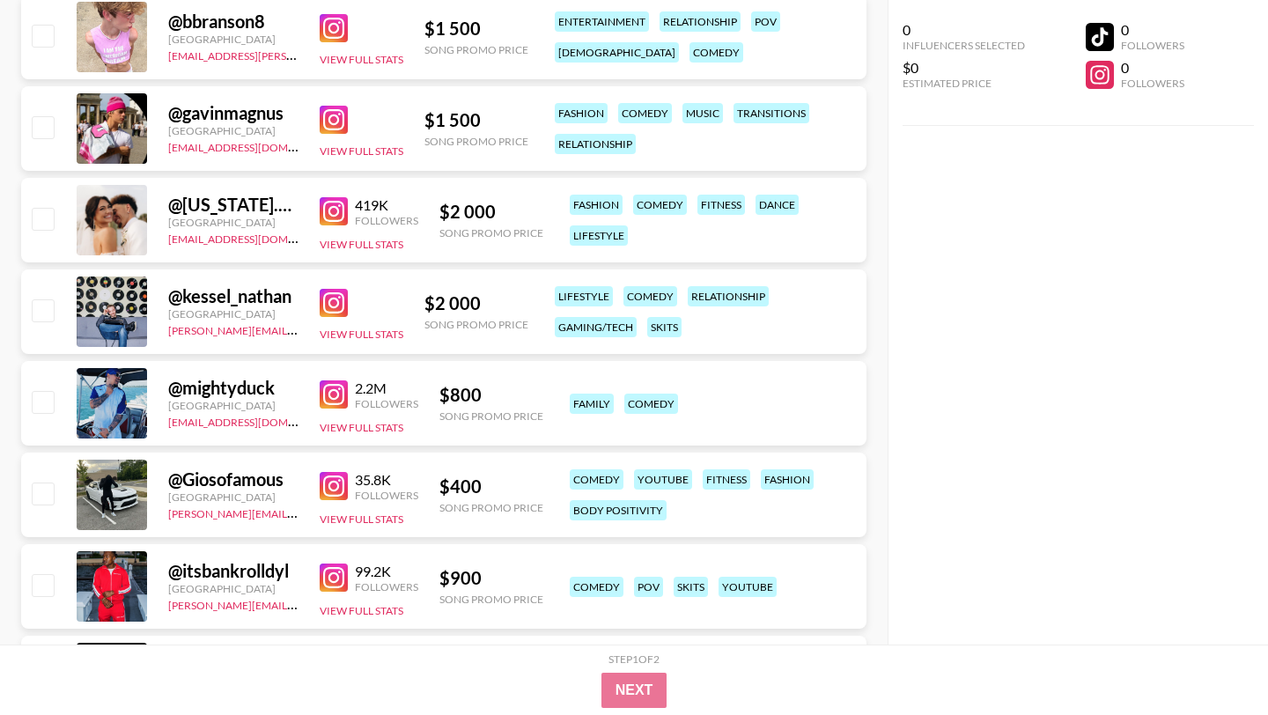
scroll to position [1632, 0]
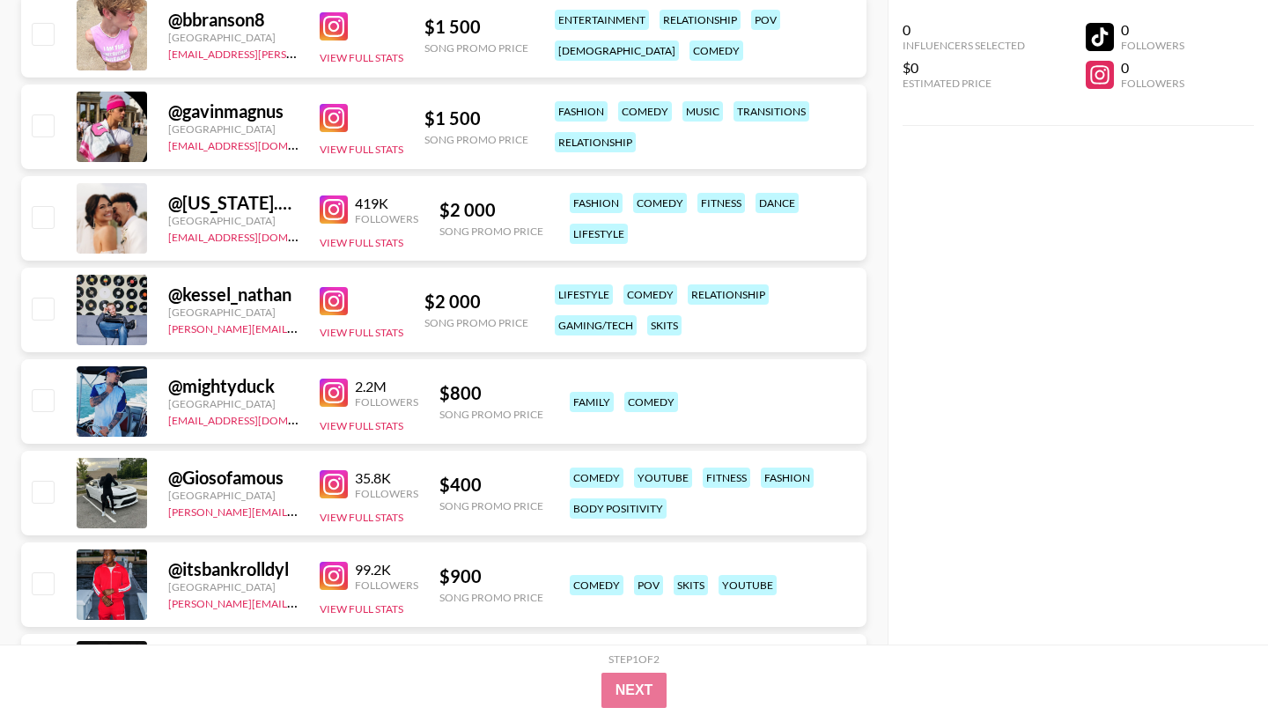
click at [335, 379] on img at bounding box center [334, 393] width 28 height 28
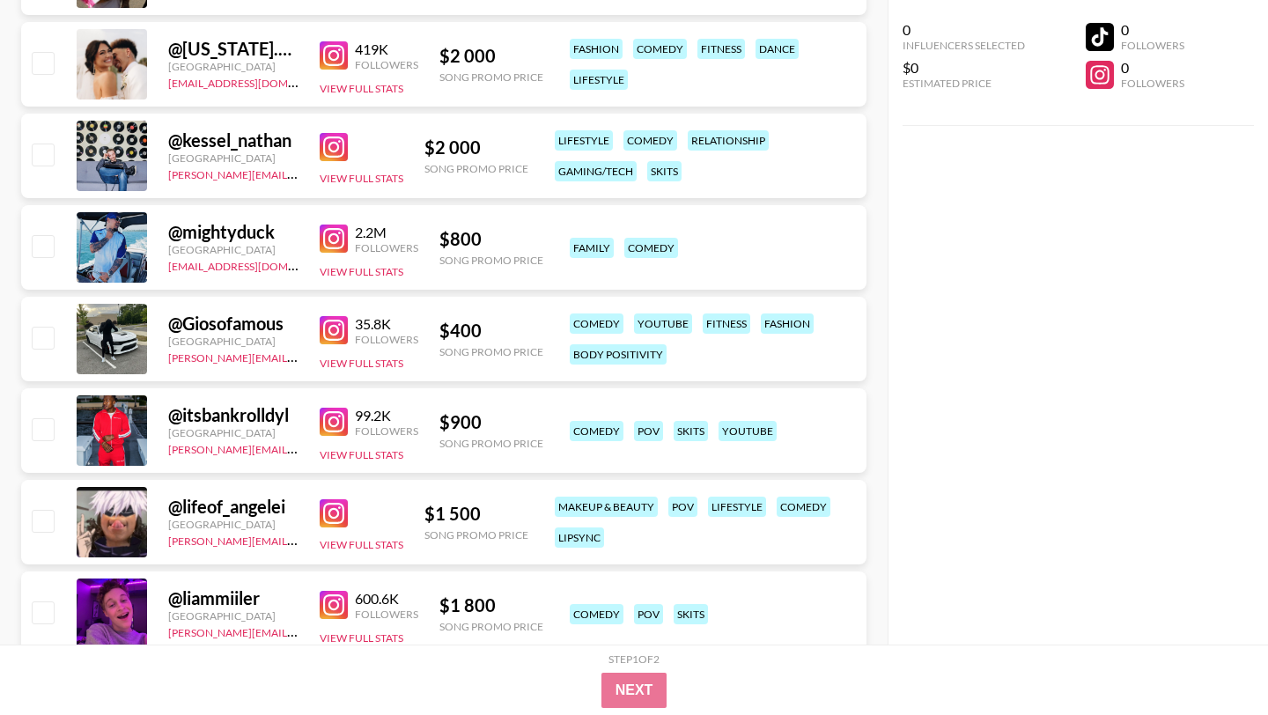
scroll to position [1988, 0]
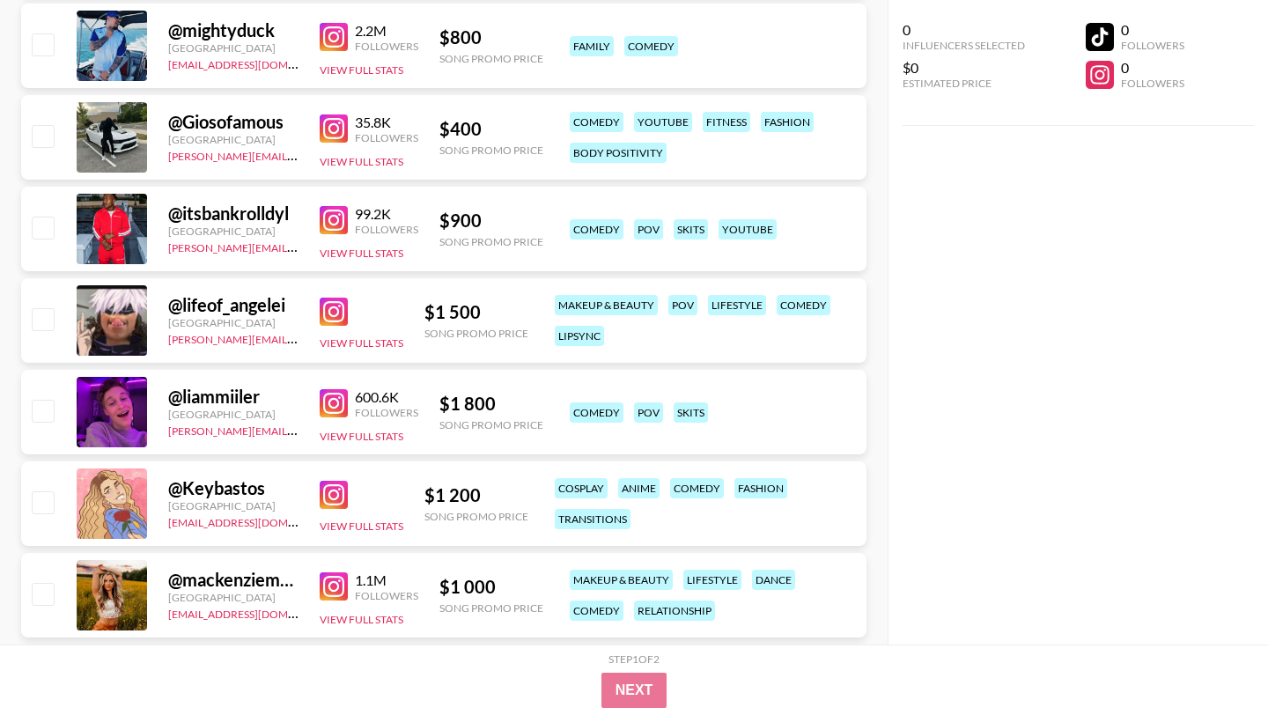
click at [311, 278] on div "@ lifeof_angelei [GEOGRAPHIC_DATA] [PERSON_NAME][EMAIL_ADDRESS][DOMAIN_NAME] Vi…" at bounding box center [443, 320] width 845 height 85
click at [327, 298] on img at bounding box center [334, 312] width 28 height 28
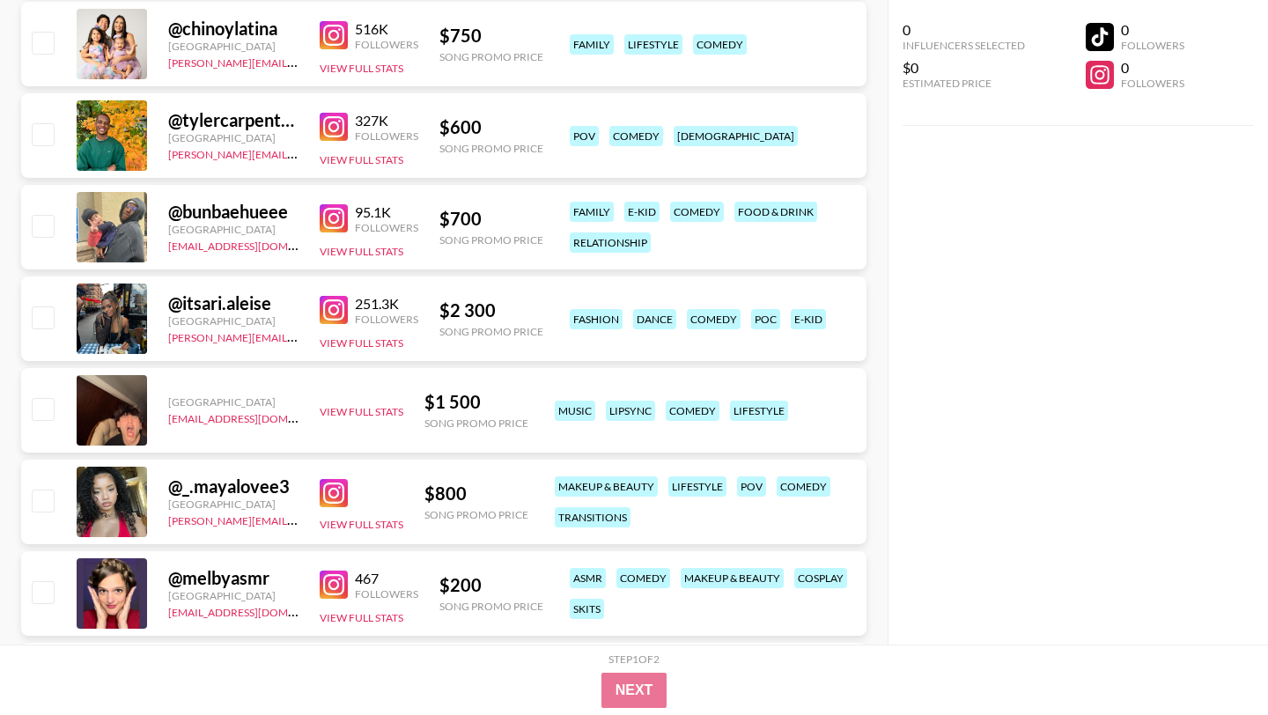
scroll to position [3182, 0]
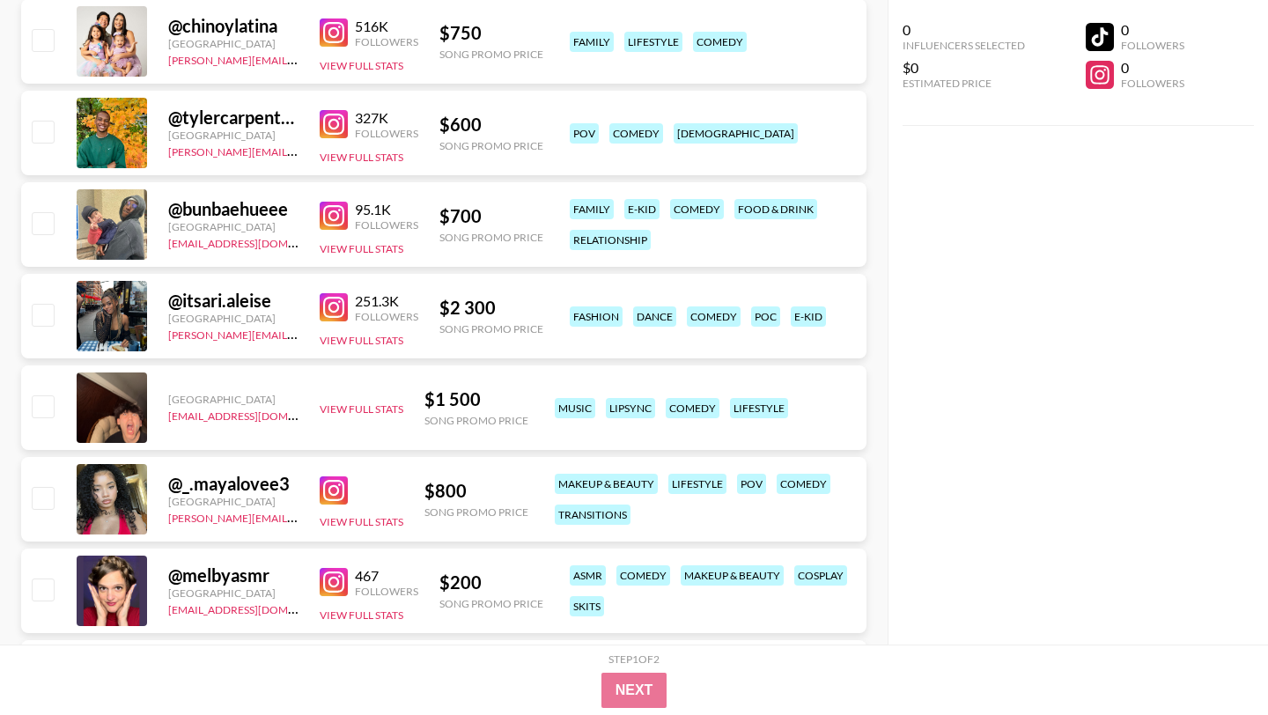
click at [338, 476] on img at bounding box center [334, 490] width 28 height 28
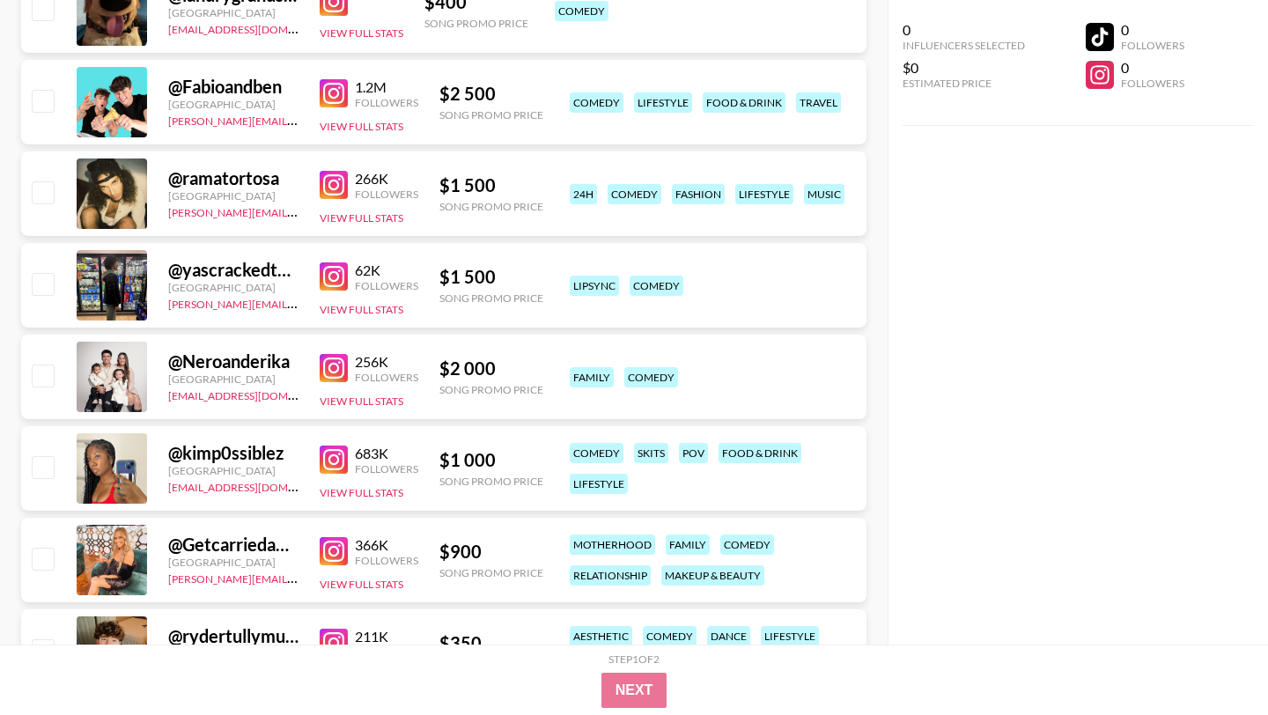
scroll to position [4140, 0]
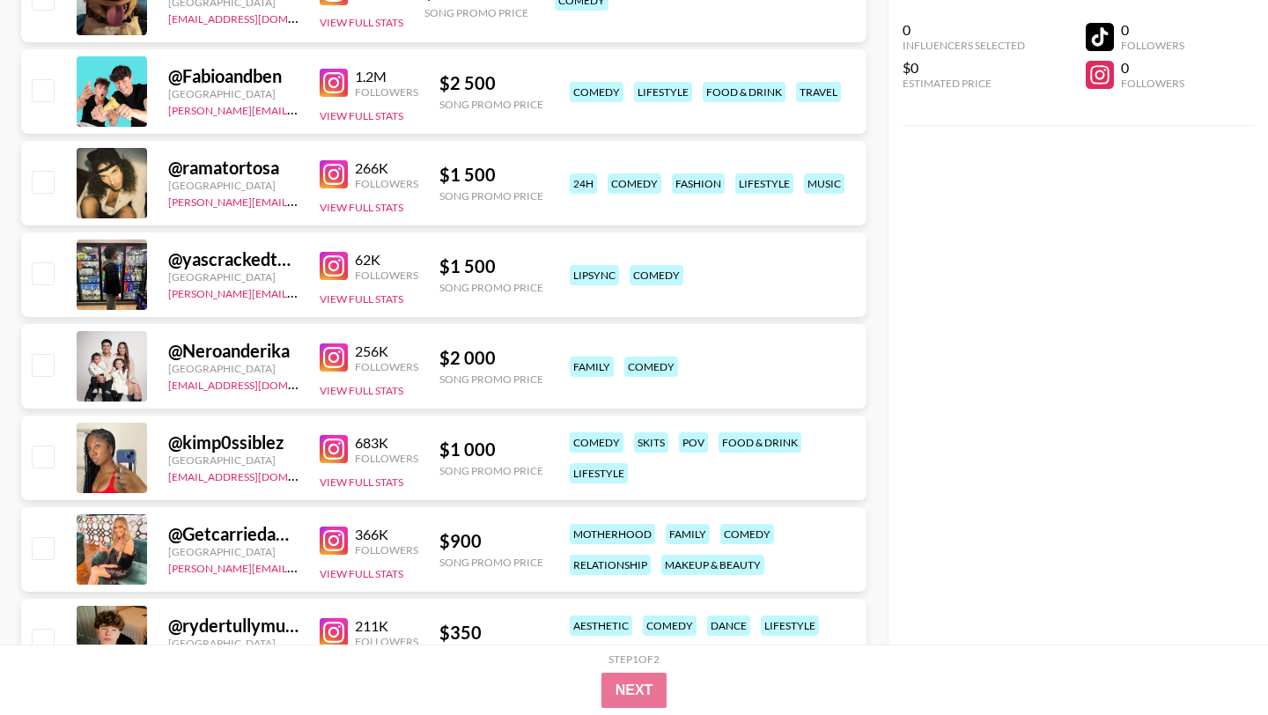
click at [333, 435] on img at bounding box center [334, 449] width 28 height 28
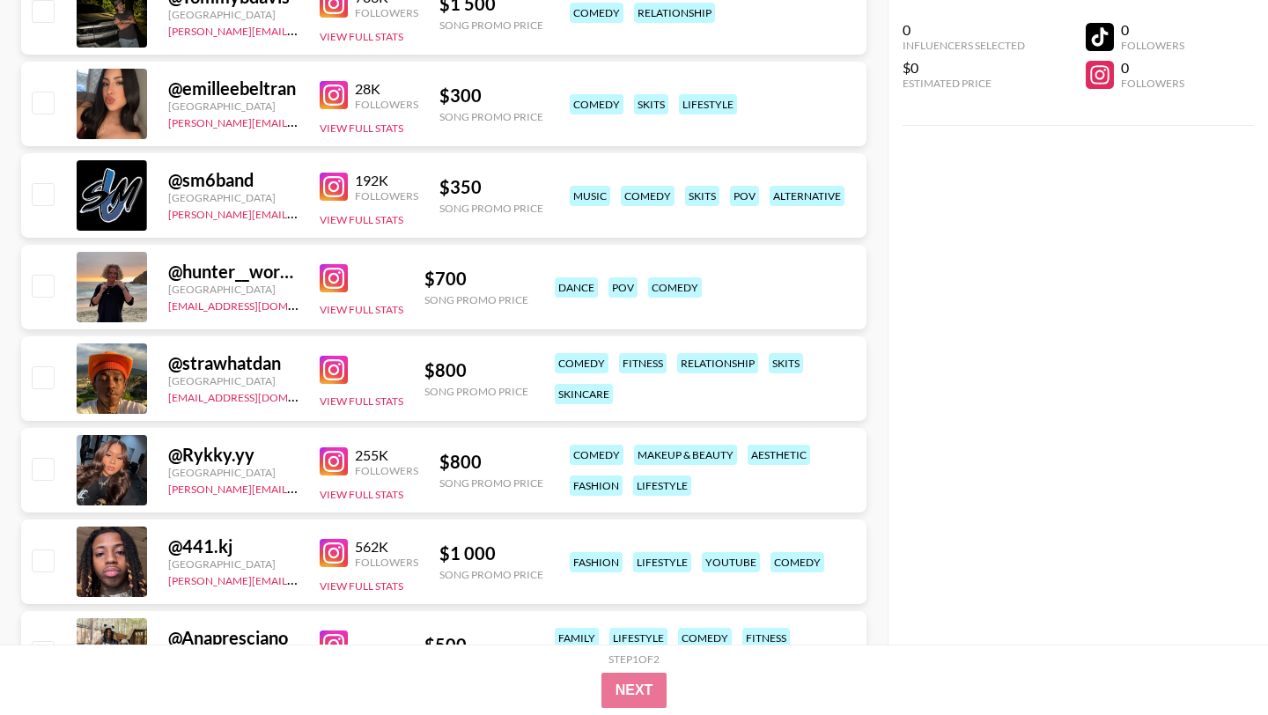
scroll to position [5120, 0]
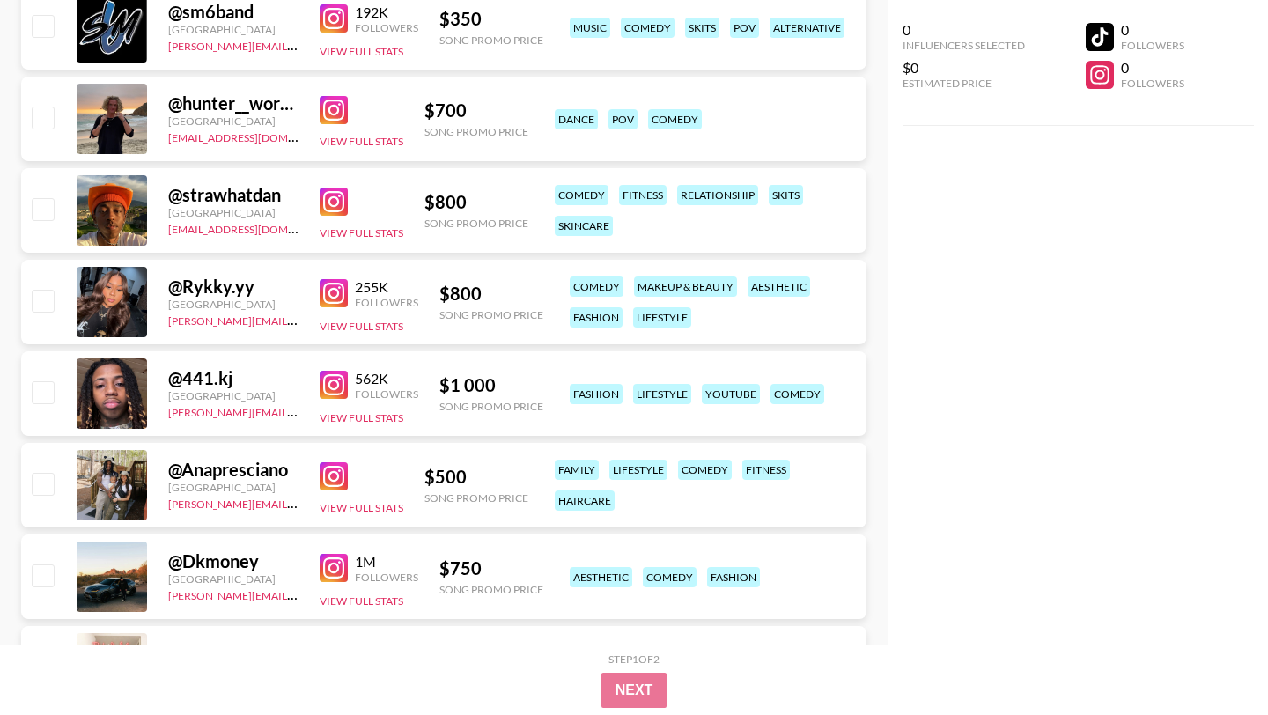
click at [332, 188] on img at bounding box center [334, 202] width 28 height 28
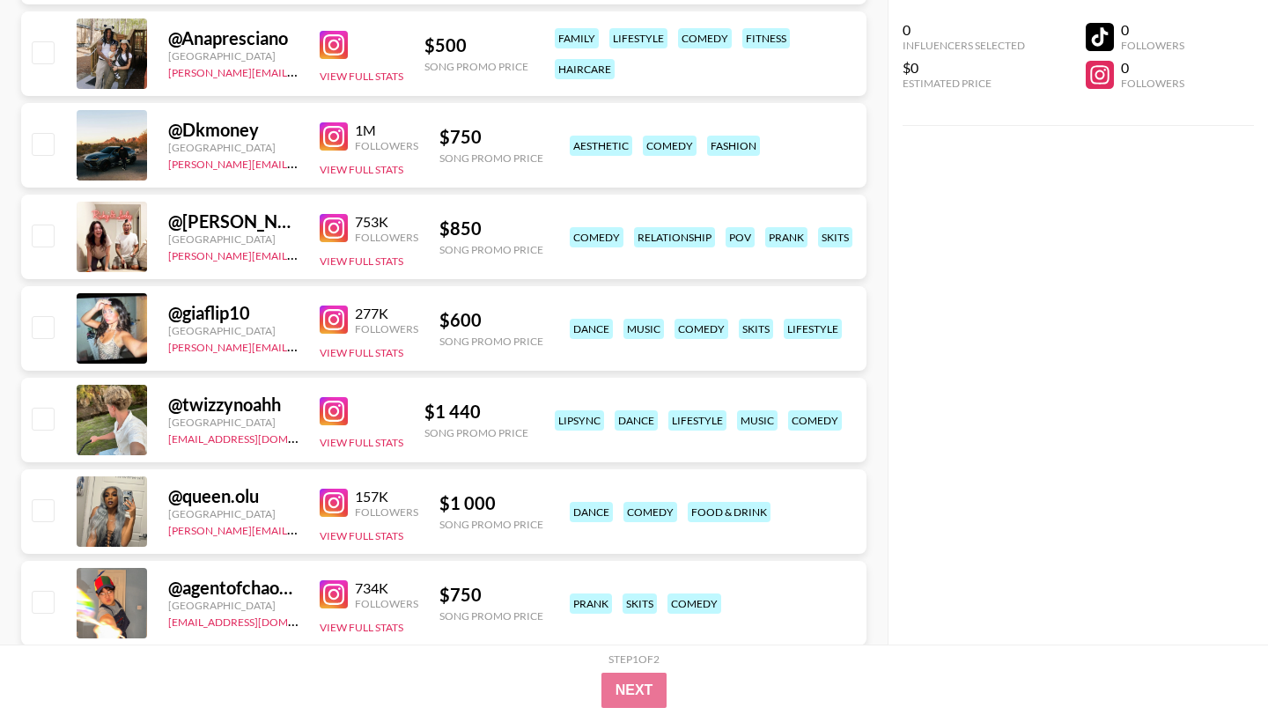
scroll to position [5668, 0]
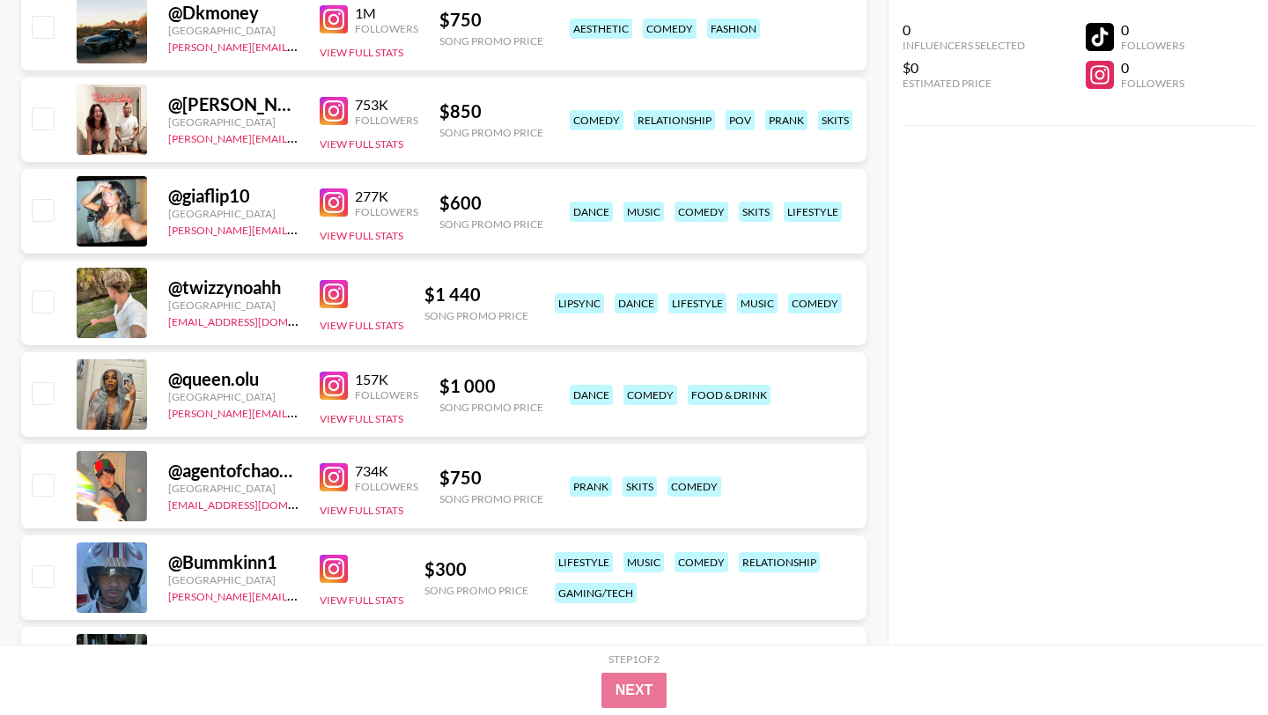
click at [337, 463] on img at bounding box center [334, 477] width 28 height 28
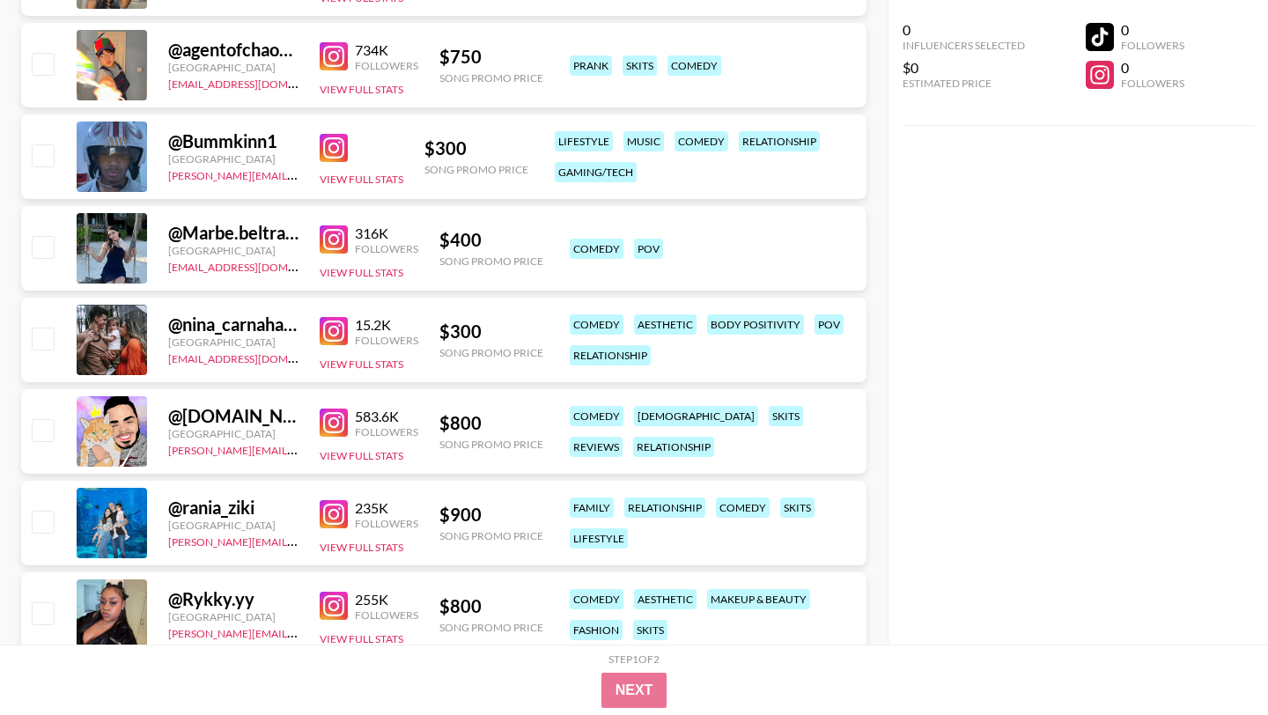
scroll to position [6251, 0]
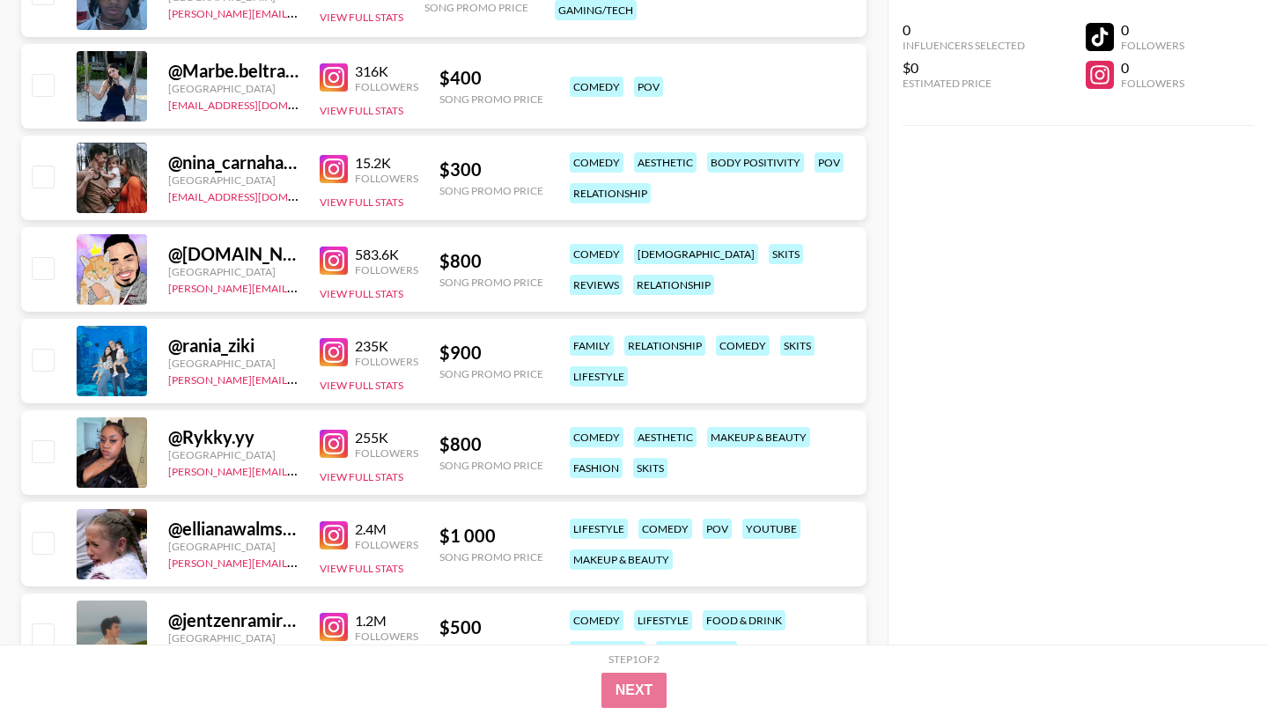
click at [339, 521] on img at bounding box center [334, 535] width 28 height 28
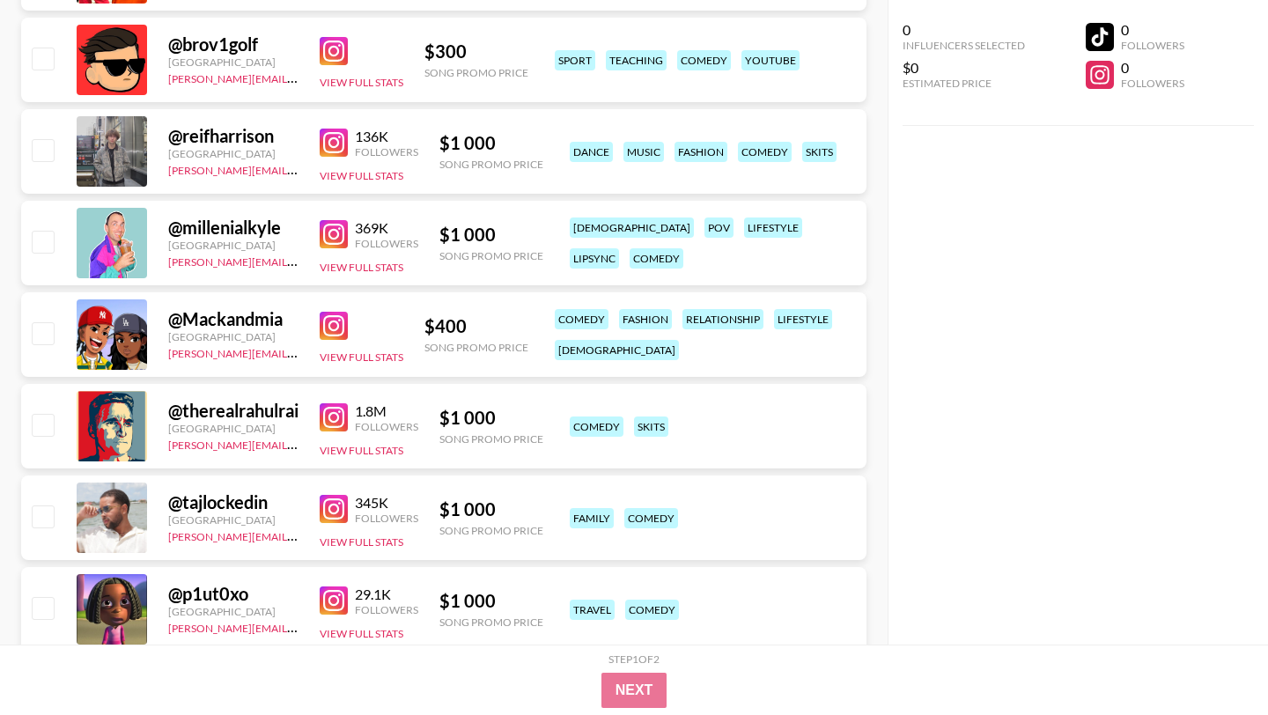
scroll to position [8441, 0]
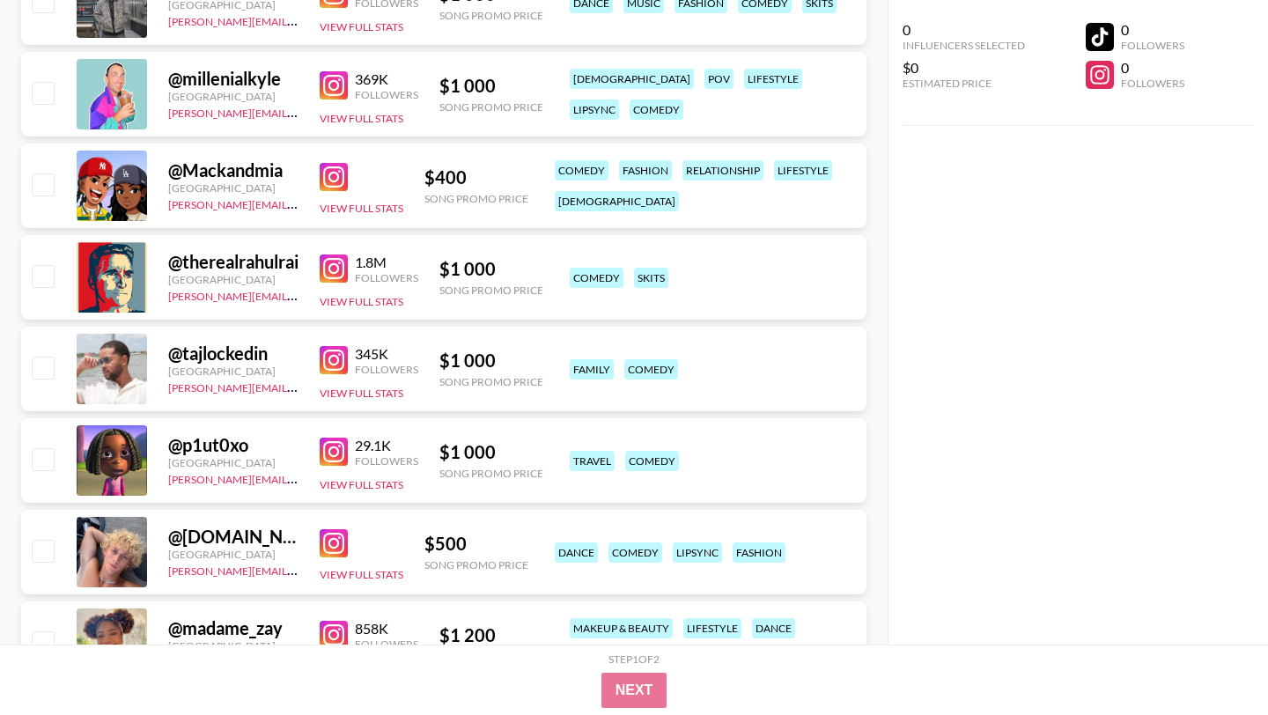
click at [326, 438] on img at bounding box center [334, 452] width 28 height 28
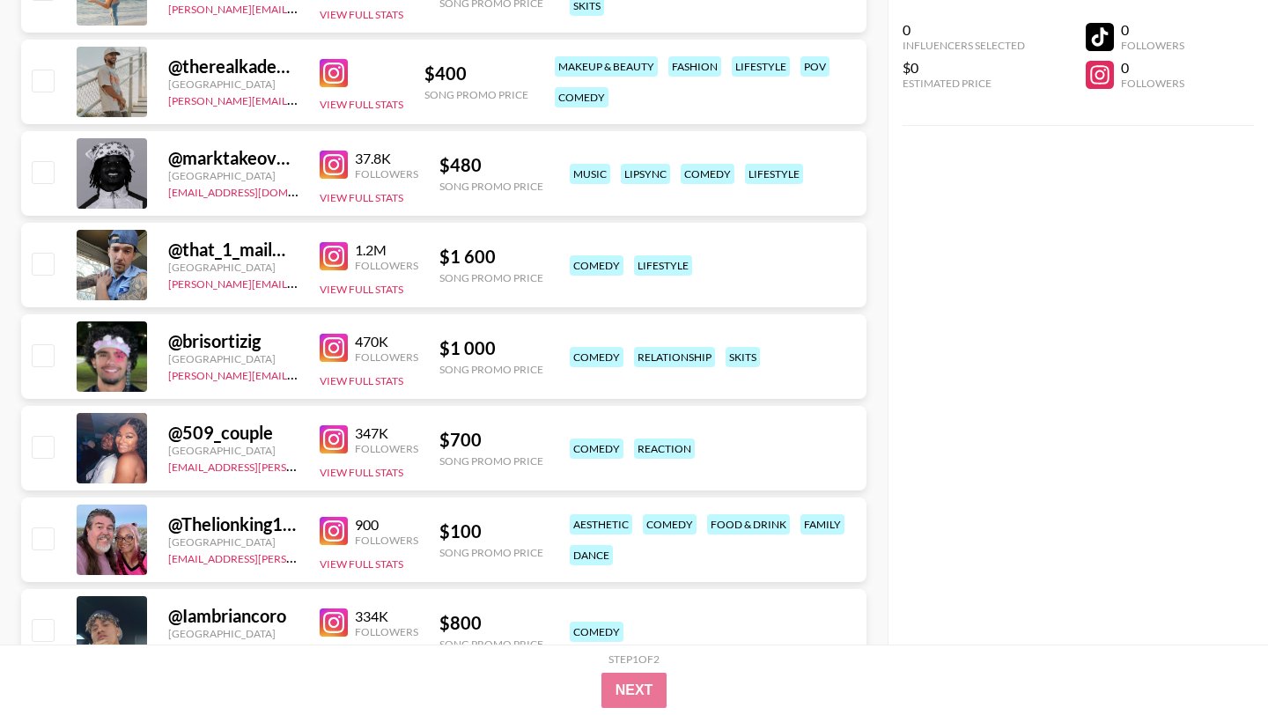
scroll to position [11435, 0]
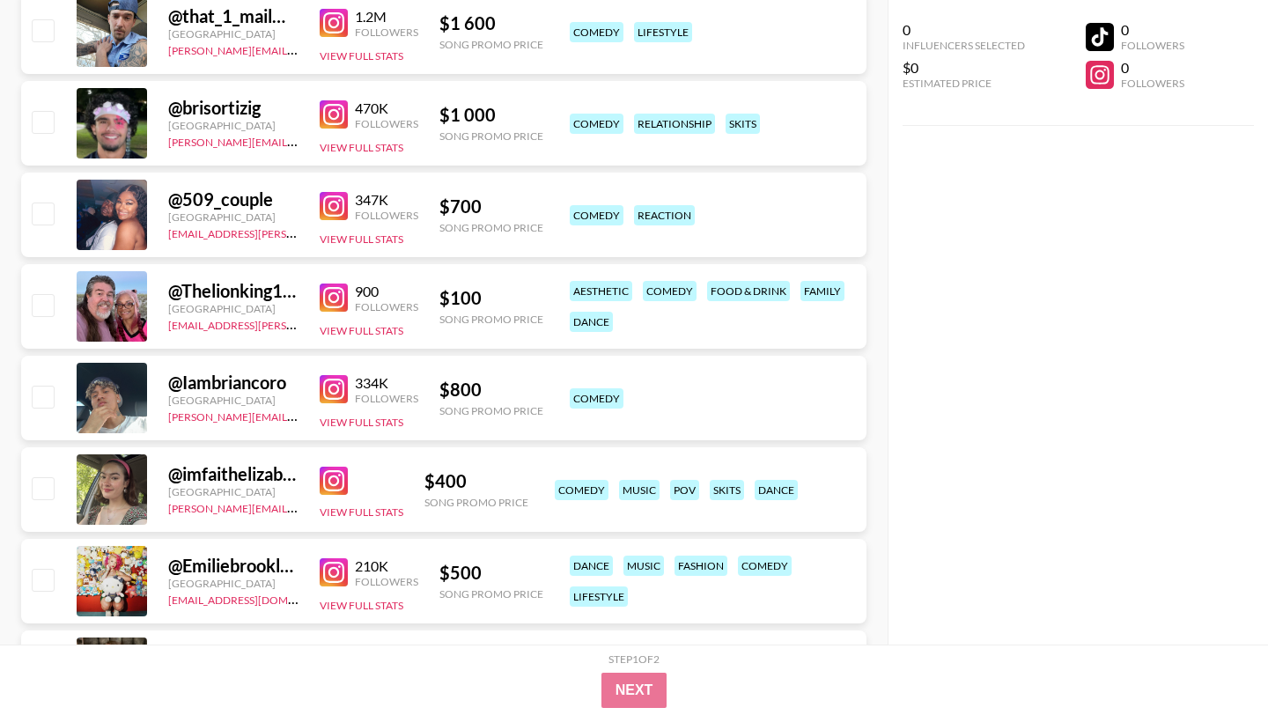
click at [336, 375] on img at bounding box center [334, 389] width 28 height 28
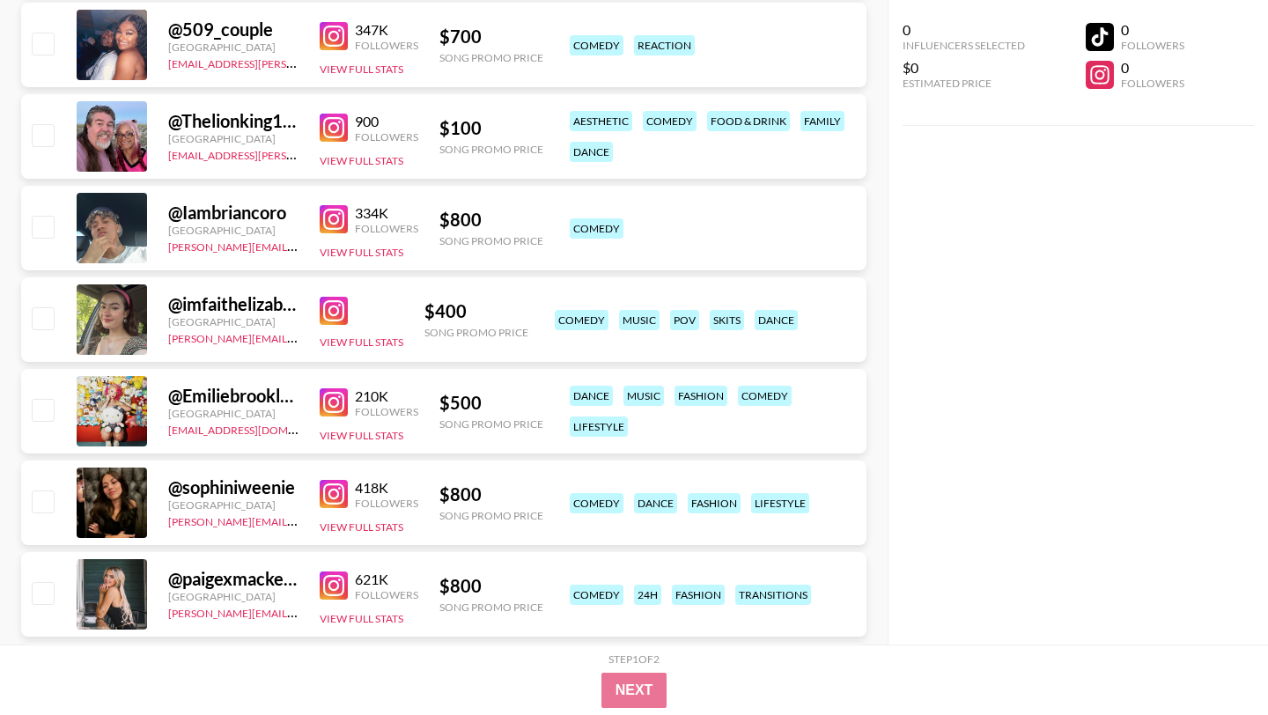
click at [332, 388] on img at bounding box center [334, 402] width 28 height 28
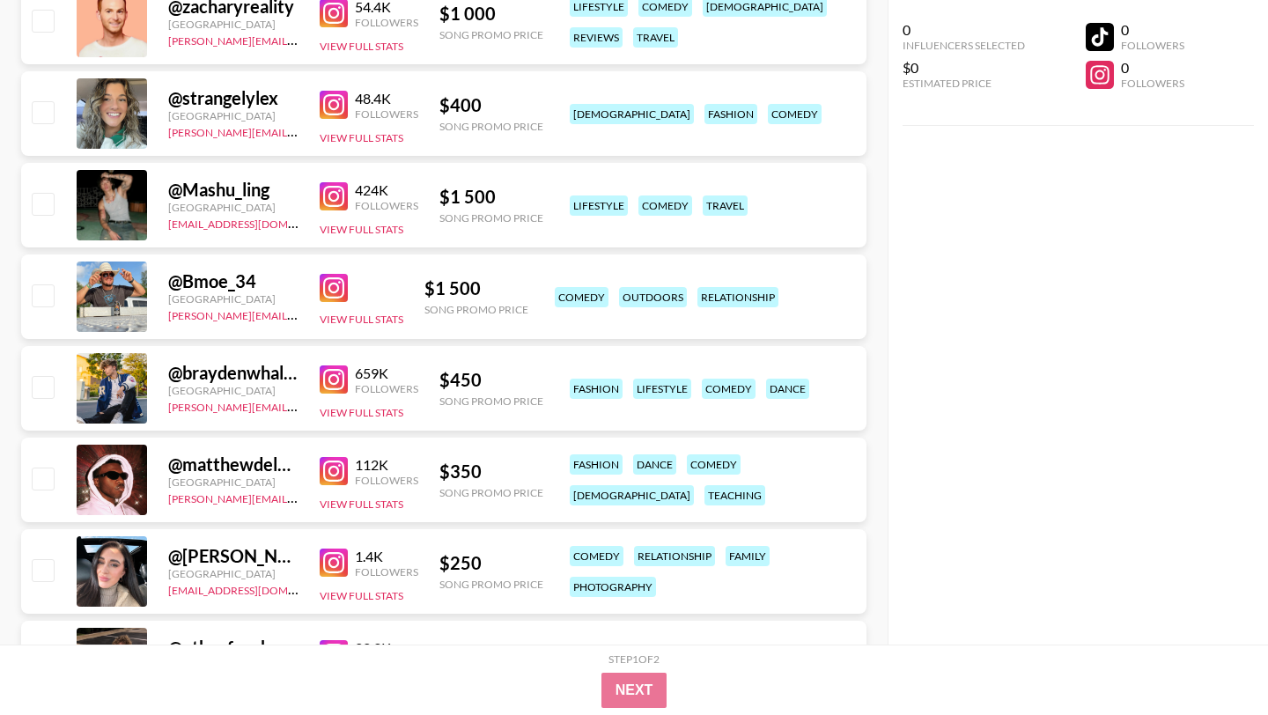
scroll to position [14781, 0]
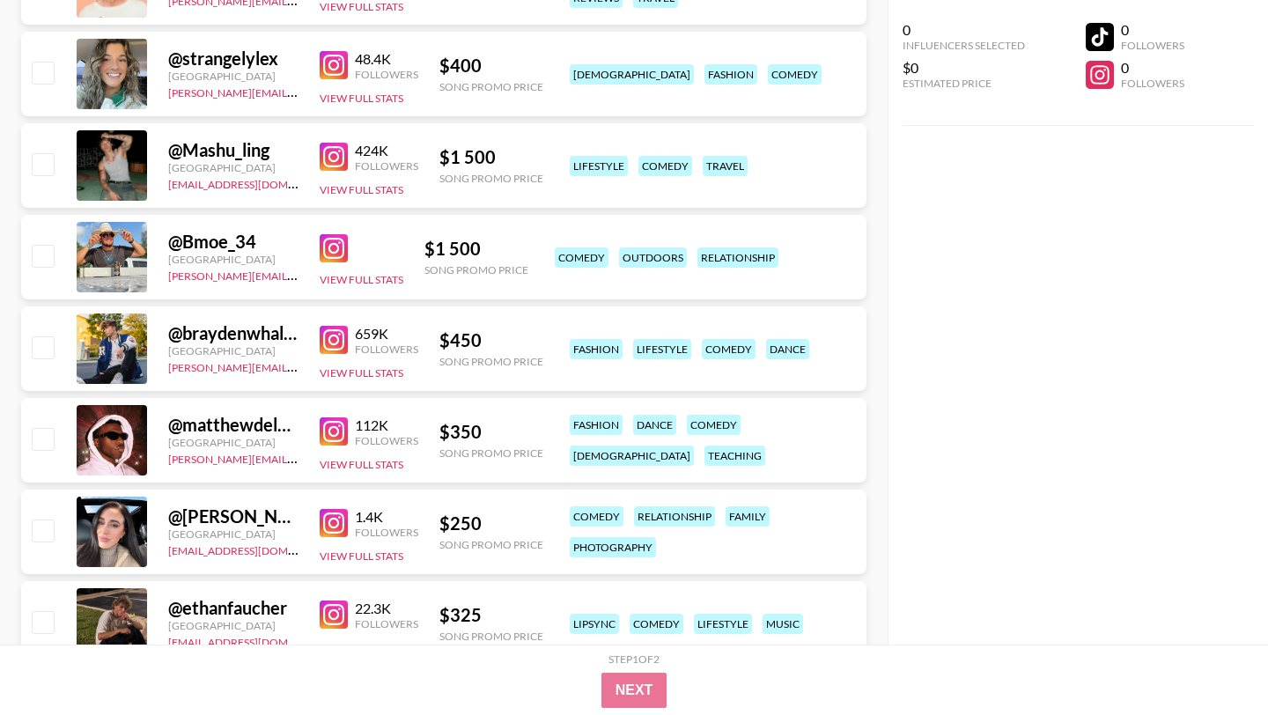
click at [337, 417] on img at bounding box center [334, 431] width 28 height 28
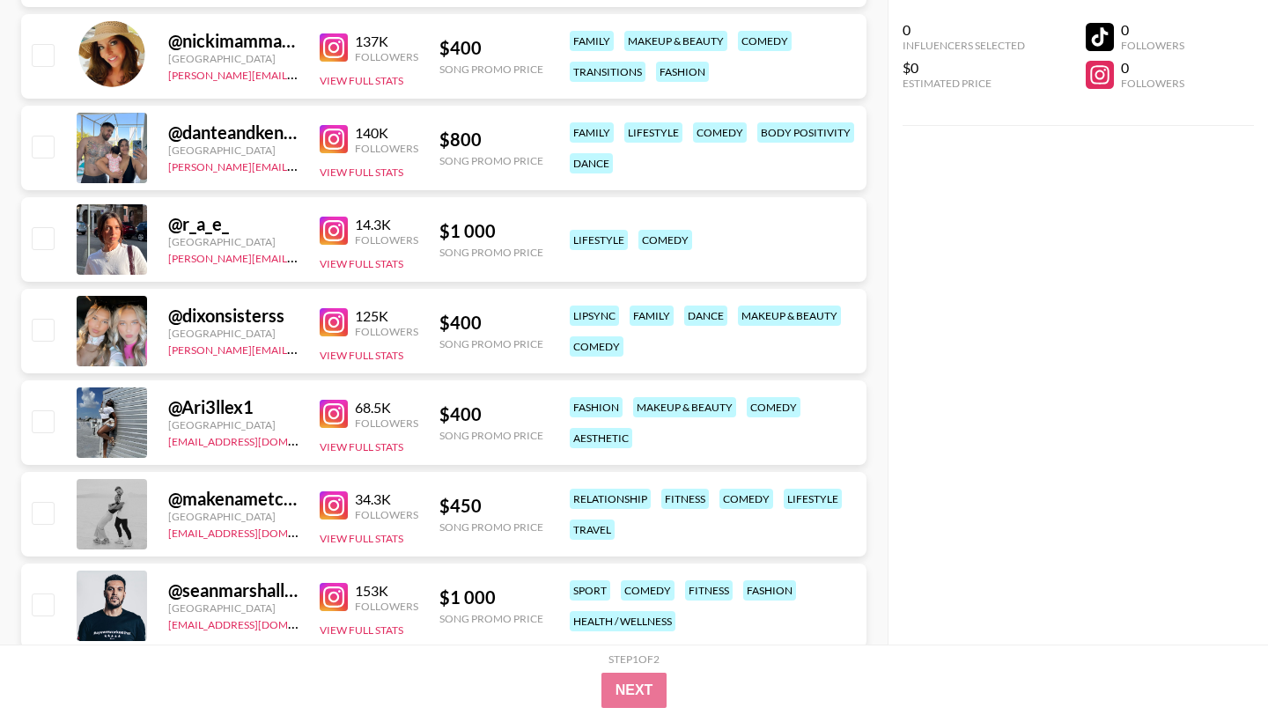
scroll to position [18849, 0]
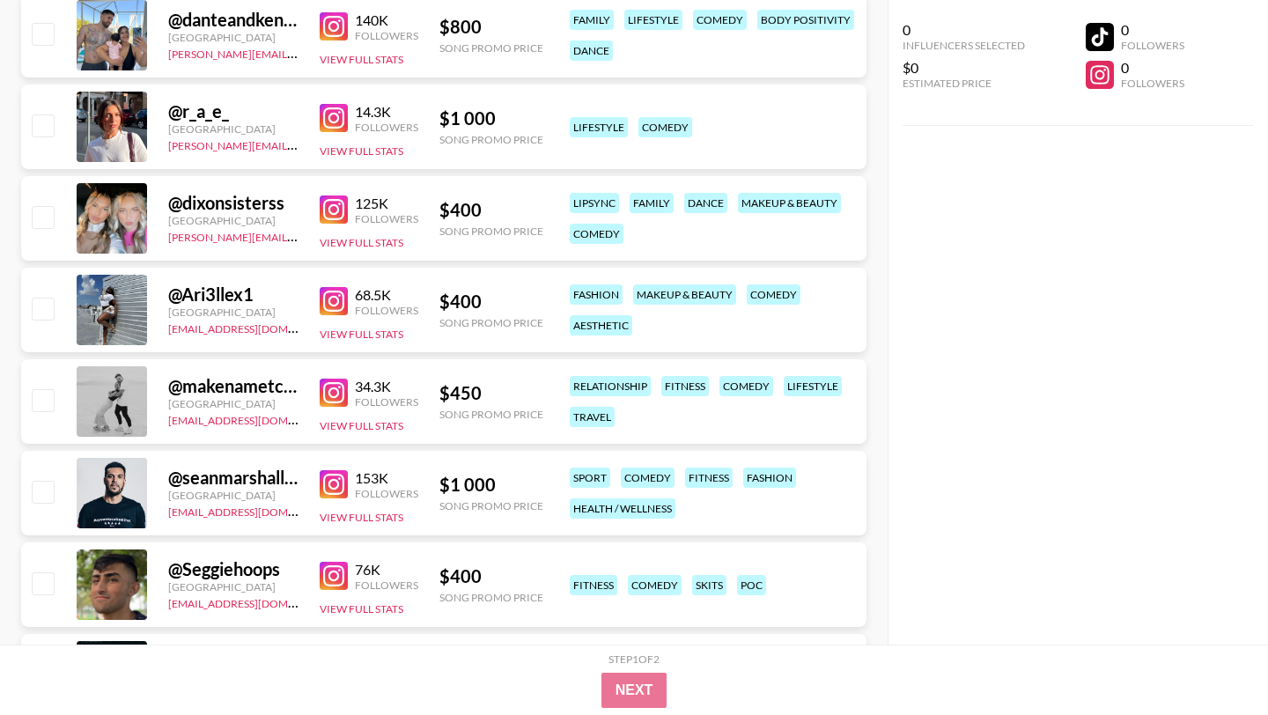
click at [337, 195] on img at bounding box center [334, 209] width 28 height 28
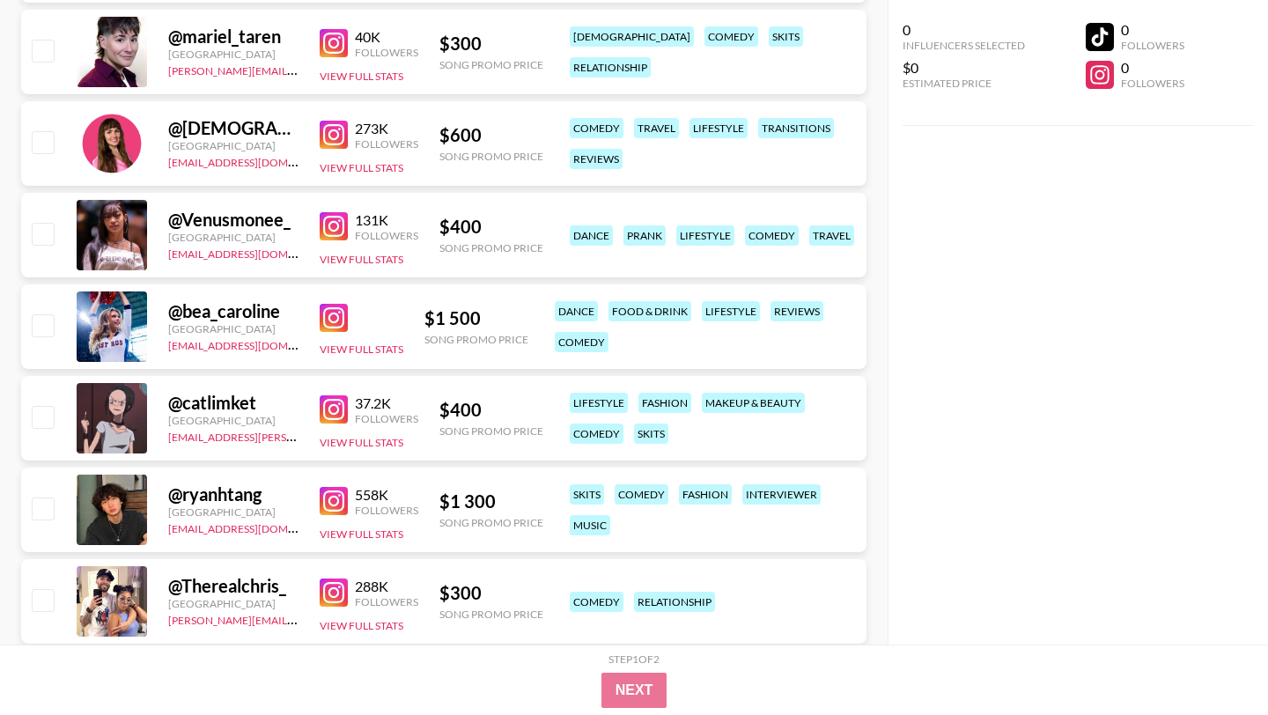
scroll to position [20448, 0]
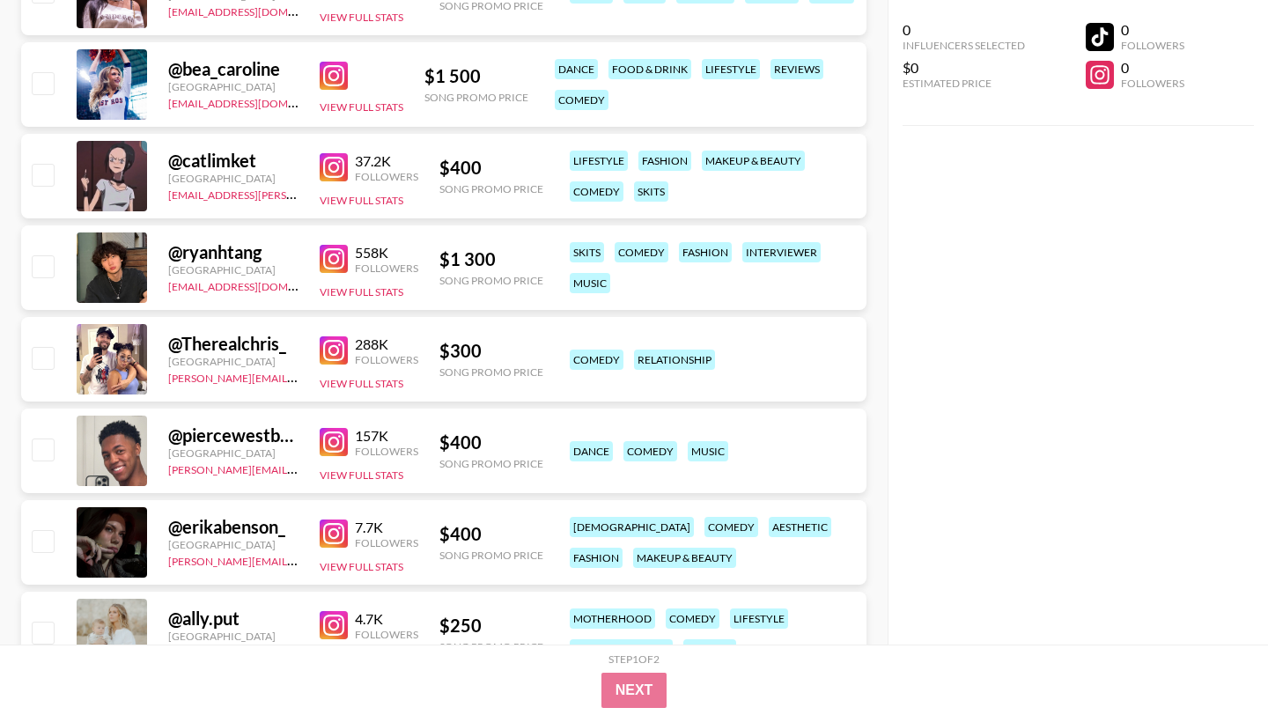
click at [333, 428] on img at bounding box center [334, 442] width 28 height 28
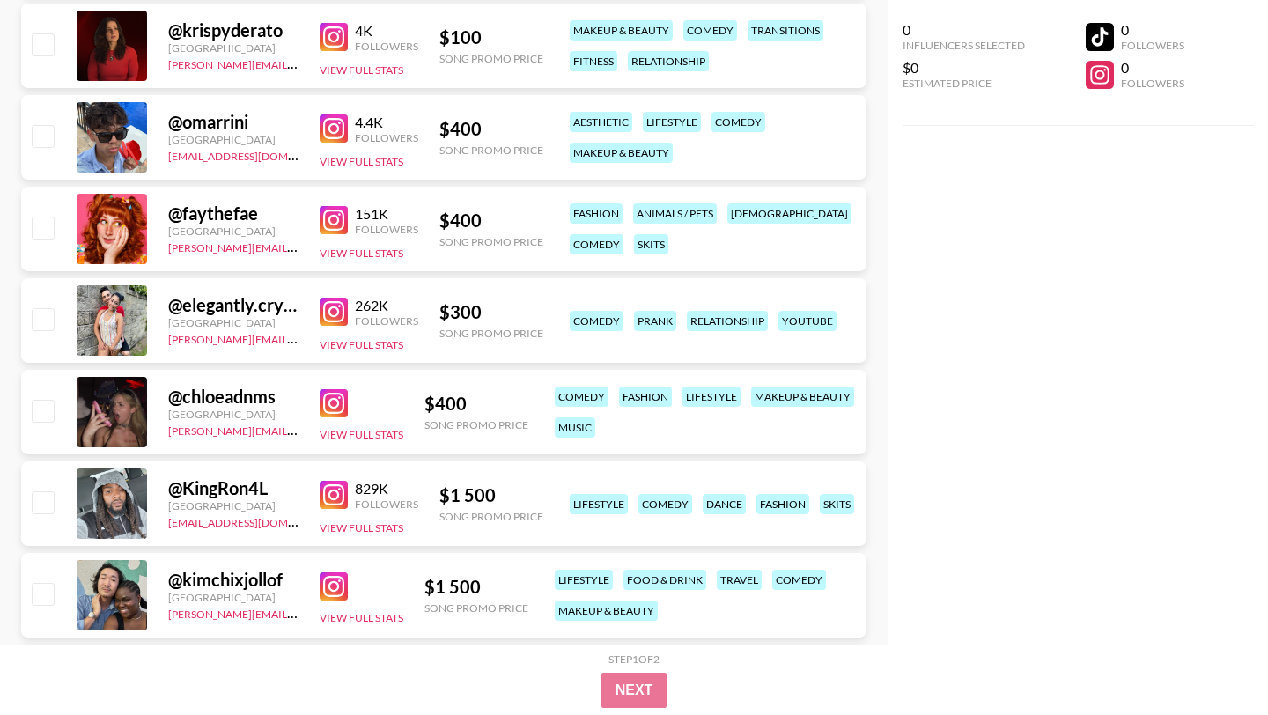
scroll to position [22255, 0]
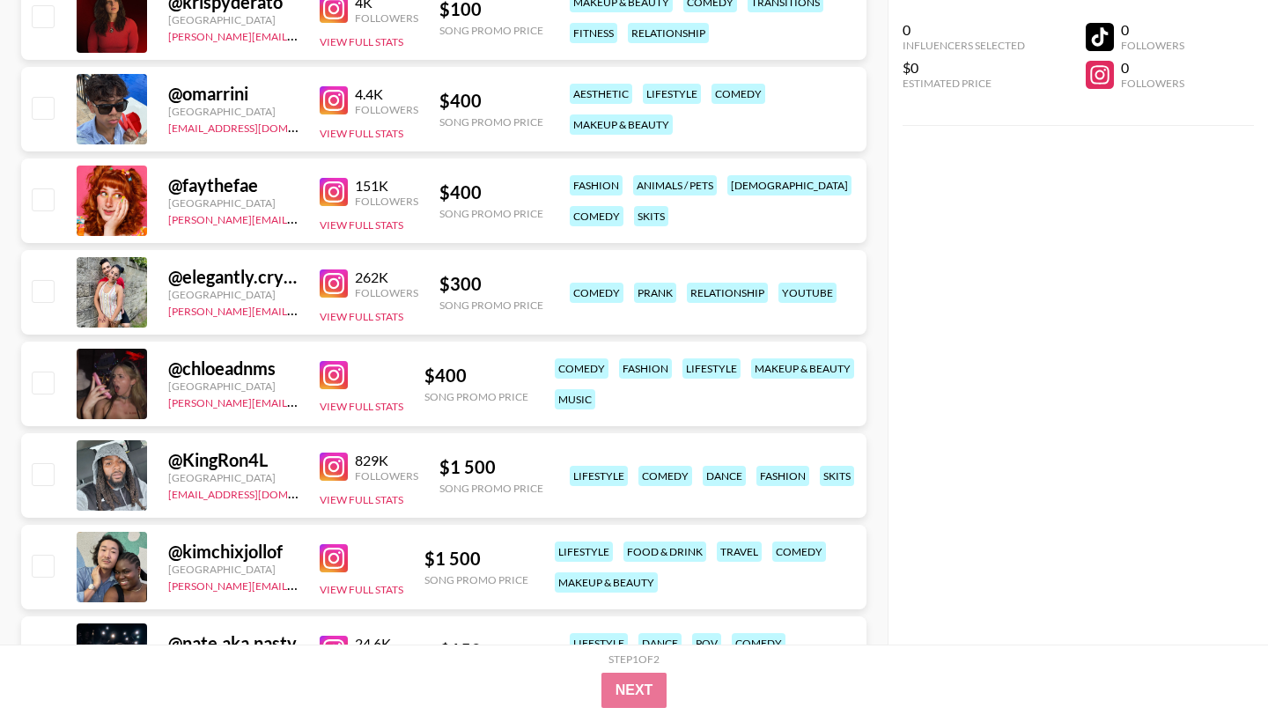
click at [331, 453] on img at bounding box center [334, 467] width 28 height 28
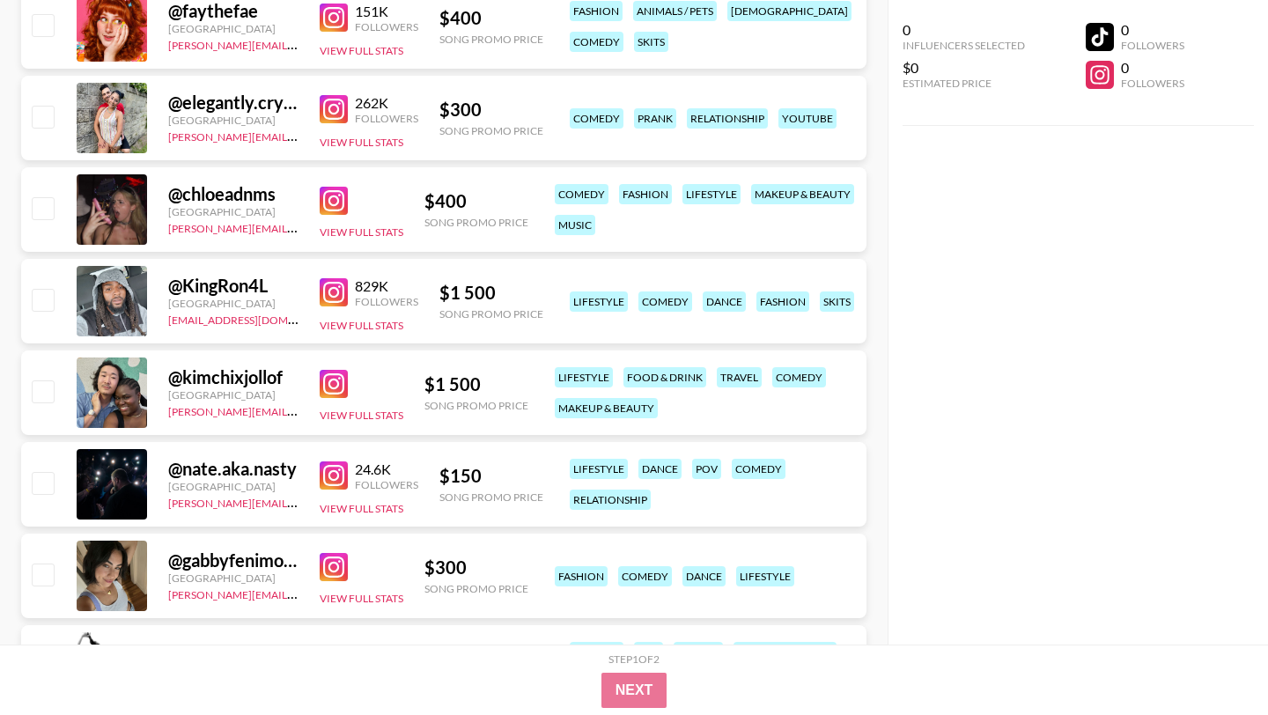
scroll to position [22724, 0]
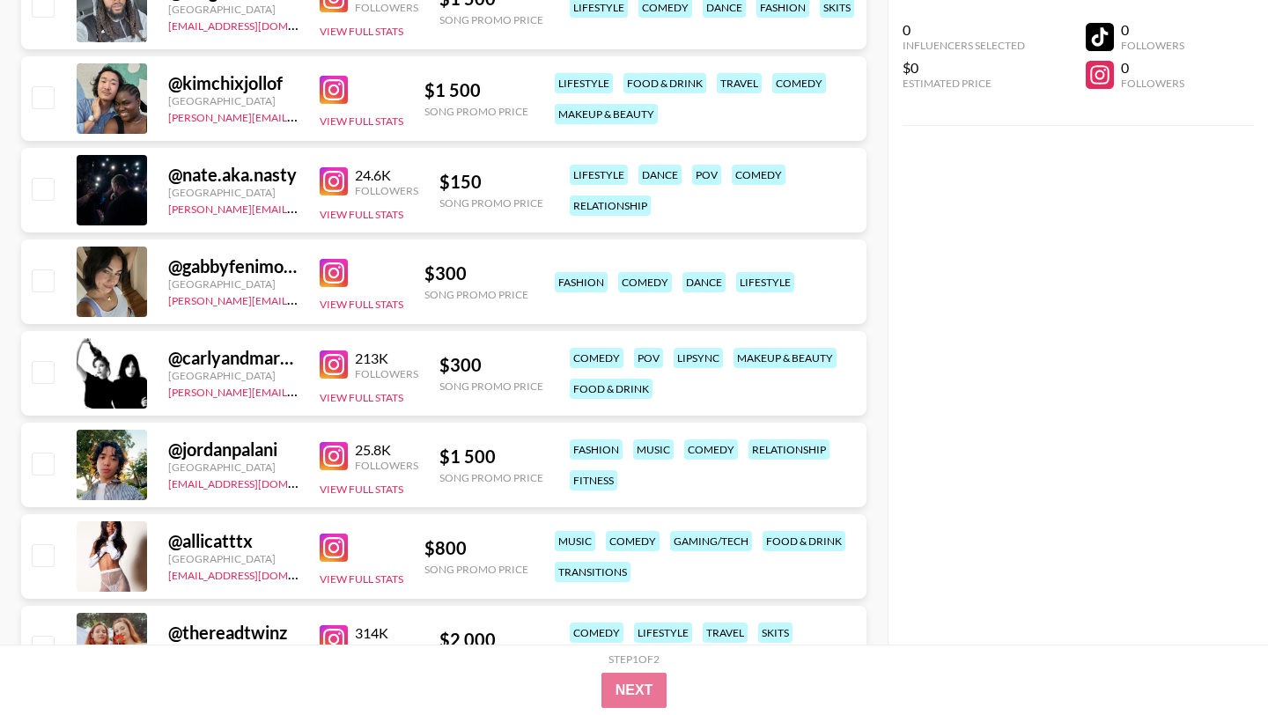
click at [334, 350] on img at bounding box center [334, 364] width 28 height 28
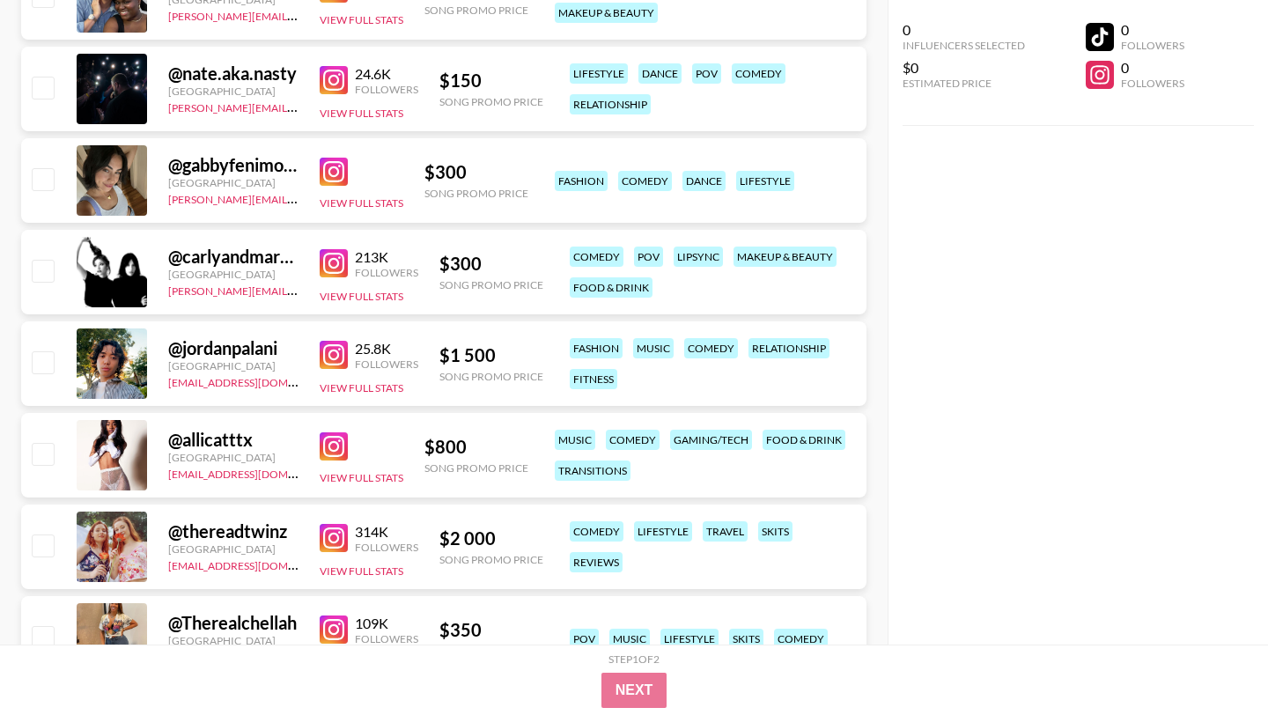
scroll to position [22932, 0]
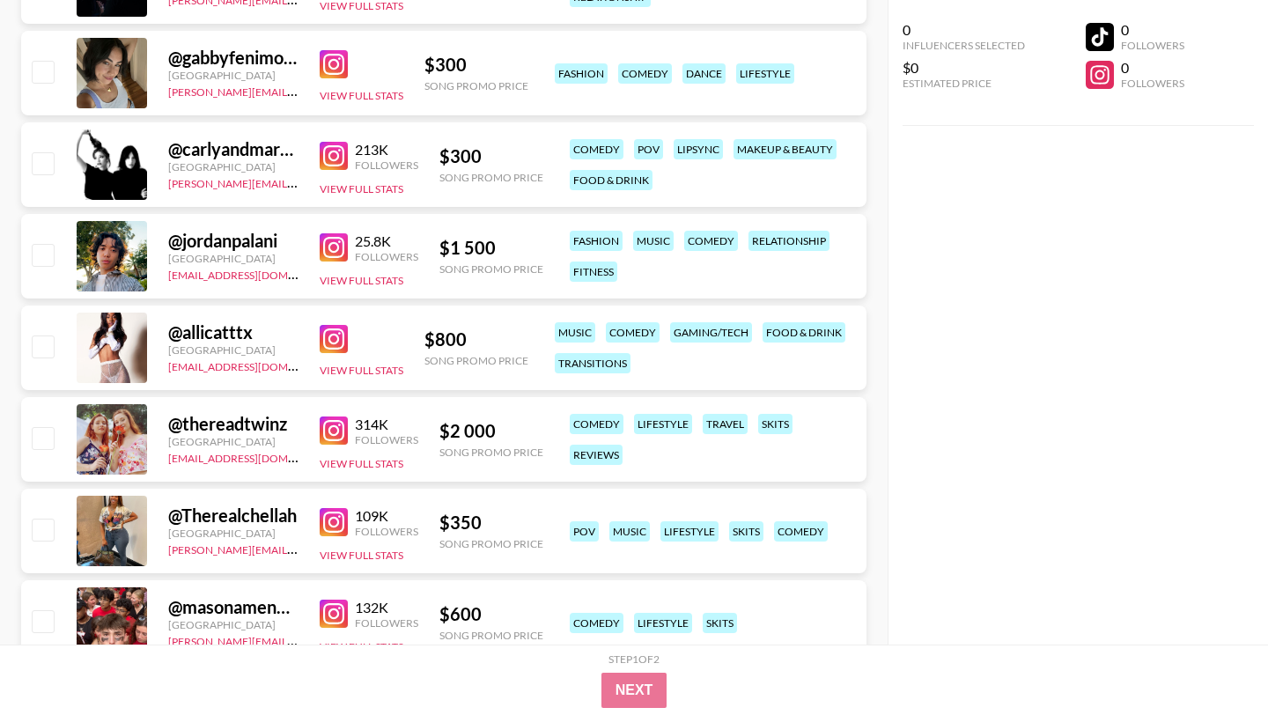
click at [340, 325] on img at bounding box center [334, 339] width 28 height 28
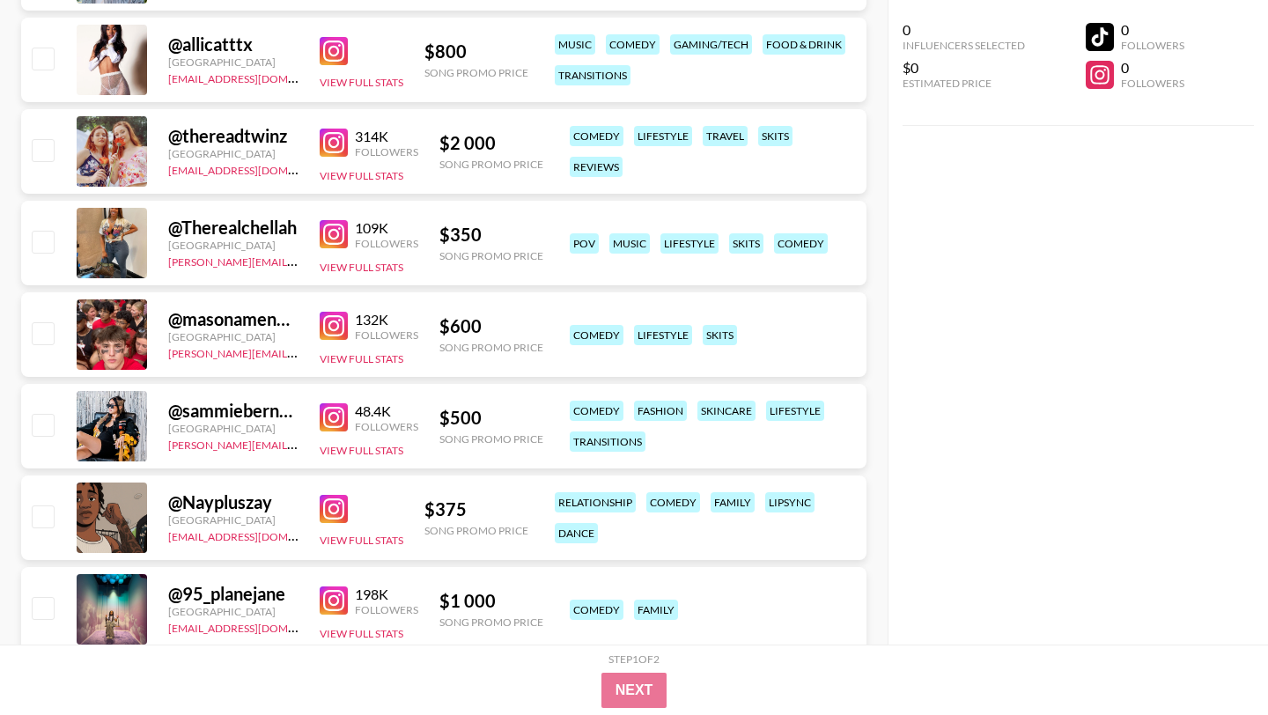
scroll to position [23223, 0]
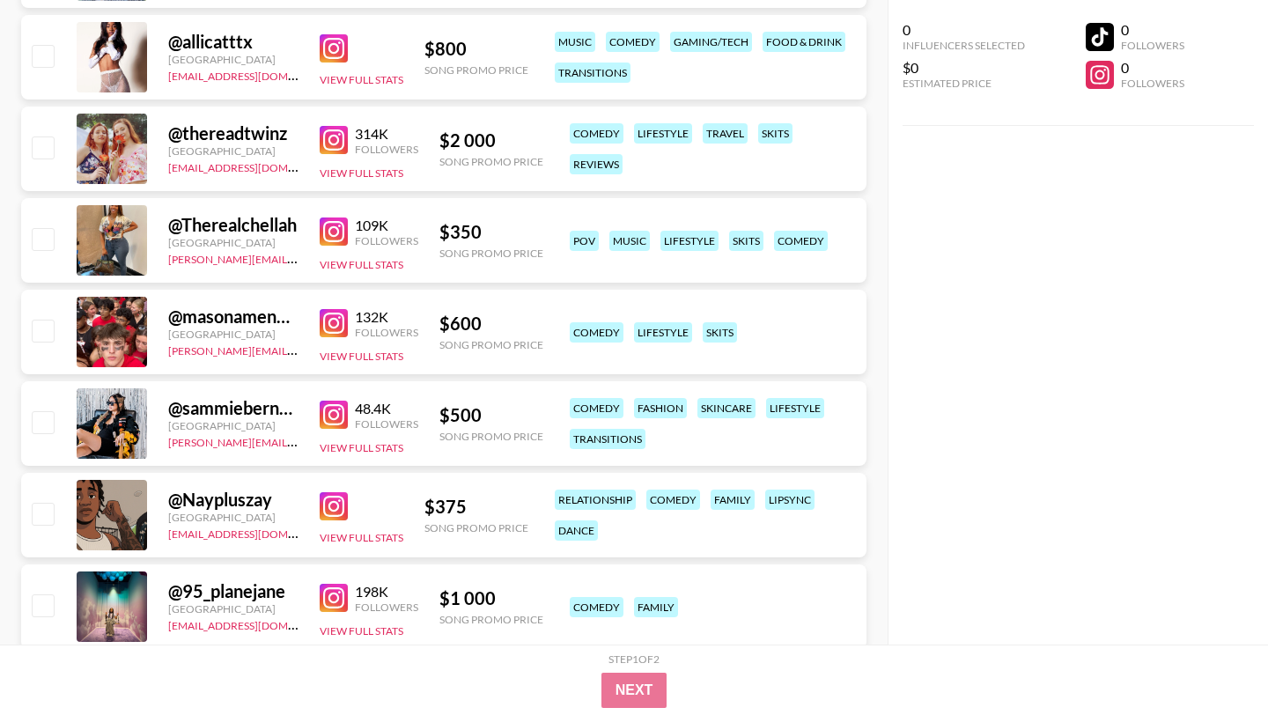
click at [328, 401] on img at bounding box center [334, 415] width 28 height 28
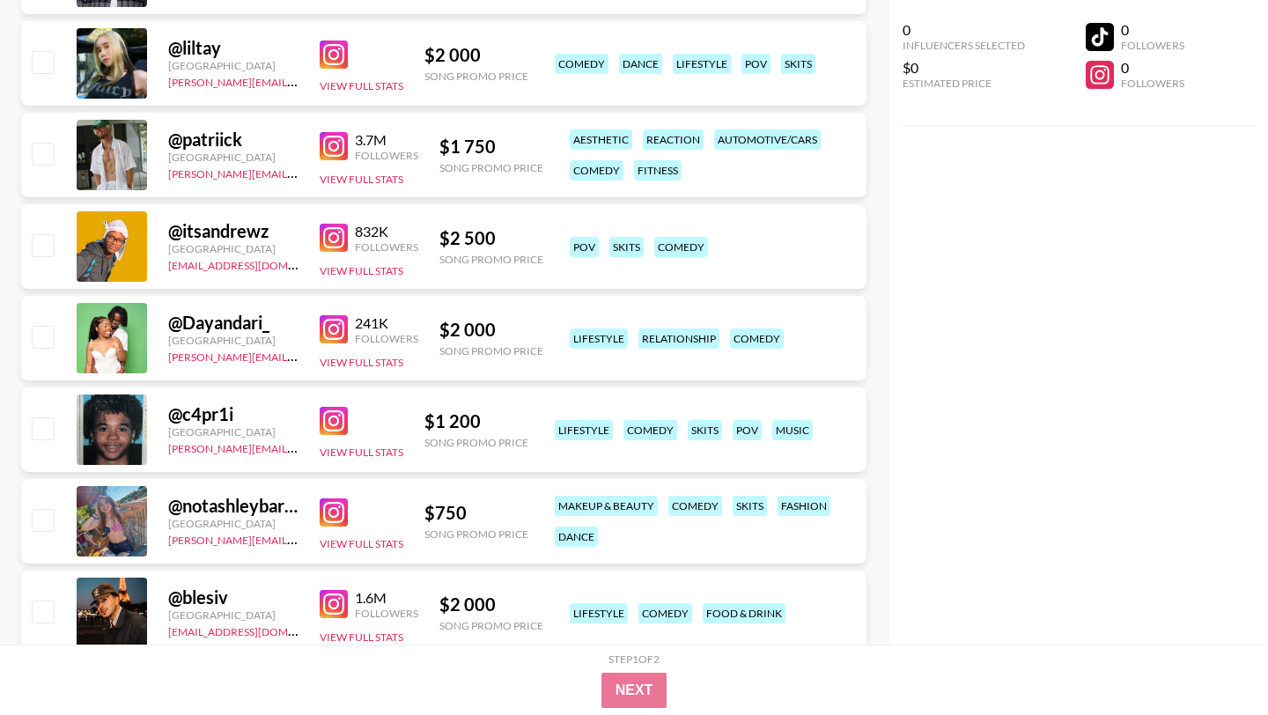
scroll to position [0, 0]
